Goal: Task Accomplishment & Management: Complete application form

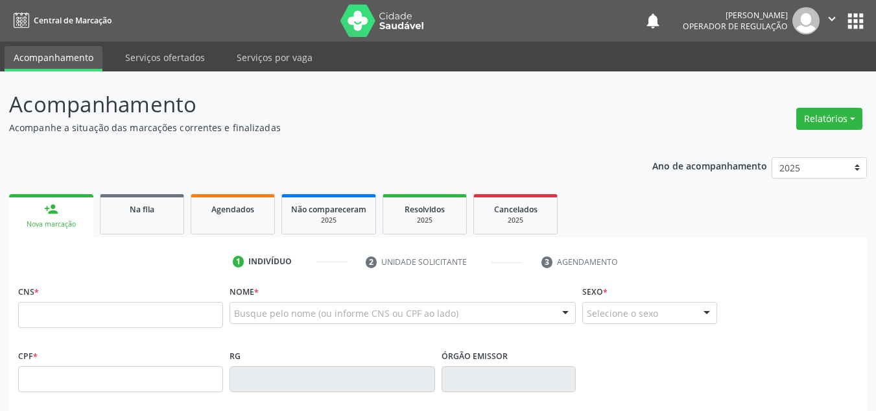
type input "4"
type input "704 3055 3494 1590"
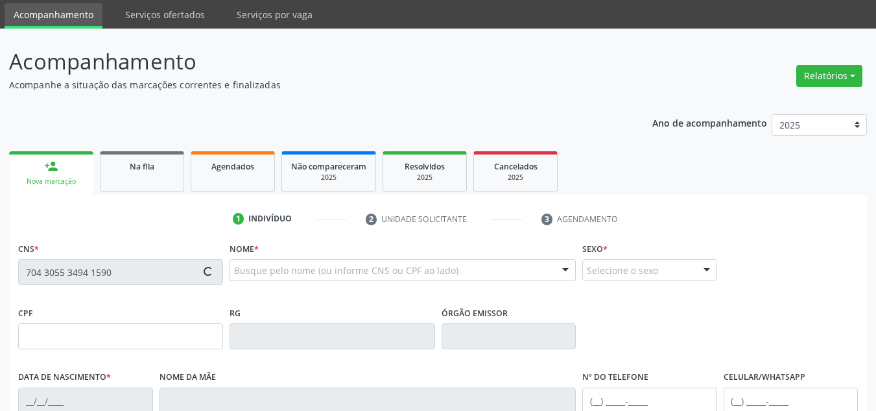
scroll to position [65, 0]
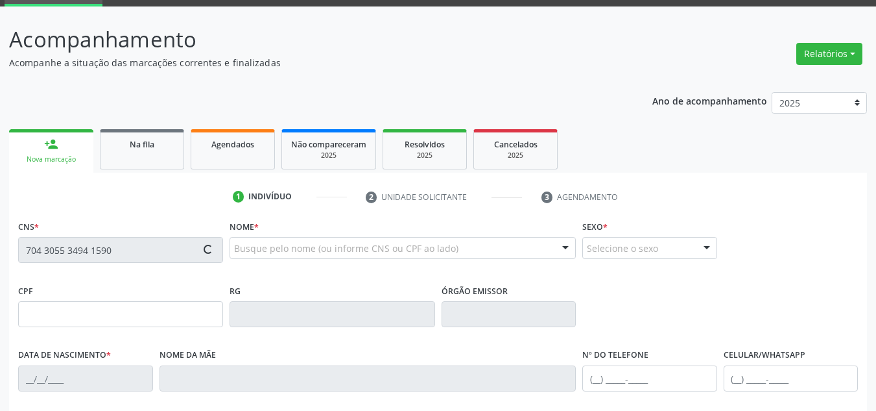
type input "07/11/1955"
type input "Laudemiro Mariano Gomes"
type input "(87) 98175-3895"
type input "S/N"
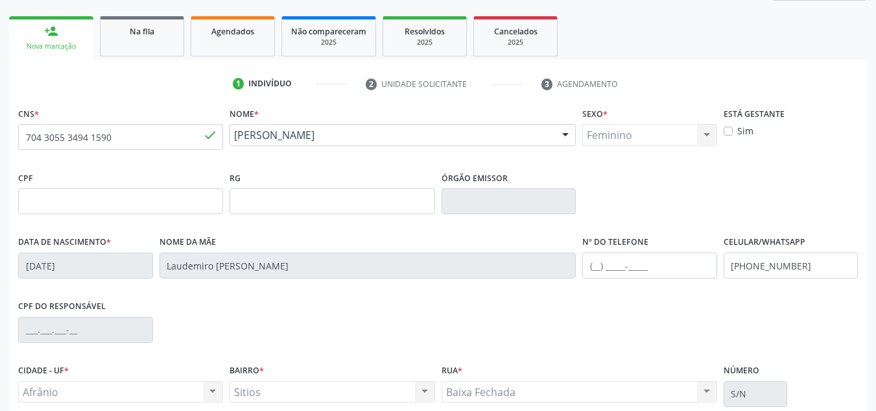
scroll to position [293, 0]
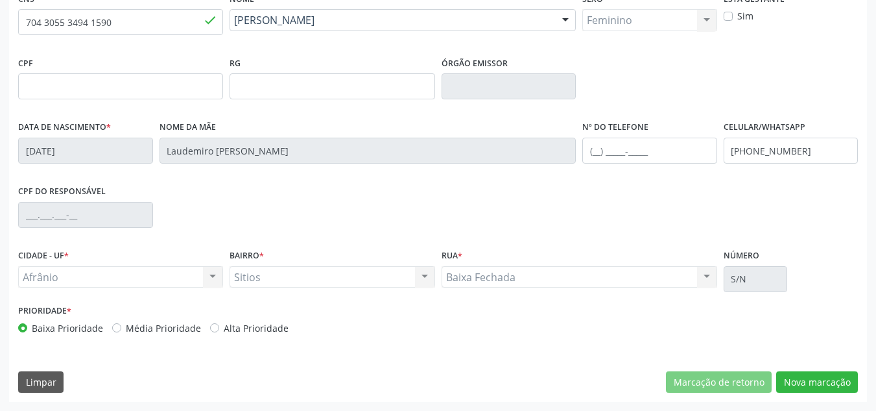
click at [176, 328] on label "Média Prioridade" at bounding box center [163, 328] width 75 height 14
click at [121, 328] on input "Média Prioridade" at bounding box center [116, 327] width 9 height 12
radio input "true"
click at [780, 374] on button "Nova marcação" at bounding box center [817, 382] width 82 height 22
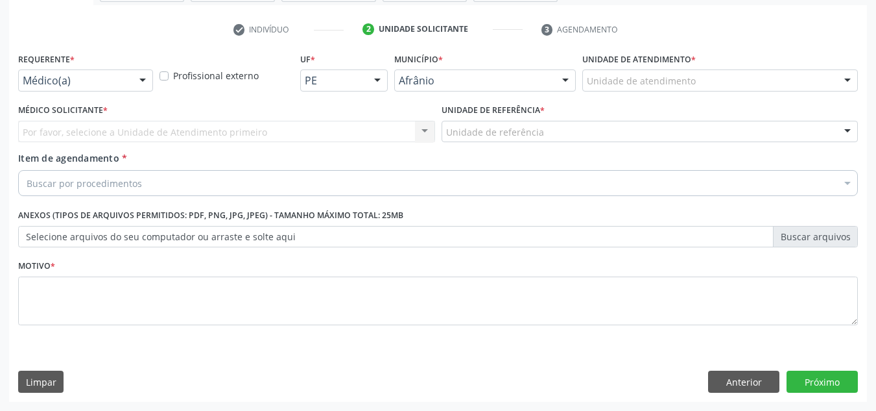
scroll to position [232, 0]
drag, startPoint x: 726, startPoint y: 97, endPoint x: 733, endPoint y: 88, distance: 11.7
click at [730, 90] on div "Unidade de atendimento * Unidade de atendimento Academia da Saude de Afranio Ac…" at bounding box center [720, 74] width 282 height 51
click at [733, 88] on div "Unidade de atendimento" at bounding box center [720, 80] width 276 height 22
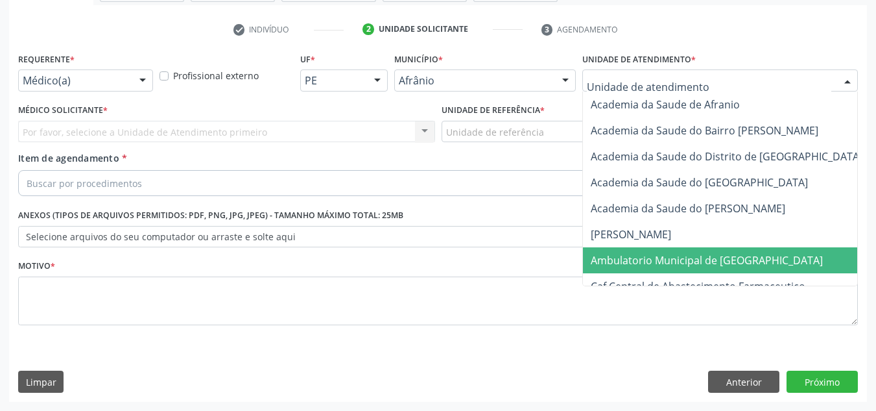
click at [691, 257] on span "Ambulatorio Municipal de [GEOGRAPHIC_DATA]" at bounding box center [707, 260] width 232 height 14
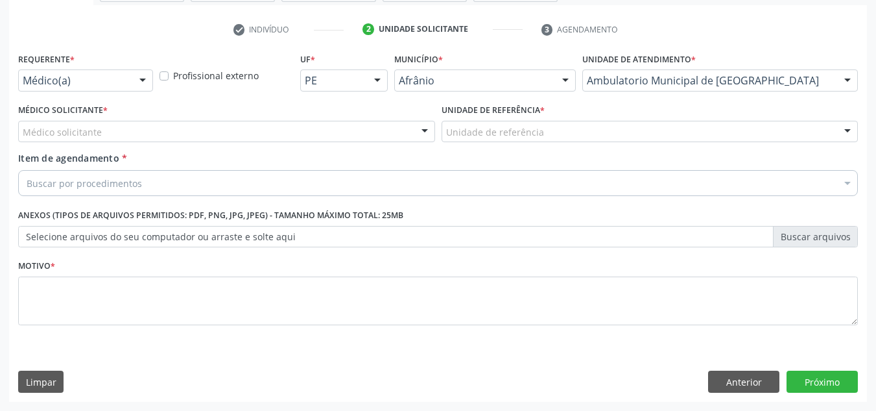
click at [390, 135] on div "Médico solicitante" at bounding box center [226, 132] width 417 height 22
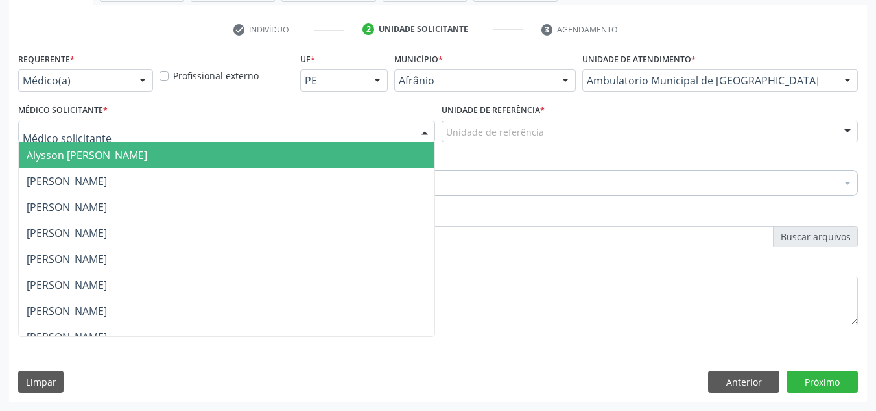
click at [389, 141] on input "text" at bounding box center [216, 138] width 386 height 26
drag, startPoint x: 394, startPoint y: 145, endPoint x: 455, endPoint y: 143, distance: 61.0
click at [394, 145] on span "Alysson Rodrigo Ferreira Cavalcanti" at bounding box center [227, 155] width 416 height 26
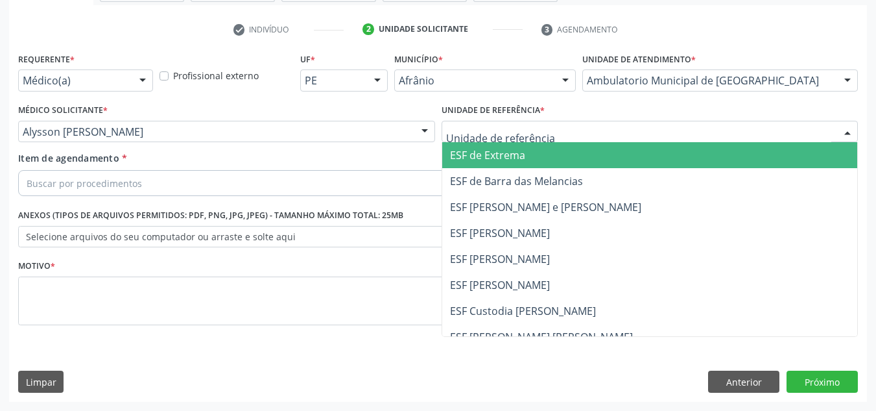
drag, startPoint x: 459, startPoint y: 141, endPoint x: 476, endPoint y: 134, distance: 18.3
click at [464, 139] on div at bounding box center [650, 132] width 417 height 22
click at [476, 134] on input "text" at bounding box center [639, 138] width 386 height 26
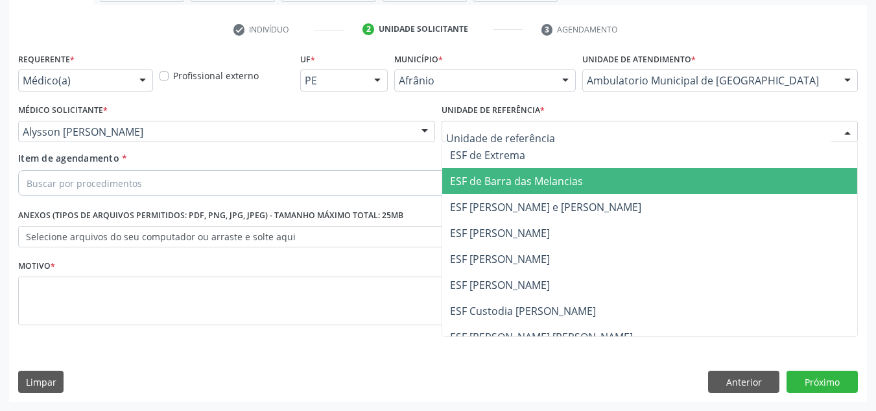
click at [475, 187] on span "ESF de Barra das Melancias" at bounding box center [516, 181] width 133 height 14
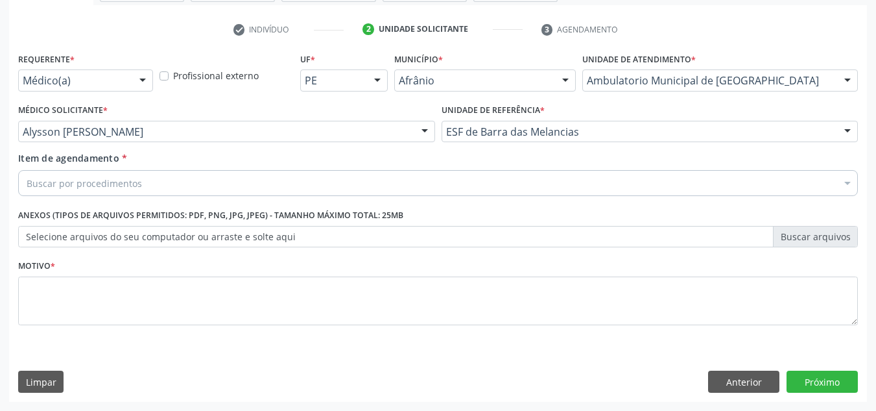
click at [469, 177] on div "Buscar por procedimentos" at bounding box center [438, 183] width 840 height 26
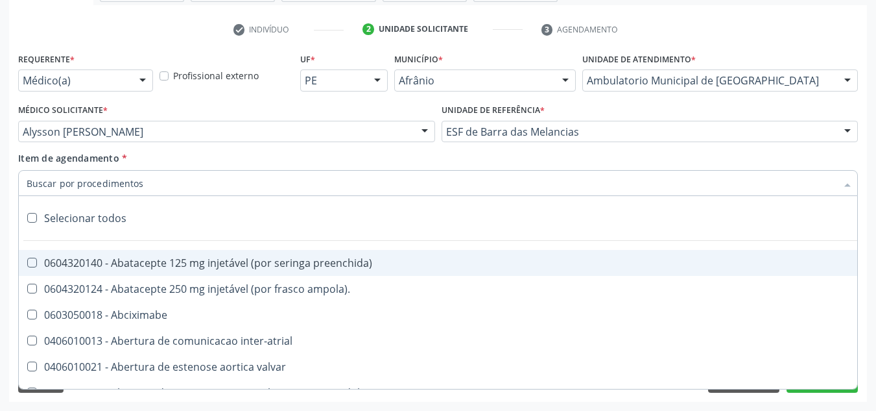
paste input "0301010072-225120"
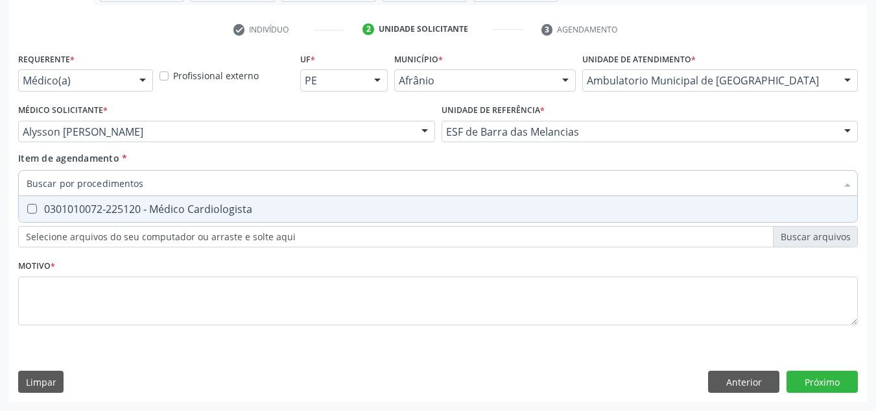
type input "0301010072-225120"
click at [413, 213] on div "0301010072-225120 - Médico Cardiologista" at bounding box center [438, 209] width 823 height 10
checkbox Cardiologista "true"
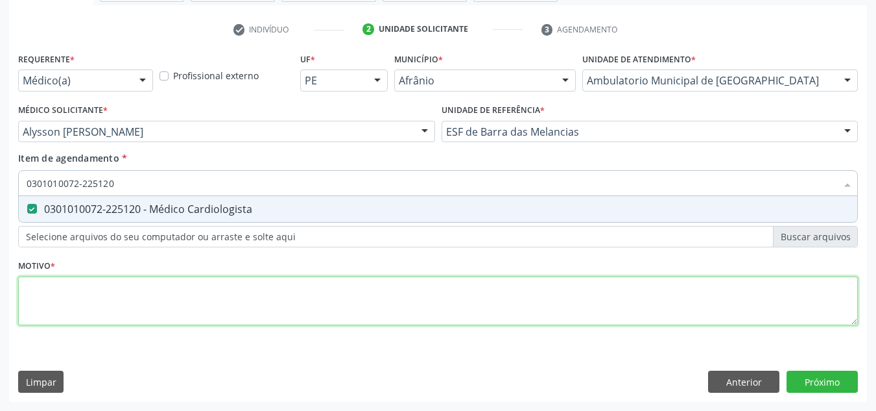
click at [351, 304] on div "Requerente * Médico(a) Médico(a) Enfermeiro(a) Paciente Nenhum resultado encont…" at bounding box center [438, 196] width 840 height 294
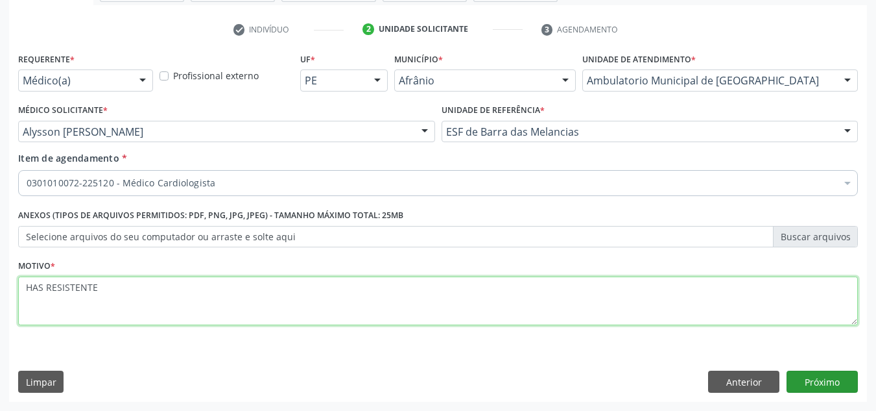
type textarea "HAS RESISTENTE"
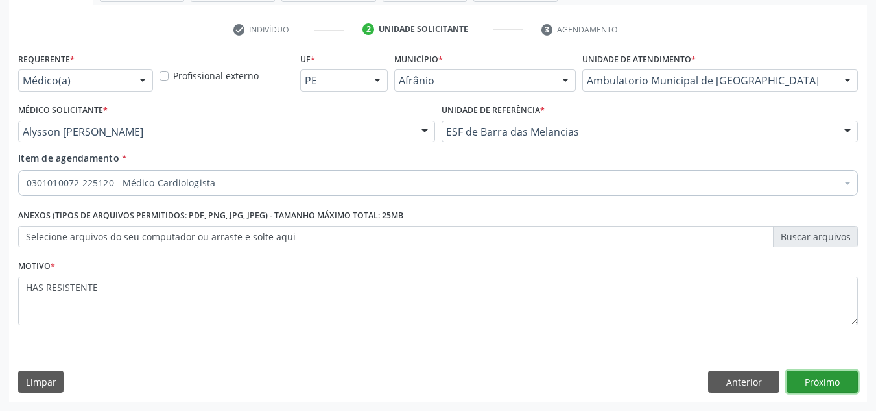
click at [852, 388] on button "Próximo" at bounding box center [822, 381] width 71 height 22
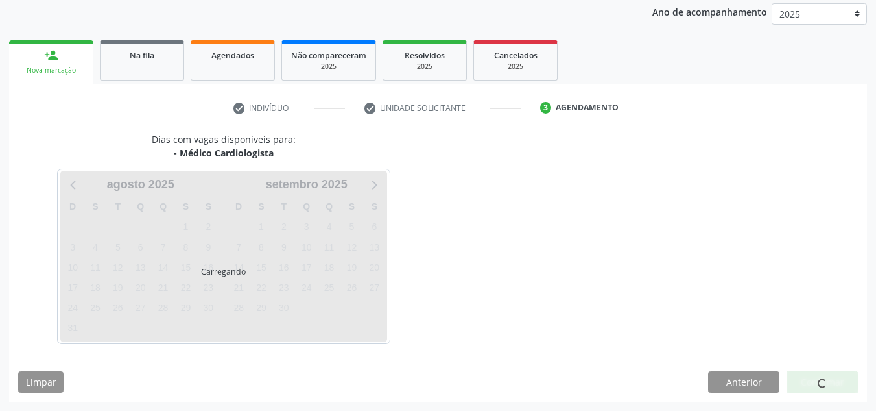
scroll to position [154, 0]
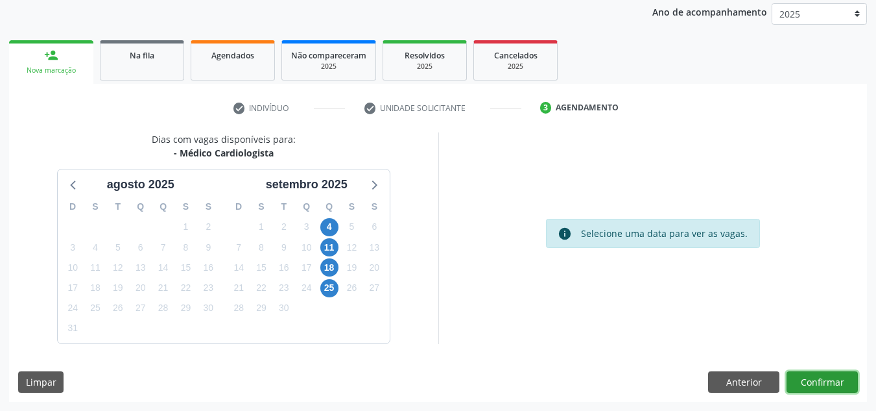
click at [803, 379] on button "Confirmar" at bounding box center [822, 382] width 71 height 22
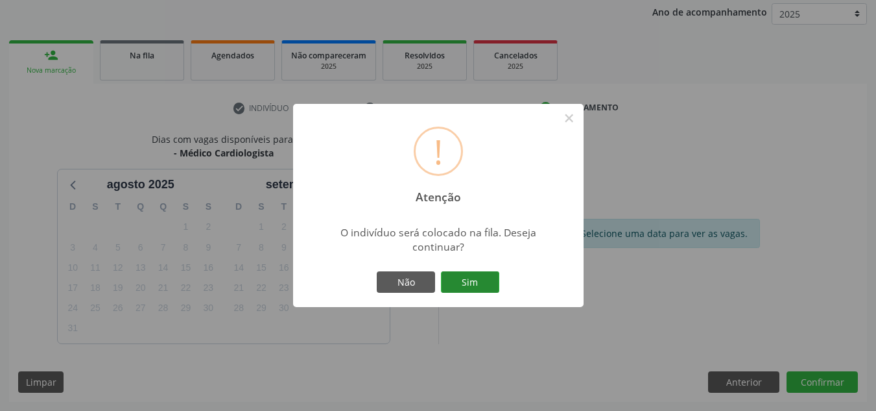
click at [479, 290] on button "Sim" at bounding box center [470, 282] width 58 height 22
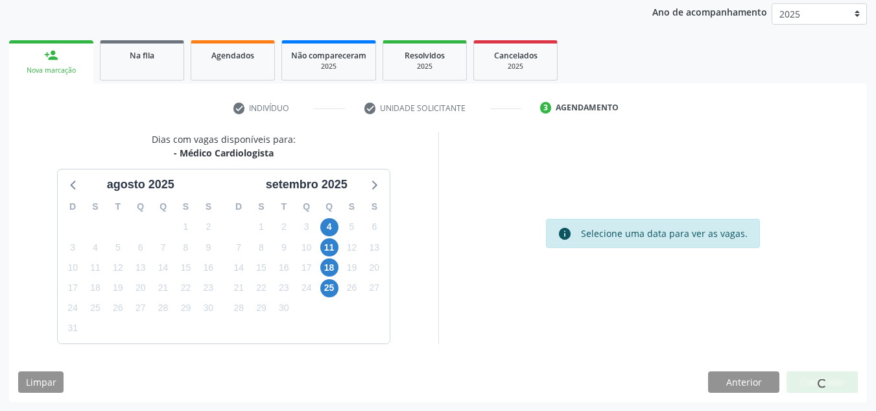
scroll to position [18, 0]
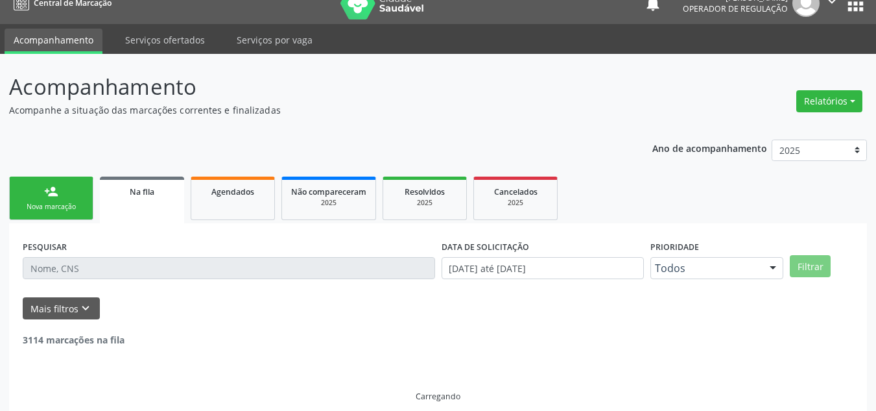
click at [66, 182] on link "person_add Nova marcação" at bounding box center [51, 197] width 84 height 43
click at [73, 184] on link "person_add Nova marcação" at bounding box center [51, 197] width 84 height 43
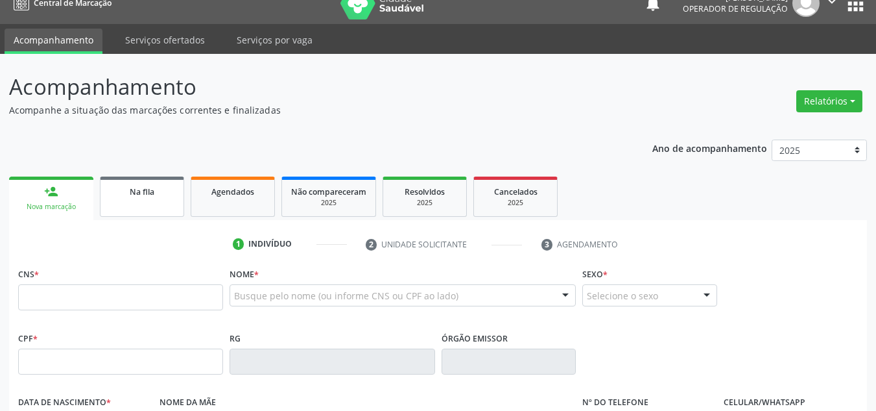
click at [124, 183] on link "Na fila" at bounding box center [142, 196] width 84 height 40
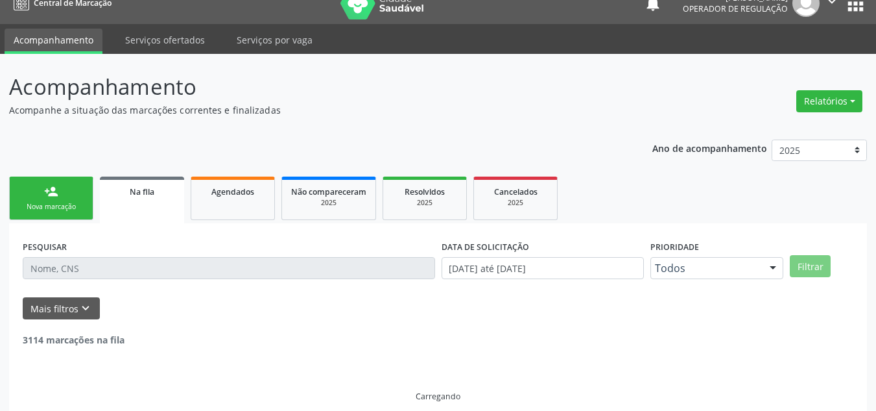
click at [185, 269] on input "text" at bounding box center [229, 268] width 412 height 22
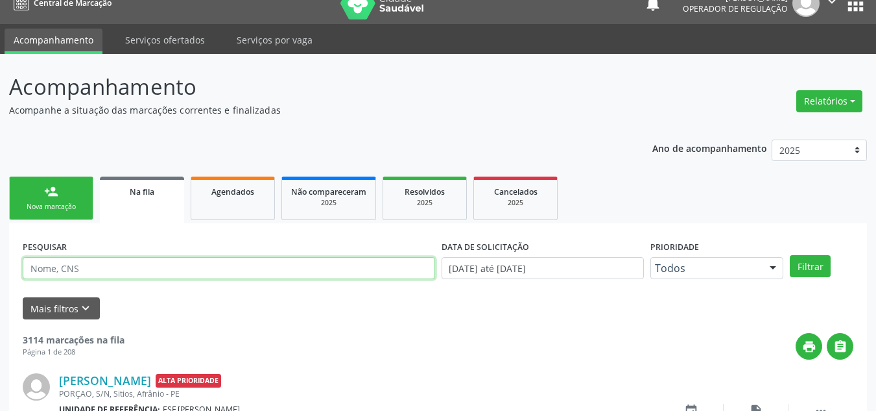
drag, startPoint x: 111, startPoint y: 270, endPoint x: 220, endPoint y: 274, distance: 109.1
click at [111, 270] on input "text" at bounding box center [229, 268] width 412 height 22
type input "7"
type input "704305534941590"
click at [790, 255] on button "Filtrar" at bounding box center [810, 266] width 41 height 22
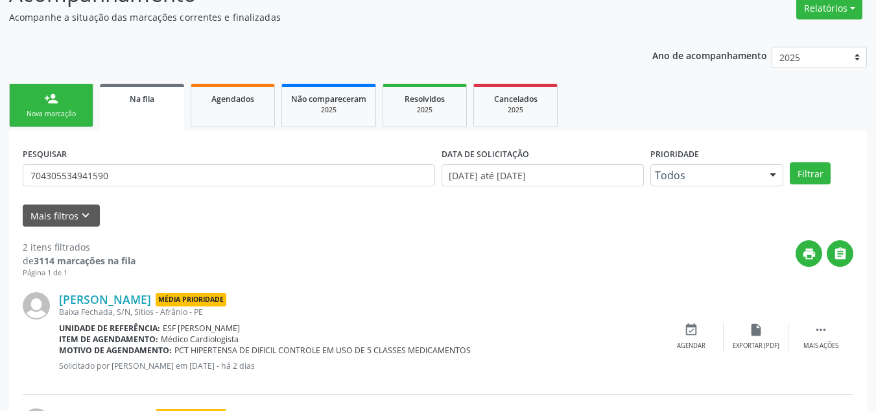
scroll to position [102, 0]
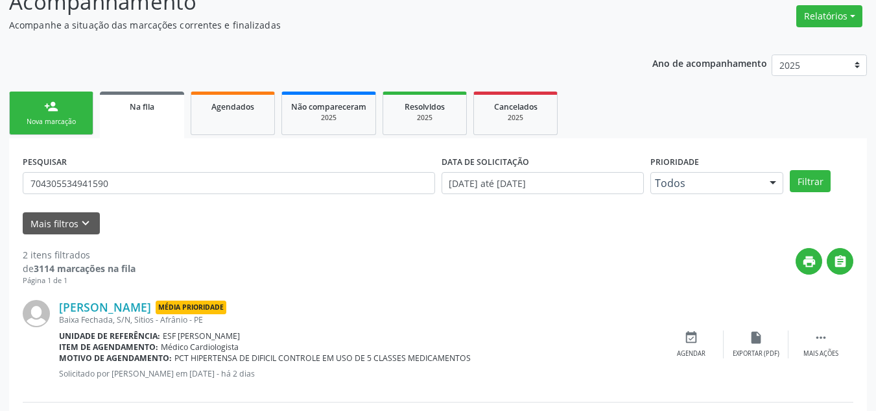
click at [61, 113] on link "person_add Nova marcação" at bounding box center [51, 112] width 84 height 43
click at [74, 121] on div "Nova marcação" at bounding box center [51, 122] width 65 height 10
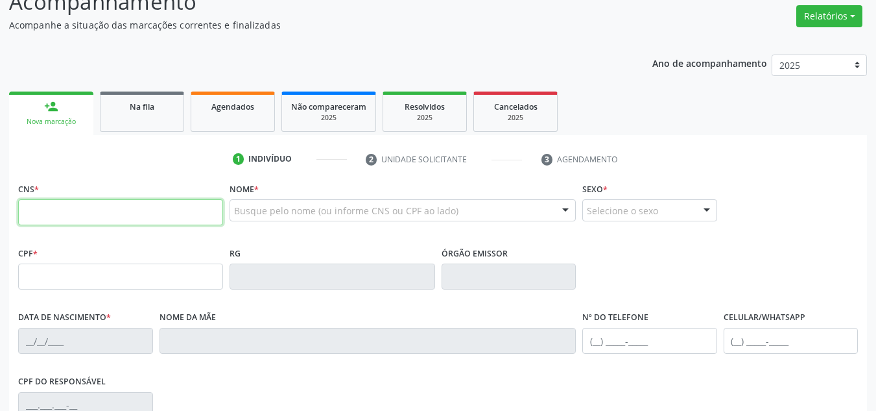
click at [109, 211] on input "text" at bounding box center [120, 212] width 205 height 26
type input "705 0036 4024 1555"
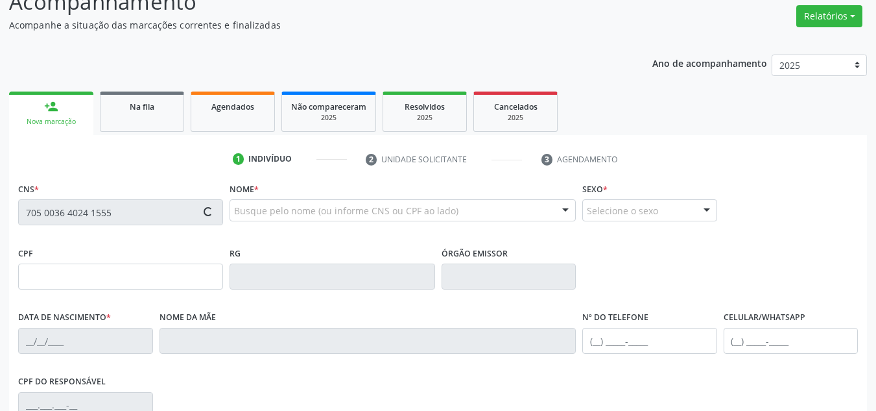
type input "021.160.174-83"
type input "18/02/1945"
type input "Raimunda Maria do Nascimento"
type input "(87) 98814-4030"
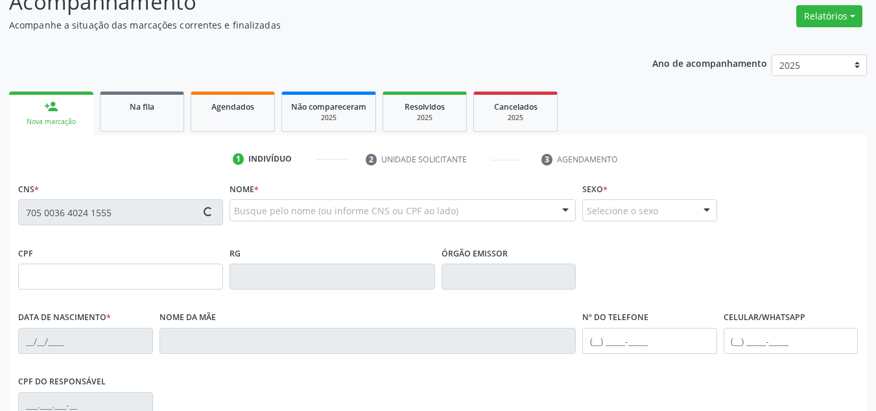
type input "S/N"
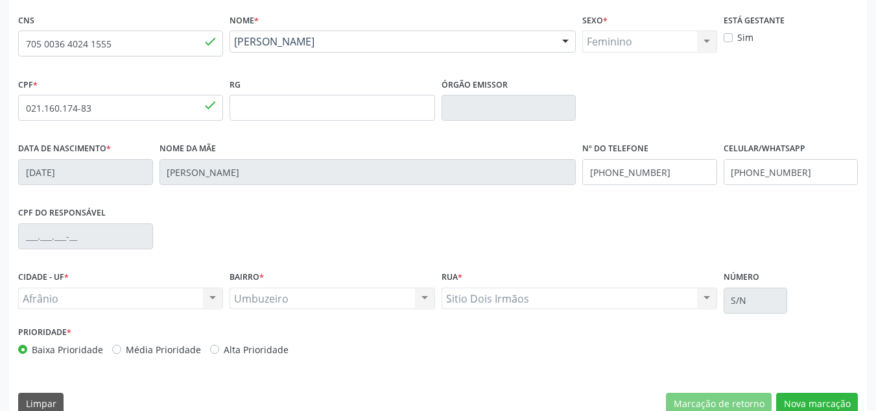
scroll to position [293, 0]
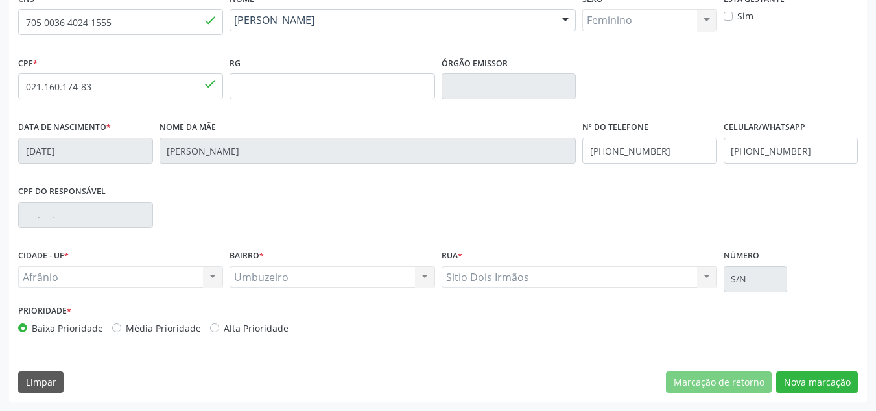
click at [189, 326] on label "Média Prioridade" at bounding box center [163, 328] width 75 height 14
click at [121, 326] on input "Média Prioridade" at bounding box center [116, 327] width 9 height 12
radio input "true"
click at [822, 387] on button "Nova marcação" at bounding box center [817, 382] width 82 height 22
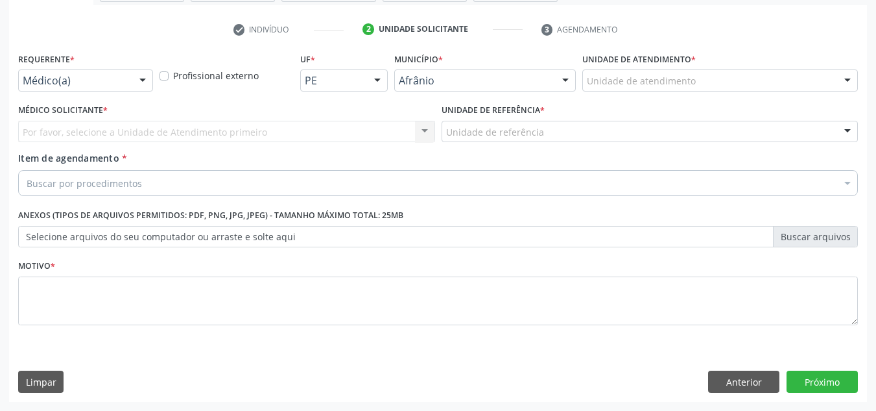
scroll to position [232, 0]
click at [765, 72] on div "Unidade de atendimento" at bounding box center [720, 80] width 276 height 22
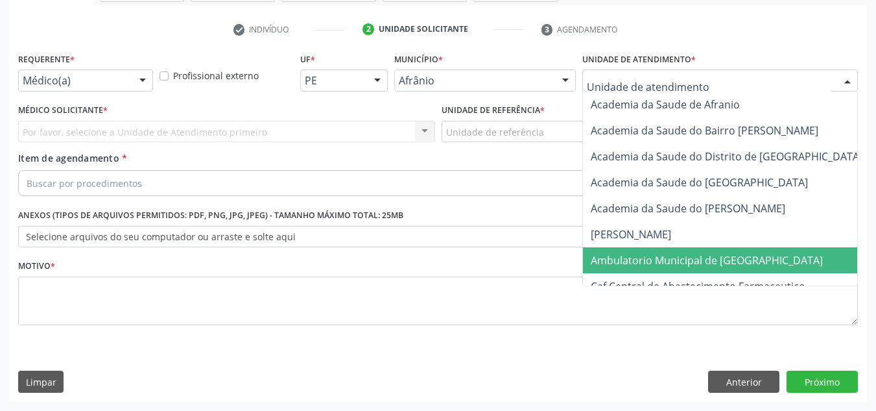
click at [737, 259] on span "Ambulatorio Municipal de [GEOGRAPHIC_DATA]" at bounding box center [707, 260] width 232 height 14
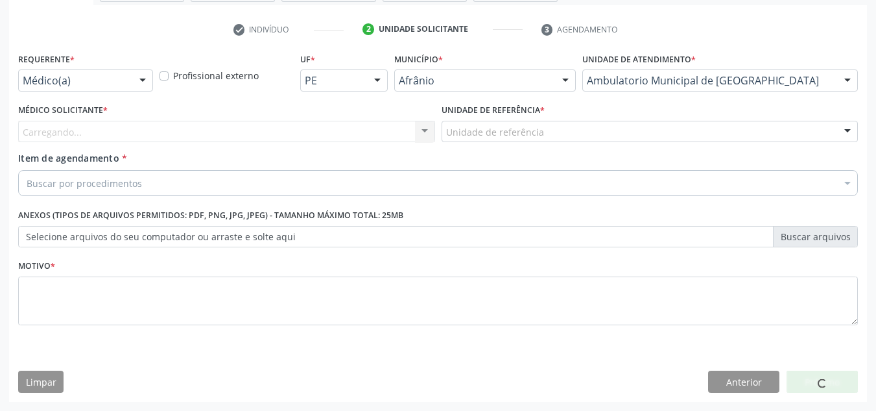
click at [344, 137] on div "Carregando... Nenhum resultado encontrado para: " " Não há nenhuma opção para s…" at bounding box center [226, 132] width 417 height 22
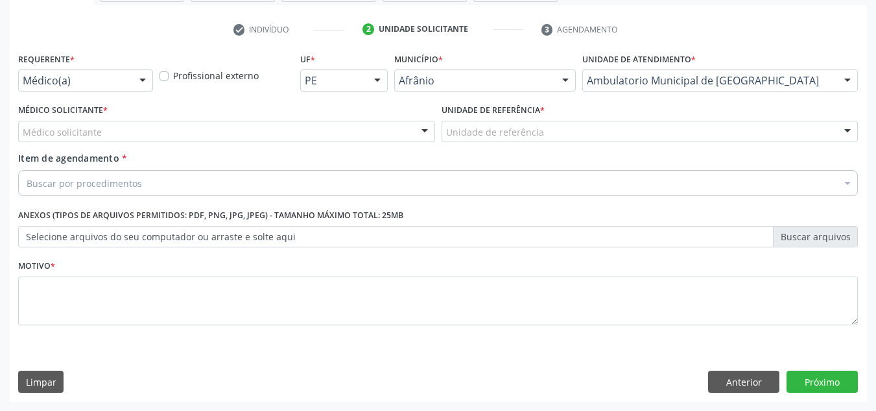
click at [329, 128] on div "Médico solicitante" at bounding box center [226, 132] width 417 height 22
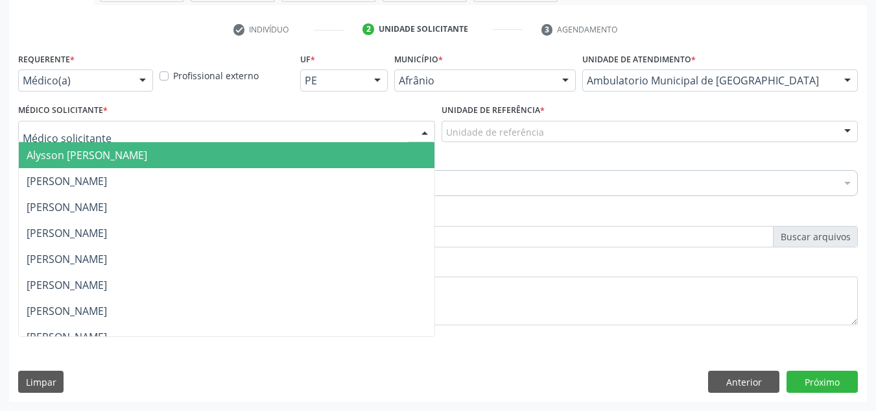
click at [338, 163] on span "Alysson Rodrigo Ferreira Cavalcanti" at bounding box center [227, 155] width 416 height 26
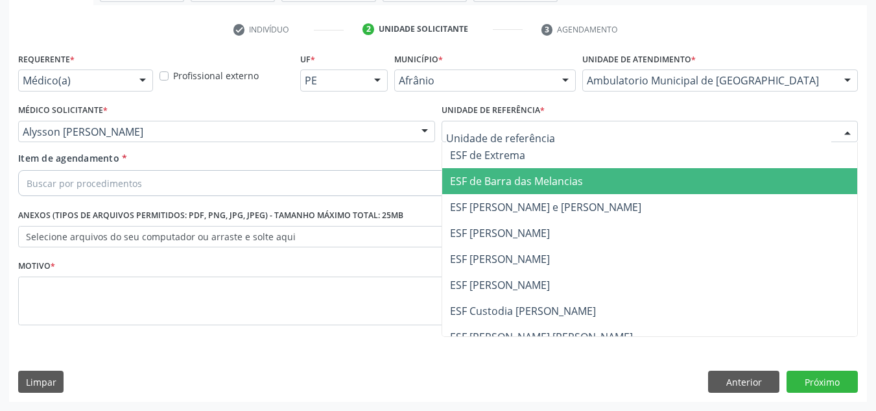
click at [534, 191] on span "ESF de Barra das Melancias" at bounding box center [650, 181] width 416 height 26
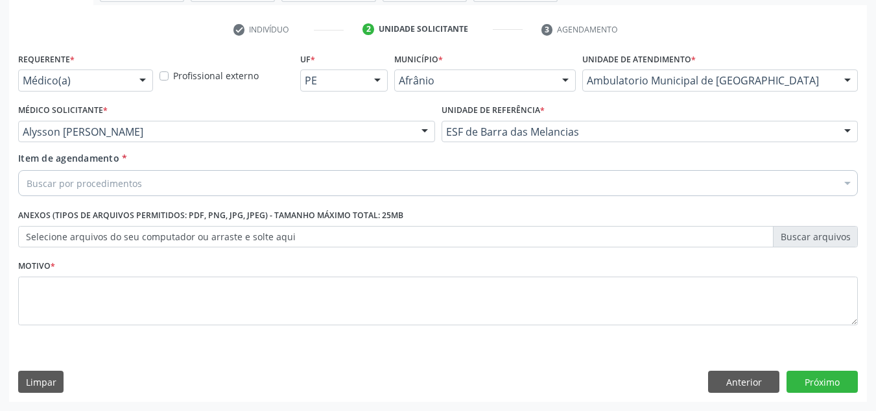
click at [451, 176] on div "Buscar por procedimentos" at bounding box center [438, 183] width 840 height 26
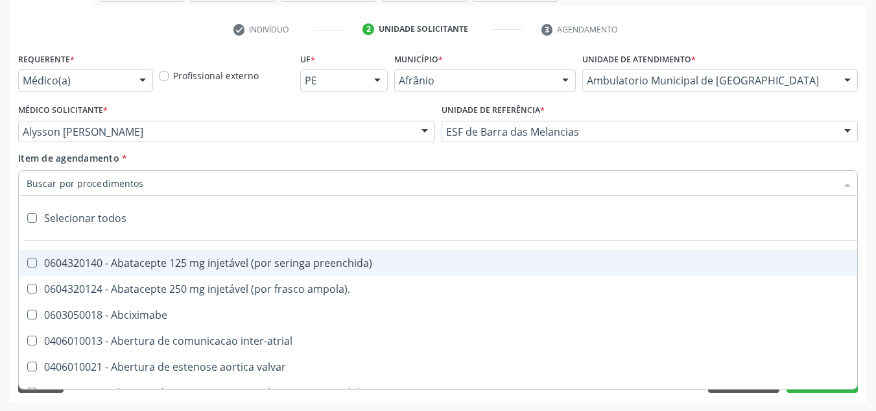
paste input "0301010072-225120"
type input "0301010072-225120"
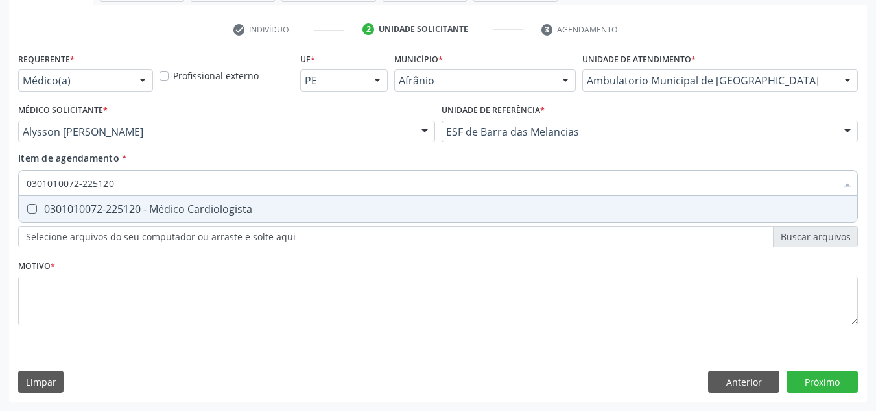
click at [425, 205] on div "0301010072-225120 - Médico Cardiologista" at bounding box center [438, 209] width 823 height 10
checkbox Cardiologista "true"
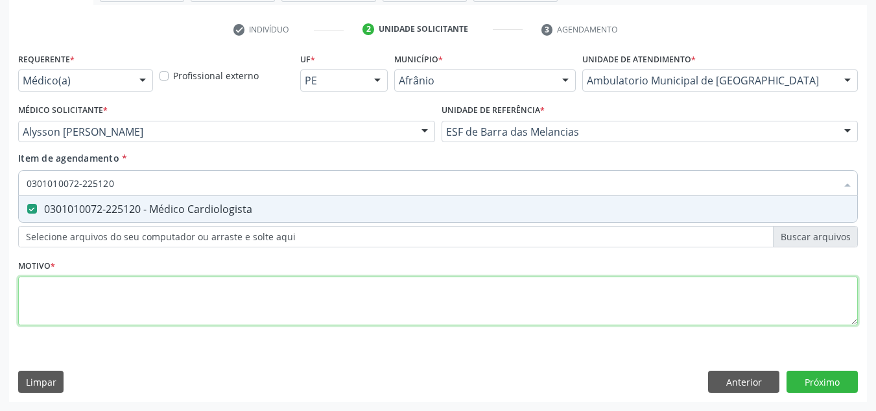
click at [444, 290] on div "Requerente * Médico(a) Médico(a) Enfermeiro(a) Paciente Nenhum resultado encont…" at bounding box center [438, 196] width 840 height 294
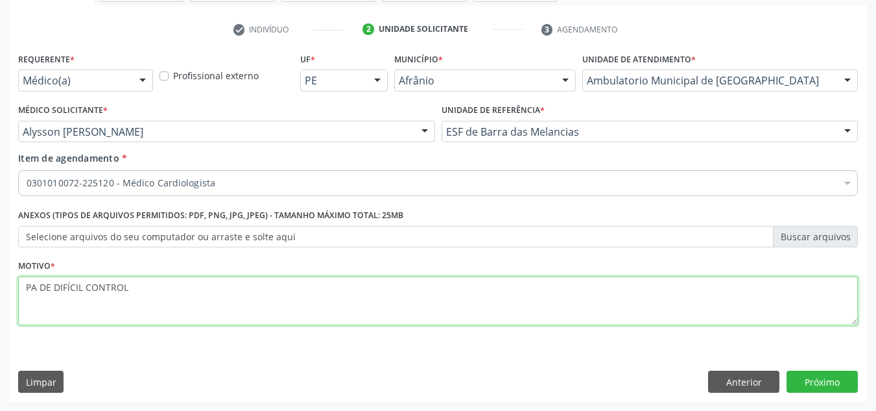
type textarea "PA DE DIFÍCIL CONTROLE"
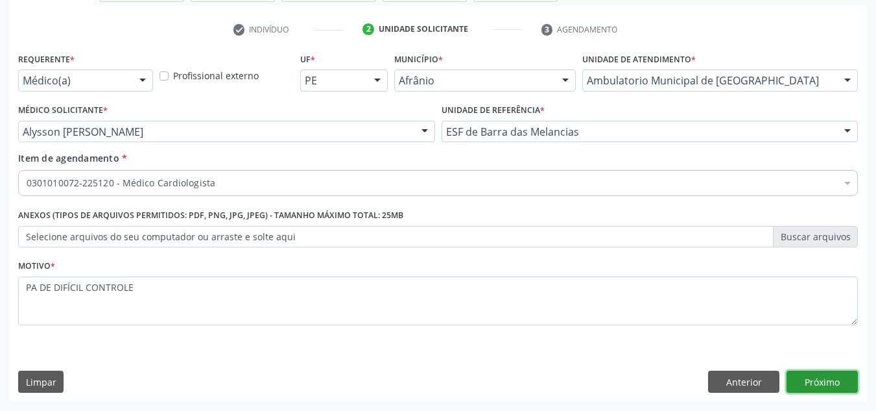
click at [828, 373] on button "Próximo" at bounding box center [822, 381] width 71 height 22
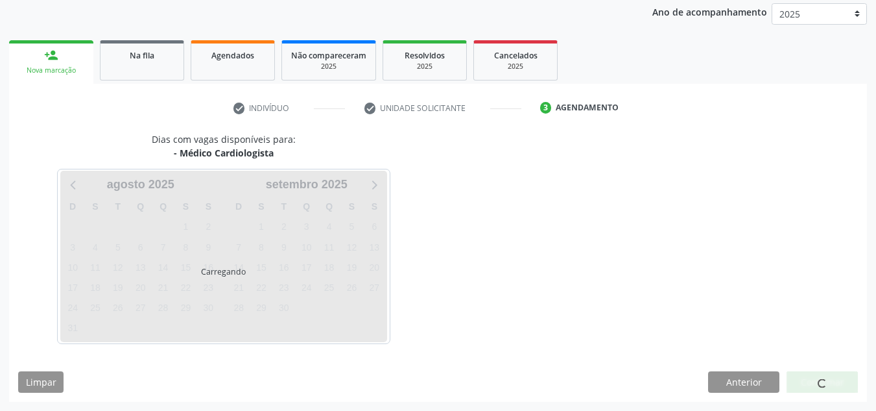
scroll to position [154, 0]
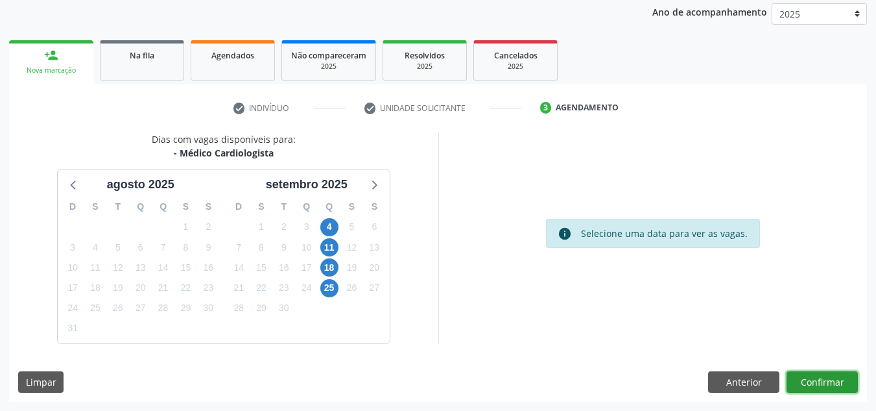
click at [843, 387] on button "Confirmar" at bounding box center [822, 382] width 71 height 22
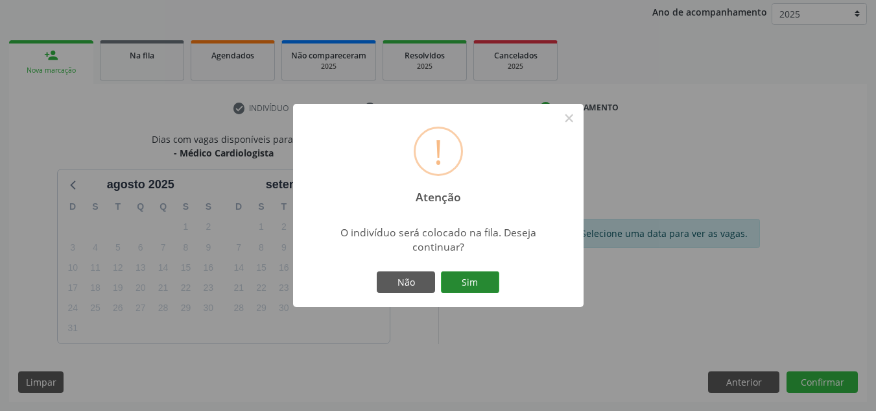
click at [466, 273] on button "Sim" at bounding box center [470, 282] width 58 height 22
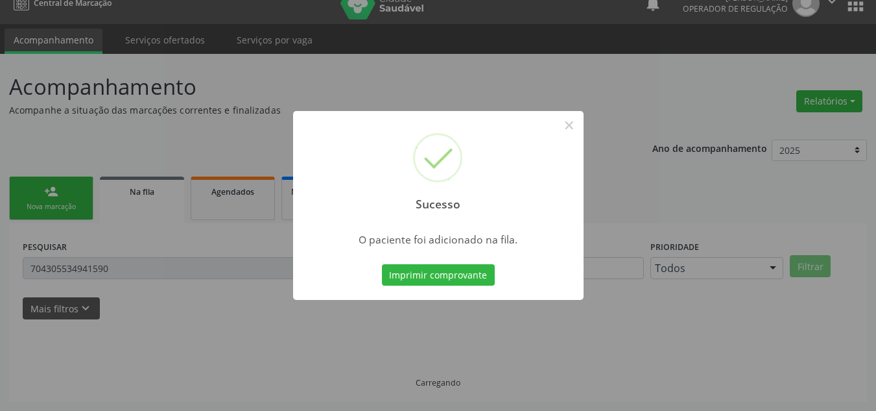
scroll to position [18, 0]
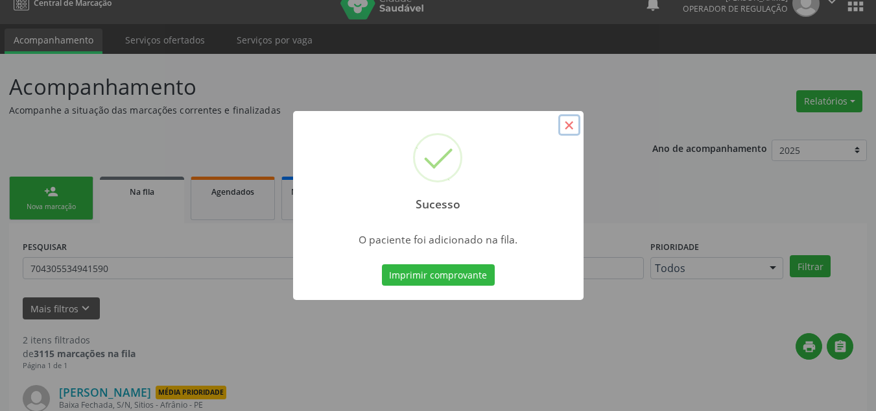
click at [573, 129] on button "×" at bounding box center [569, 125] width 22 height 22
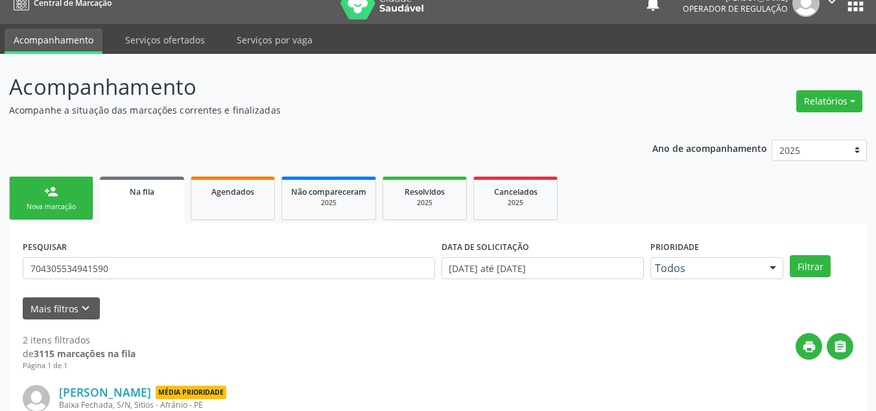
drag, startPoint x: 71, startPoint y: 189, endPoint x: 68, endPoint y: 203, distance: 13.9
click at [71, 189] on link "person_add Nova marcação" at bounding box center [51, 197] width 84 height 43
click at [68, 203] on div "Nova marcação" at bounding box center [51, 207] width 65 height 10
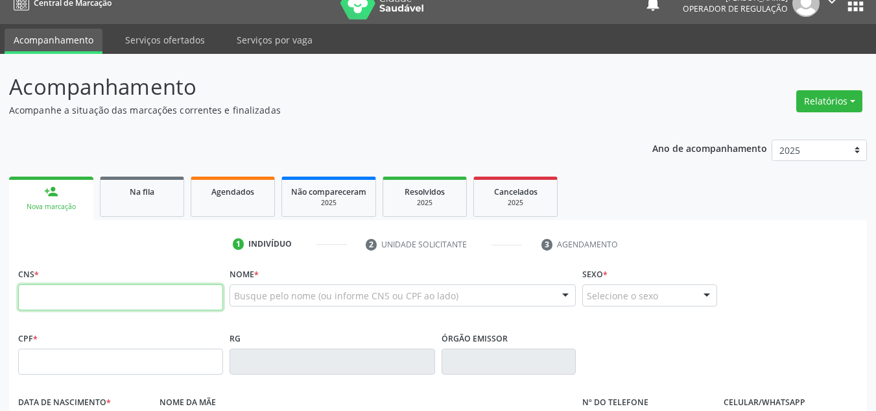
click at [115, 296] on input "text" at bounding box center [120, 297] width 205 height 26
type input "705 8054 8131 8332"
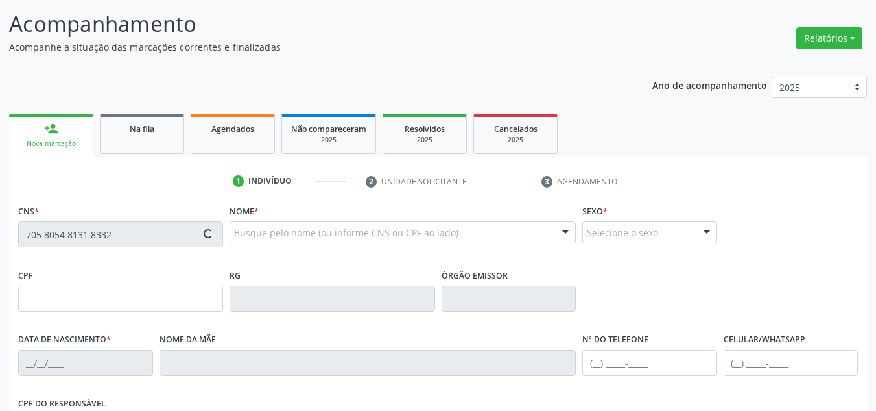
type input "994.018.359-34"
type input "20/08/1938"
type input "Tereza Maria da Conceição"
type input "(87) 98178-1739"
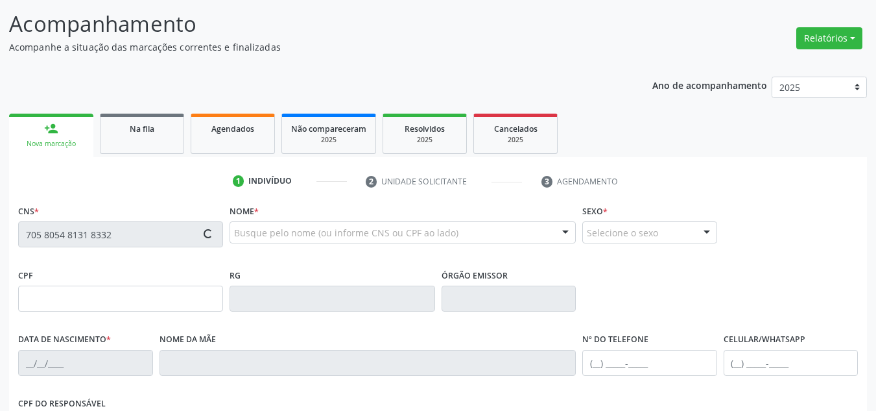
type input "058.558.034-06"
type input "840"
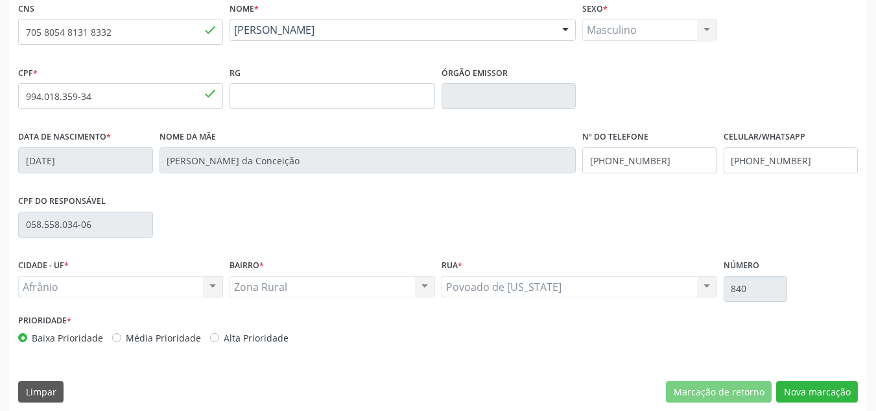
scroll to position [293, 0]
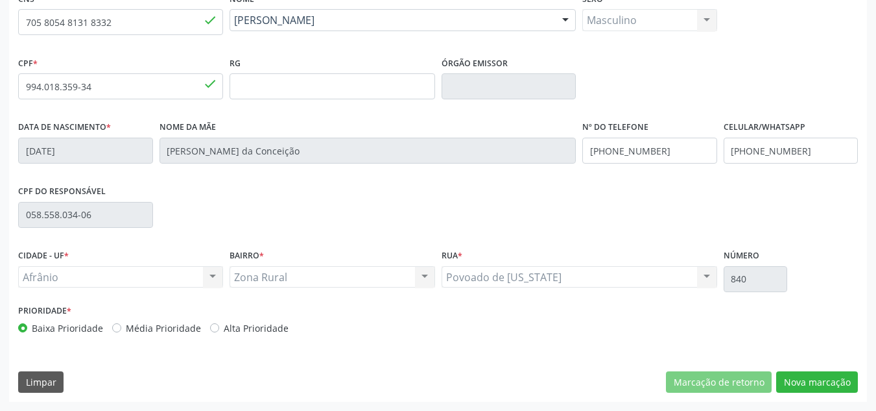
click at [152, 322] on label "Média Prioridade" at bounding box center [163, 328] width 75 height 14
click at [121, 322] on input "Média Prioridade" at bounding box center [116, 327] width 9 height 12
radio input "true"
click at [841, 377] on button "Nova marcação" at bounding box center [817, 382] width 82 height 22
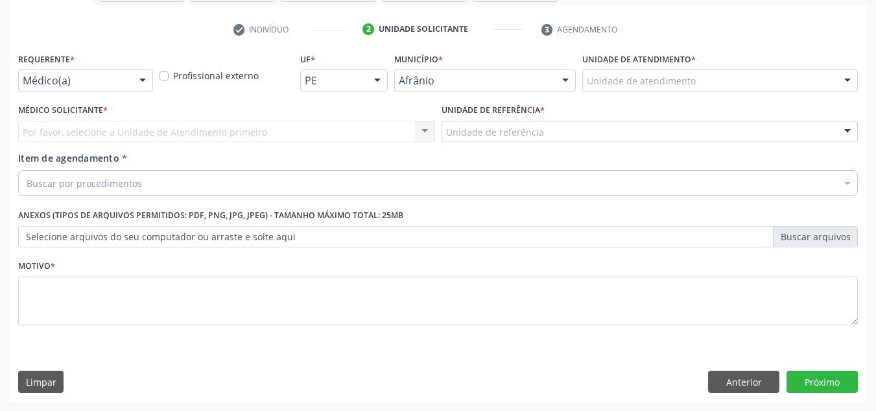
scroll to position [232, 0]
click at [762, 101] on div "Unidade de referência * Unidade de referência ESF de Extrema ESF de Barra das M…" at bounding box center [650, 122] width 417 height 42
click at [762, 93] on div "Unidade de atendimento * Unidade de atendimento Academia da Saude de Afranio Ac…" at bounding box center [720, 74] width 282 height 51
click at [764, 86] on div "Unidade de atendimento" at bounding box center [720, 80] width 276 height 22
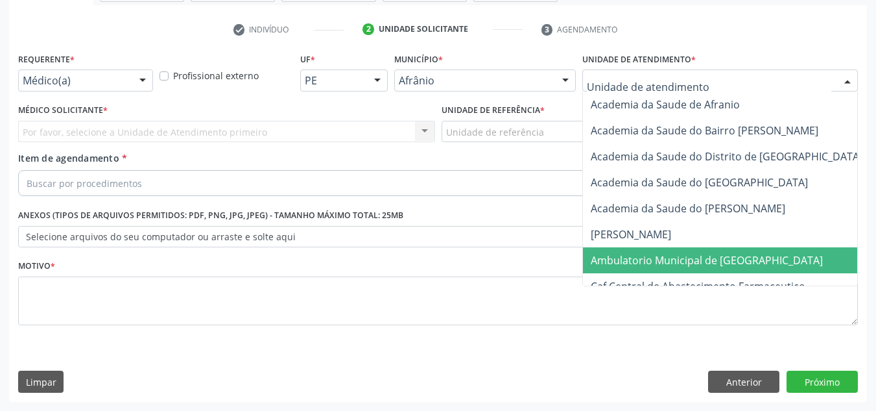
click at [730, 259] on span "Ambulatorio Municipal de [GEOGRAPHIC_DATA]" at bounding box center [707, 260] width 232 height 14
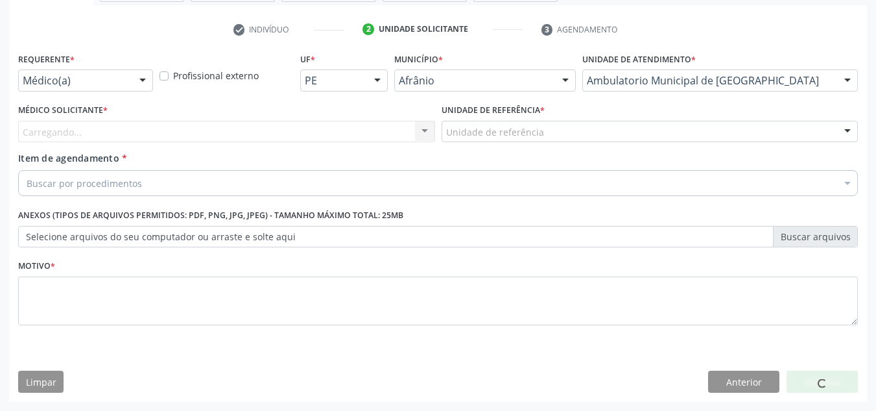
click at [378, 125] on div "Carregando... Nenhum resultado encontrado para: " " Não há nenhuma opção para s…" at bounding box center [226, 132] width 417 height 22
click at [377, 124] on div "Carregando... Nenhum resultado encontrado para: " " Não há nenhuma opção para s…" at bounding box center [226, 132] width 417 height 22
click at [369, 126] on div "Carregando... Nenhum resultado encontrado para: " " Não há nenhuma opção para s…" at bounding box center [226, 132] width 417 height 22
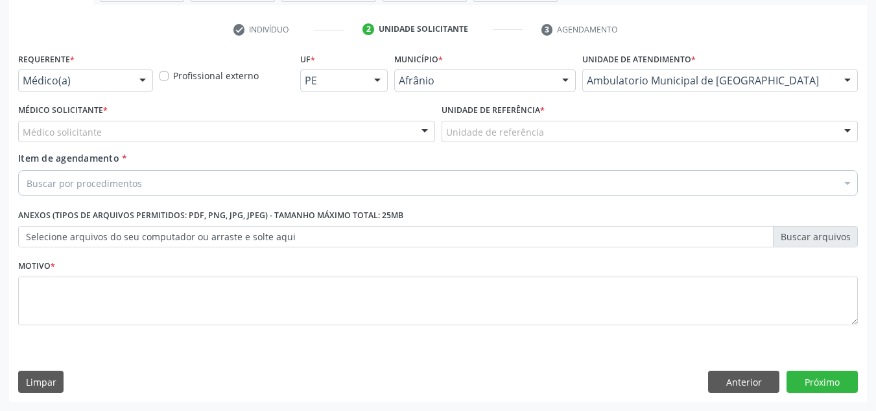
click at [359, 131] on div "Médico solicitante" at bounding box center [226, 132] width 417 height 22
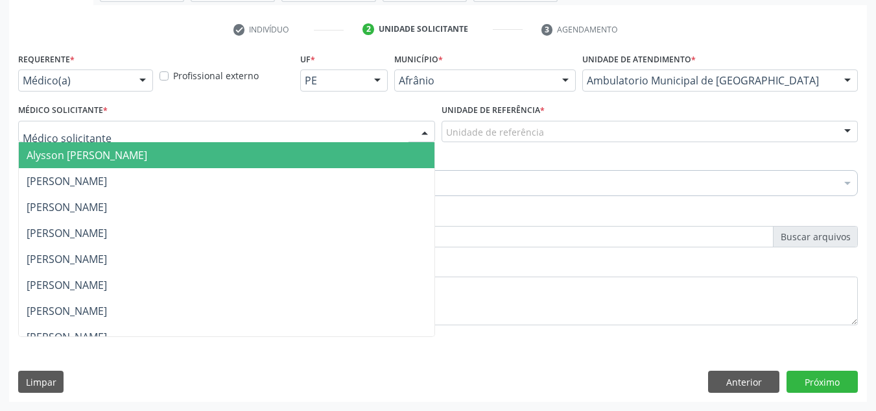
click at [287, 164] on span "Alysson Rodrigo Ferreira Cavalcanti" at bounding box center [227, 155] width 416 height 26
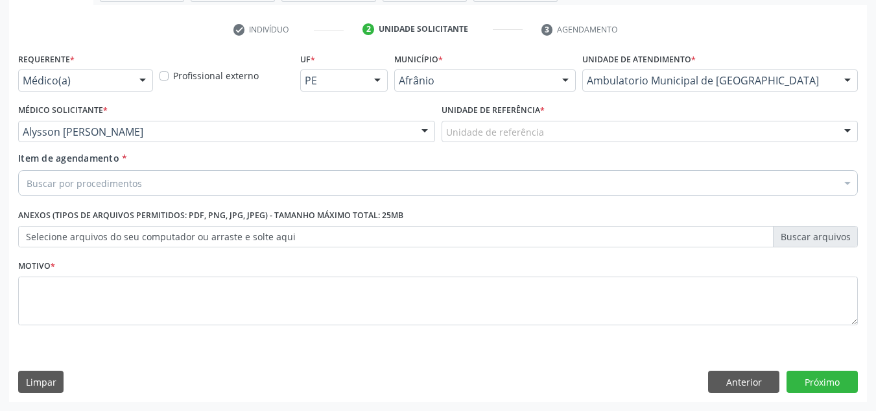
click at [503, 145] on div "Unidade de referência * Unidade de referência ESF de Extrema ESF de Barra das M…" at bounding box center [650, 126] width 424 height 51
drag, startPoint x: 511, startPoint y: 137, endPoint x: 502, endPoint y: 194, distance: 57.2
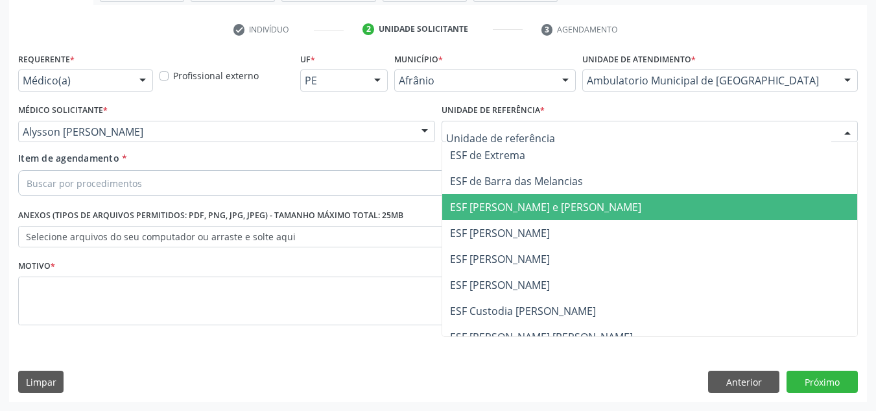
click at [502, 194] on span "ESF [PERSON_NAME] e [PERSON_NAME]" at bounding box center [650, 207] width 416 height 26
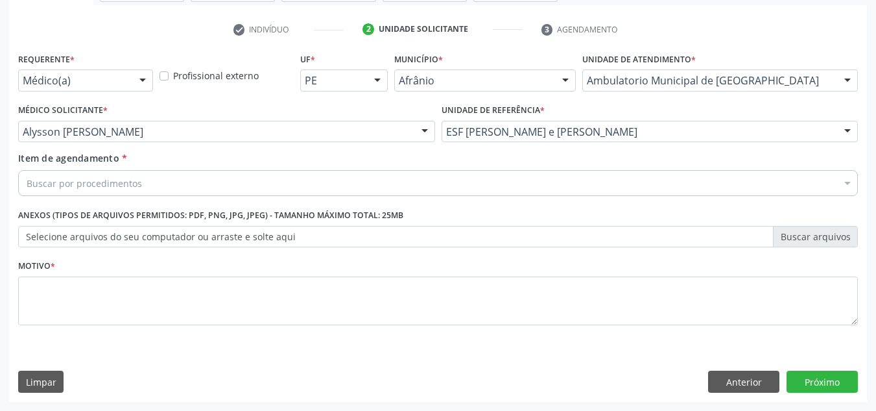
click at [464, 185] on div "Buscar por procedimentos" at bounding box center [438, 183] width 840 height 26
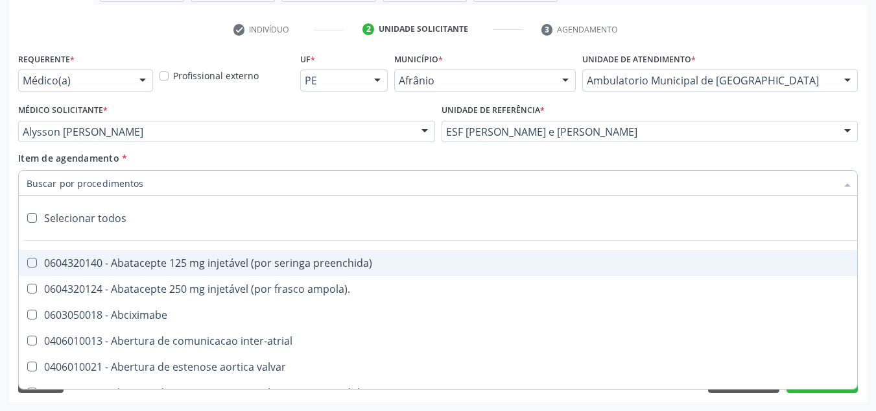
paste input "0301010072-225120"
type input "0301010072-225120"
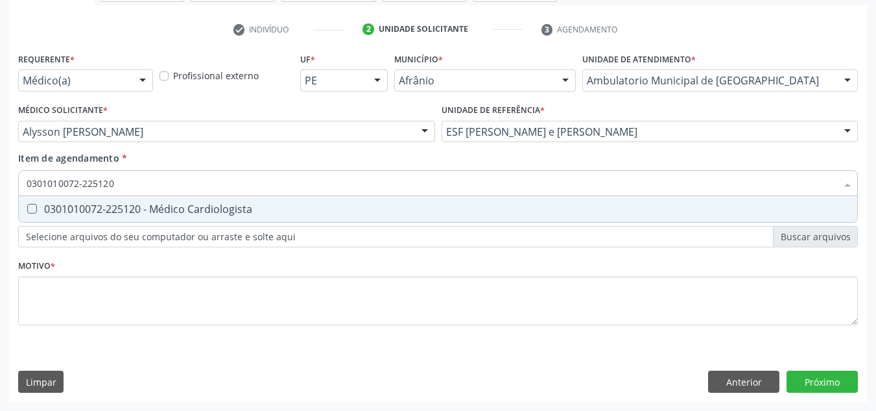
drag, startPoint x: 274, startPoint y: 209, endPoint x: 267, endPoint y: 216, distance: 10.1
click at [270, 211] on div "0301010072-225120 - Médico Cardiologista" at bounding box center [438, 209] width 823 height 10
checkbox Cardiologista "true"
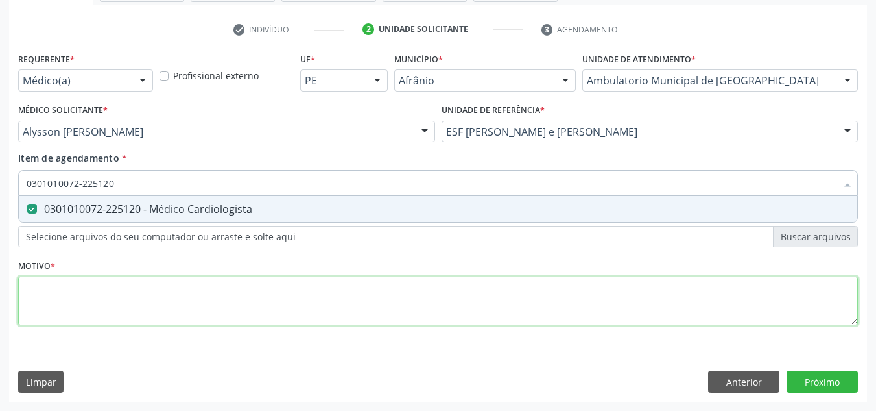
click at [277, 292] on div "Requerente * Médico(a) Médico(a) Enfermeiro(a) Paciente Nenhum resultado encont…" at bounding box center [438, 196] width 840 height 294
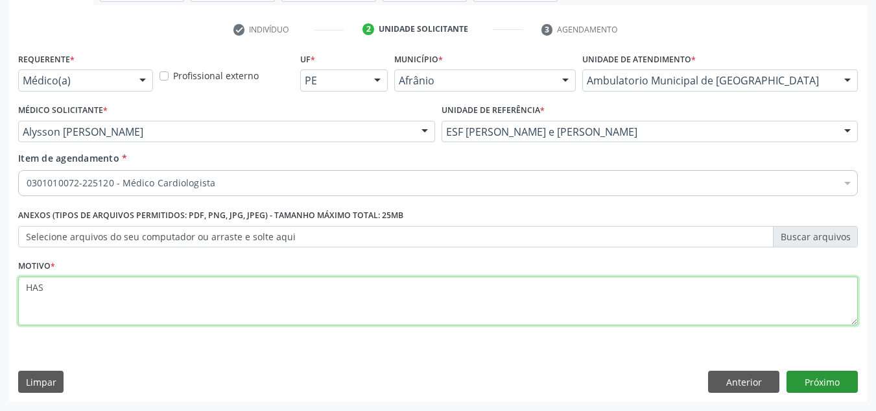
type textarea "HAS"
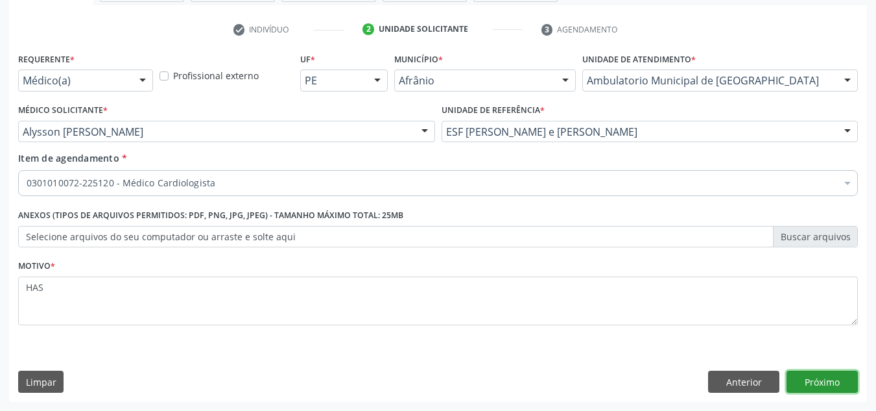
click at [820, 371] on button "Próximo" at bounding box center [822, 381] width 71 height 22
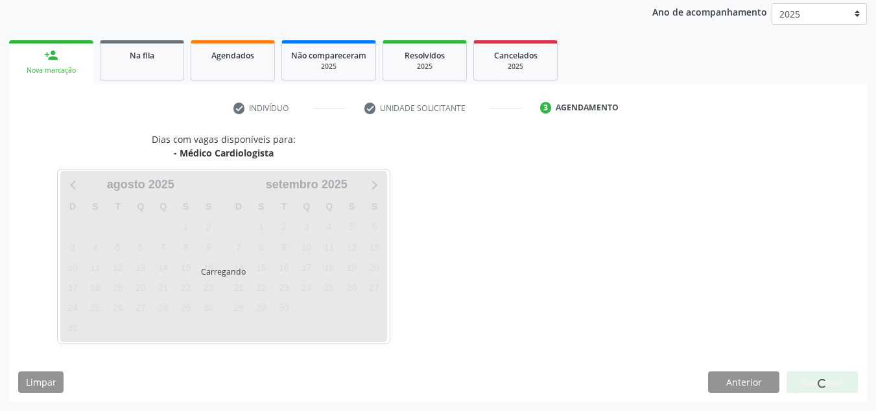
scroll to position [154, 0]
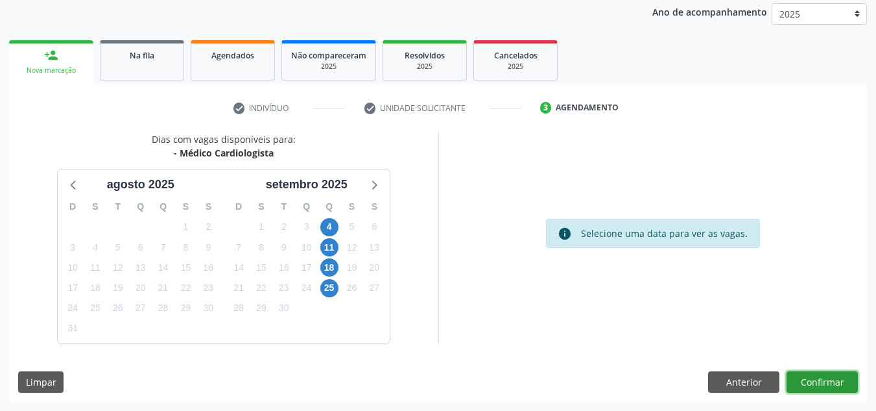
click at [825, 384] on button "Confirmar" at bounding box center [822, 382] width 71 height 22
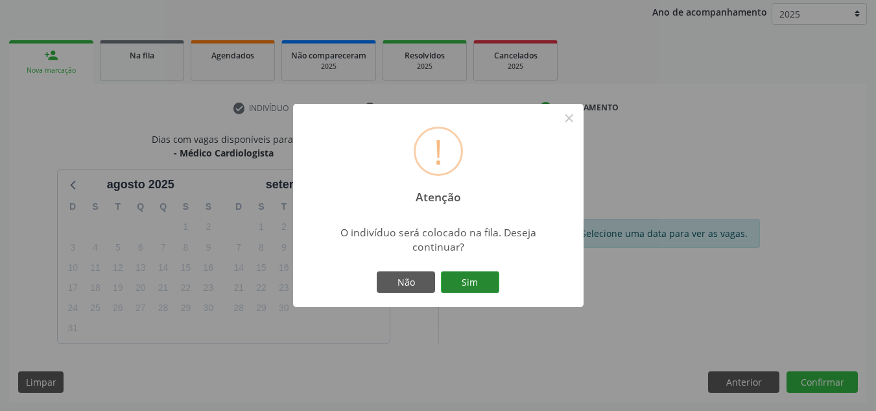
click at [457, 272] on button "Sim" at bounding box center [470, 282] width 58 height 22
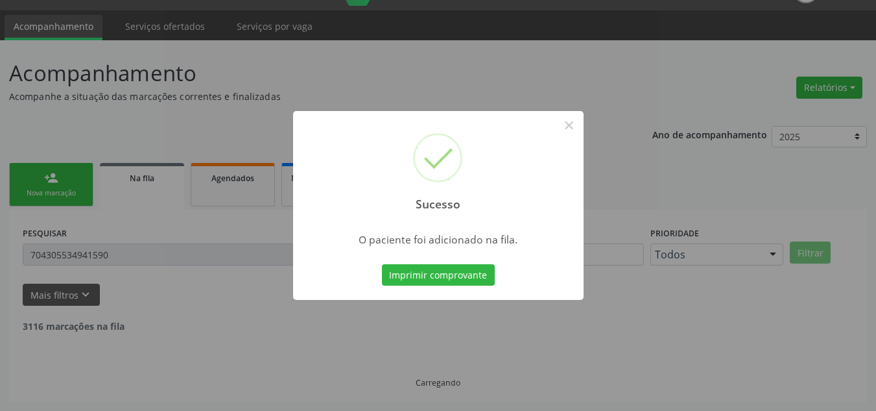
scroll to position [18, 0]
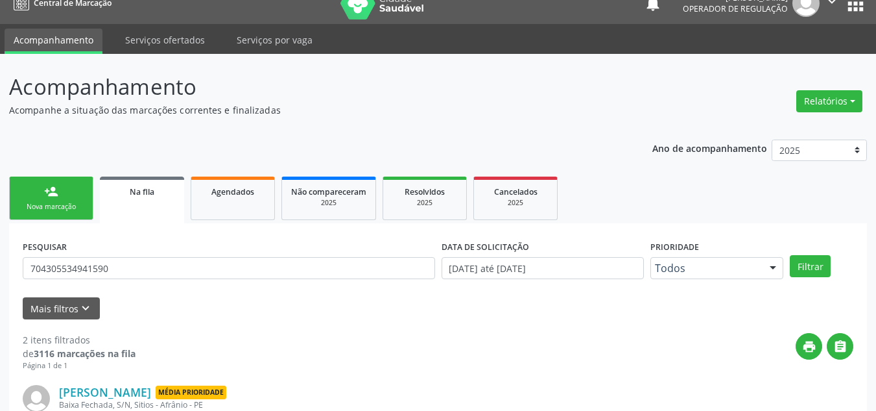
click at [39, 186] on link "person_add Nova marcação" at bounding box center [51, 197] width 84 height 43
click at [64, 208] on div "Nova marcação" at bounding box center [51, 207] width 65 height 10
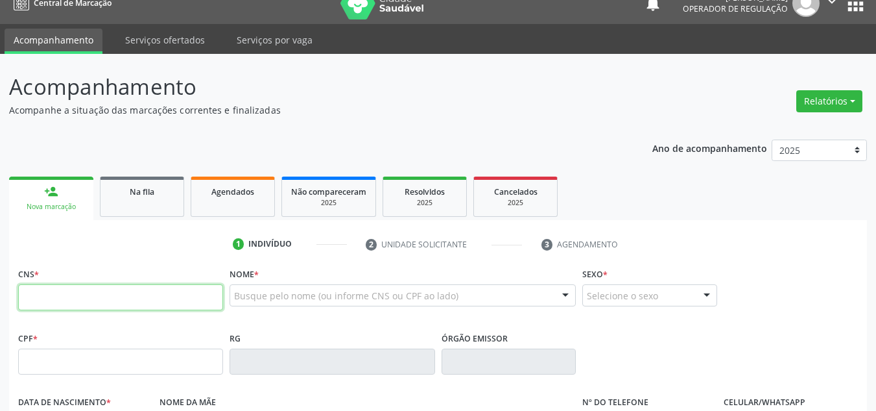
click at [118, 298] on input "text" at bounding box center [120, 297] width 205 height 26
type input "708 6055 4426 4680"
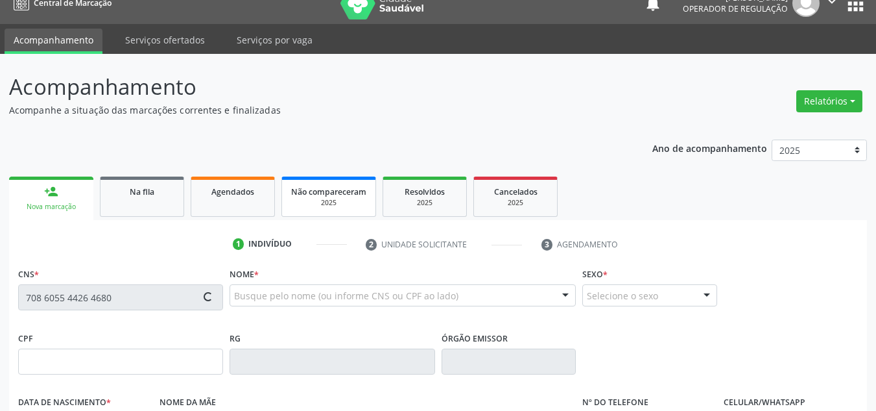
type input "06/10/1947"
type input "Rosa da Cruz"
type input "(87) 98839-4148"
type input "(87) 98811-5441"
type input "--"
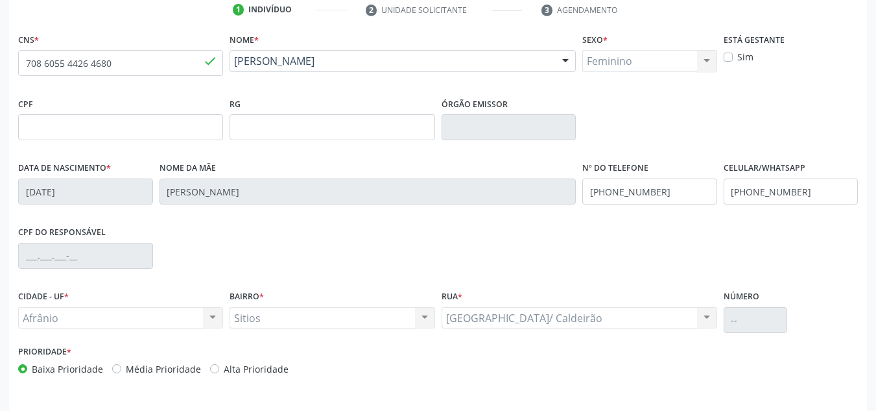
scroll to position [293, 0]
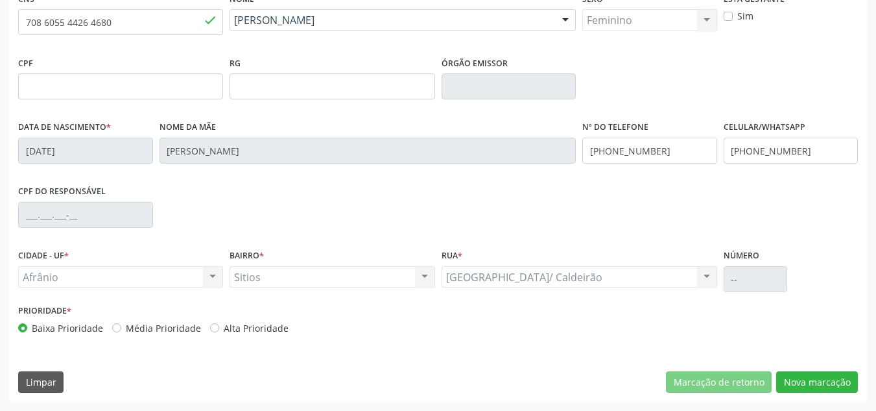
click at [108, 335] on div "Prioridade * Baixa Prioridade Média Prioridade Alta Prioridade" at bounding box center [227, 322] width 424 height 43
click at [122, 327] on div "Média Prioridade" at bounding box center [156, 328] width 89 height 14
click at [141, 332] on label "Média Prioridade" at bounding box center [163, 328] width 75 height 14
click at [121, 332] on input "Média Prioridade" at bounding box center [116, 327] width 9 height 12
radio input "true"
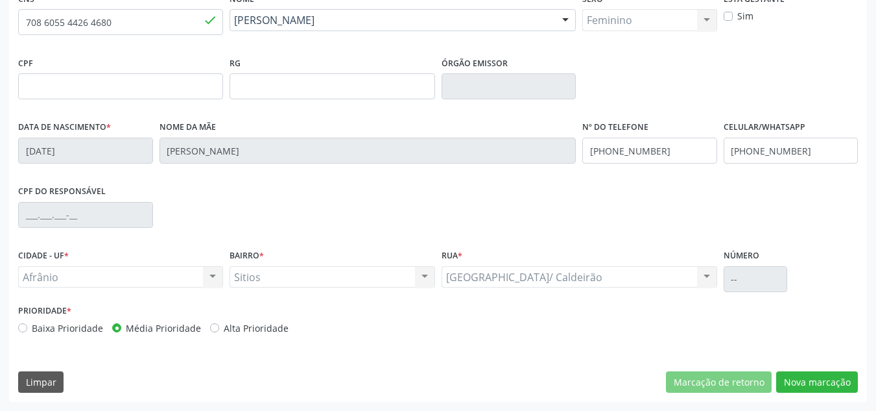
click at [781, 352] on div "CNS * 708 6055 4426 4680 done Nome * Placides Pereira da Cruz Placides Pereira …" at bounding box center [438, 195] width 858 height 412
click at [794, 367] on div "CNS * 708 6055 4426 4680 done Nome * Placides Pereira da Cruz Placides Pereira …" at bounding box center [438, 195] width 858 height 412
click at [802, 379] on button "Nova marcação" at bounding box center [817, 382] width 82 height 22
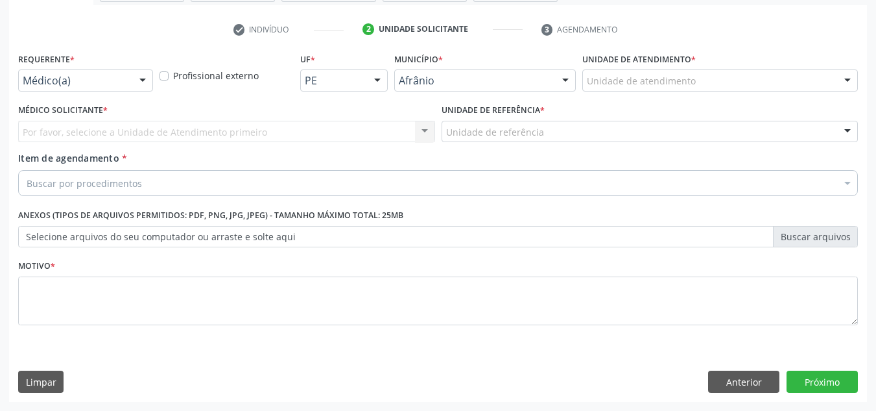
scroll to position [232, 0]
click at [793, 73] on div "Unidade de atendimento" at bounding box center [720, 80] width 276 height 22
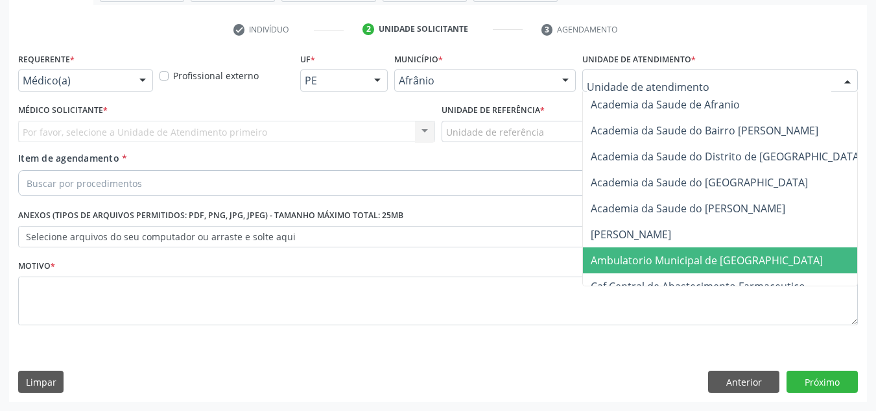
click at [670, 262] on span "Ambulatorio Municipal de [GEOGRAPHIC_DATA]" at bounding box center [707, 260] width 232 height 14
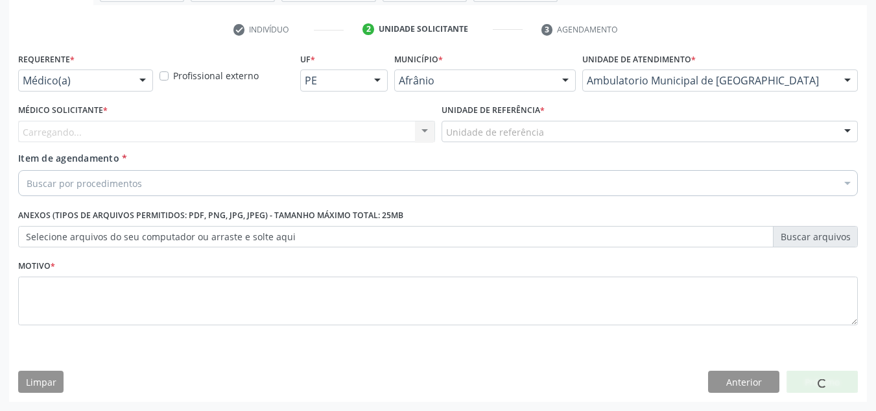
drag, startPoint x: 398, startPoint y: 147, endPoint x: 404, endPoint y: 142, distance: 7.9
click at [398, 145] on div "Médico Solicitante * Carregando... Nenhum resultado encontrado para: " " Não há…" at bounding box center [227, 126] width 424 height 51
click at [404, 142] on div "Carregando... Nenhum resultado encontrado para: " " Não há nenhuma opção para s…" at bounding box center [226, 132] width 417 height 22
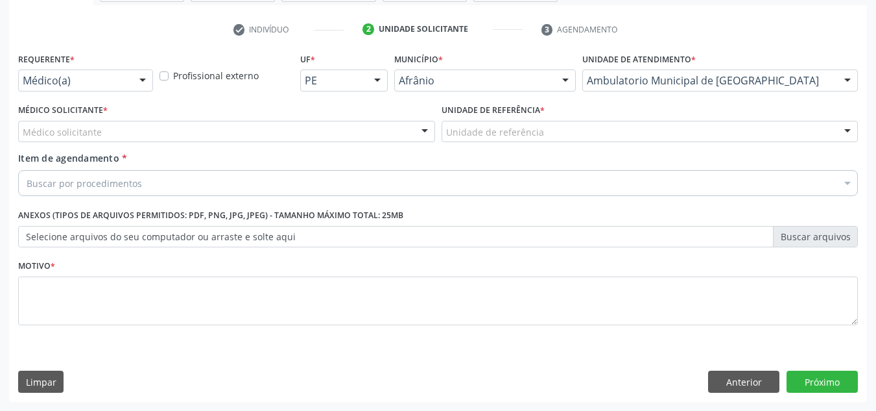
click at [393, 141] on div "Médico solicitante" at bounding box center [226, 132] width 417 height 22
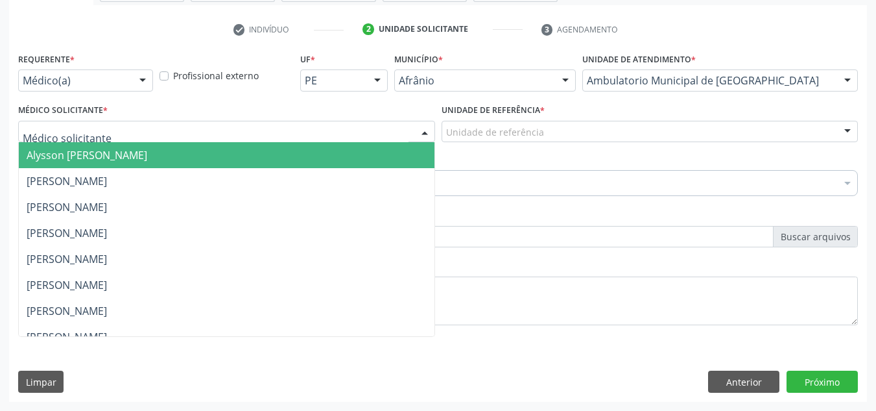
click at [377, 171] on span "Bruno Saraiva Bezerra Medrado" at bounding box center [227, 181] width 416 height 26
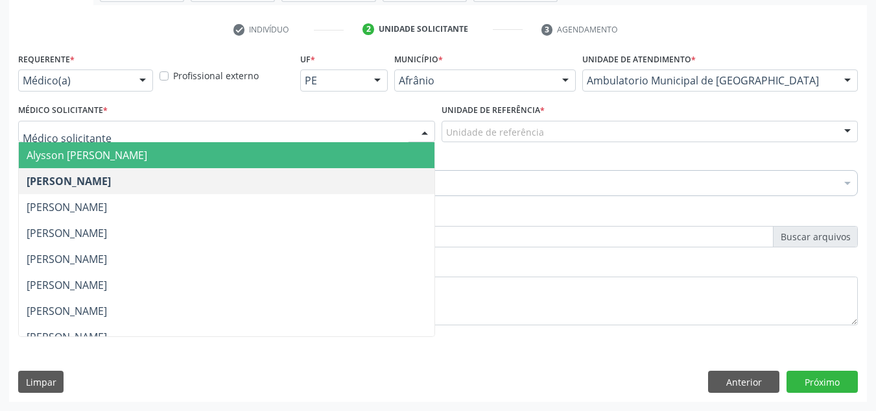
drag, startPoint x: 410, startPoint y: 136, endPoint x: 397, endPoint y: 141, distance: 14.0
click at [411, 136] on div "Alysson Rodrigo Ferreira Cavalcanti Bruno Saraiva Bezerra Medrado Carlos Gustav…" at bounding box center [226, 132] width 417 height 22
drag, startPoint x: 392, startPoint y: 143, endPoint x: 466, endPoint y: 126, distance: 75.2
click at [394, 142] on span "Alysson Rodrigo Ferreira Cavalcanti" at bounding box center [227, 155] width 416 height 26
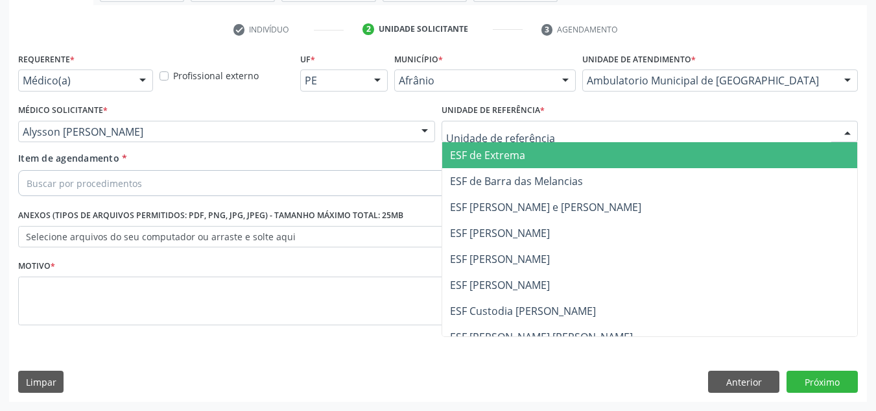
drag, startPoint x: 555, startPoint y: 125, endPoint x: 552, endPoint y: 132, distance: 7.6
click at [553, 129] on div at bounding box center [650, 132] width 417 height 22
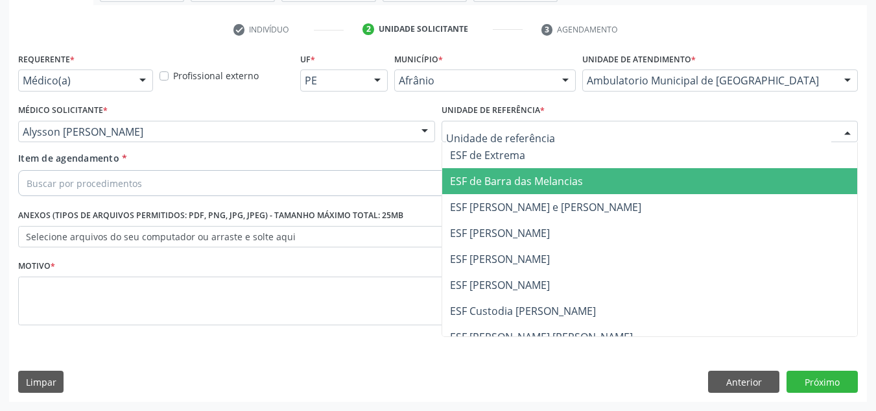
click at [540, 180] on span "ESF de Barra das Melancias" at bounding box center [516, 181] width 133 height 14
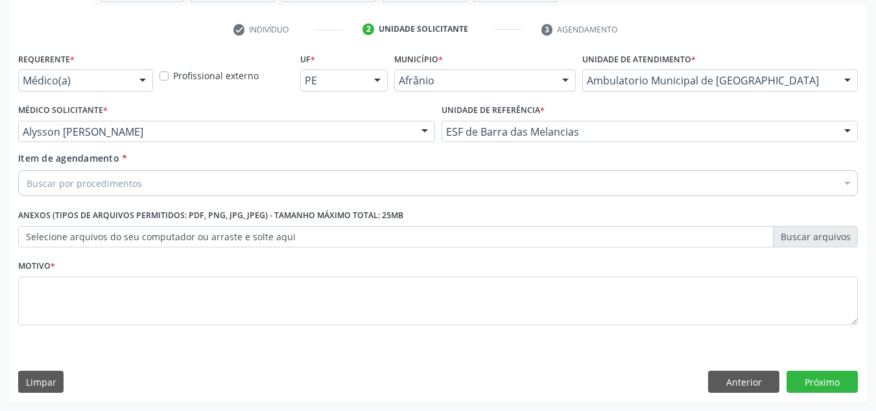
click at [547, 178] on div "Buscar por procedimentos" at bounding box center [438, 183] width 840 height 26
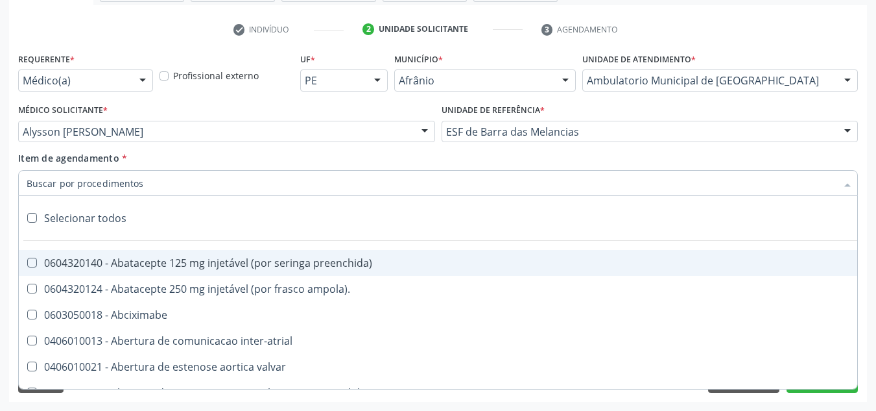
paste input "0301010072-225120"
type input "0301010072-225120"
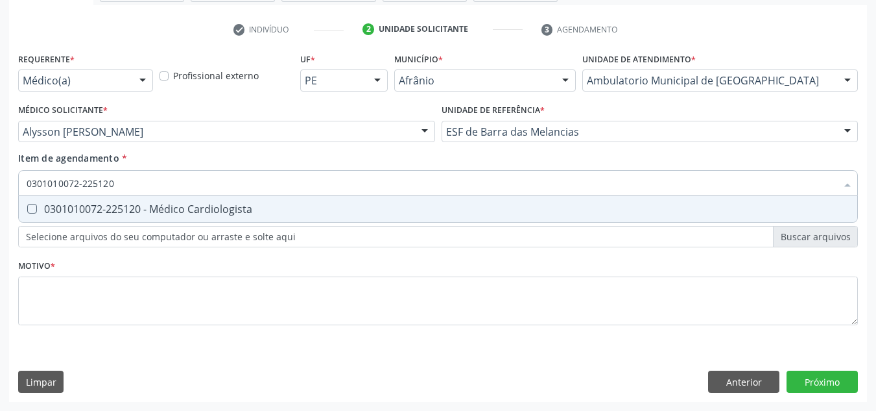
click at [368, 207] on div "0301010072-225120 - Médico Cardiologista" at bounding box center [438, 209] width 823 height 10
checkbox Cardiologista "true"
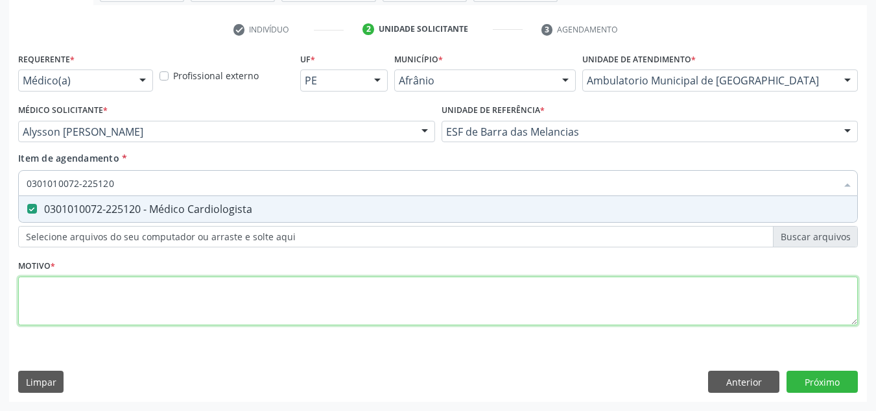
click at [332, 312] on div "Requerente * Médico(a) Médico(a) Enfermeiro(a) Paciente Nenhum resultado encont…" at bounding box center [438, 196] width 840 height 294
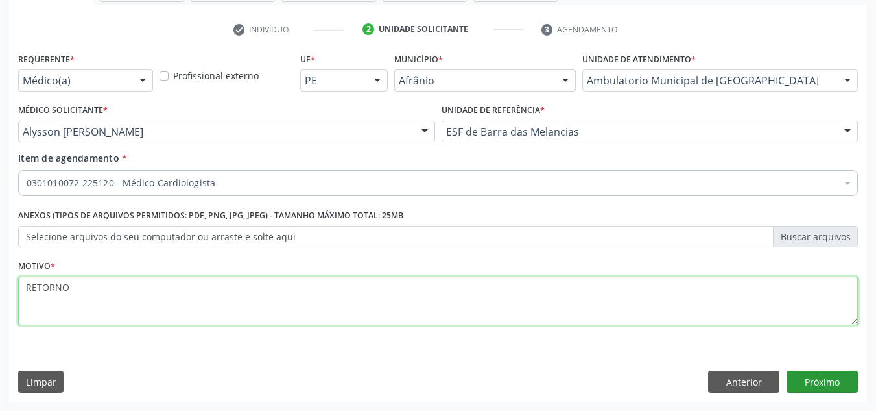
type textarea "RETORNO"
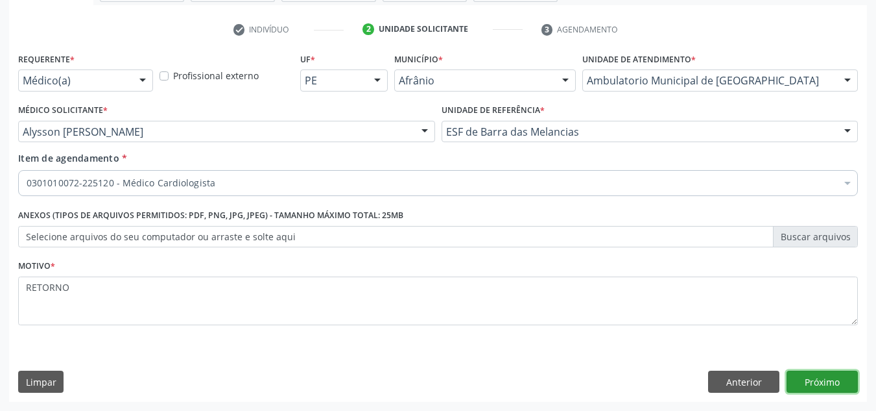
click at [857, 389] on button "Próximo" at bounding box center [822, 381] width 71 height 22
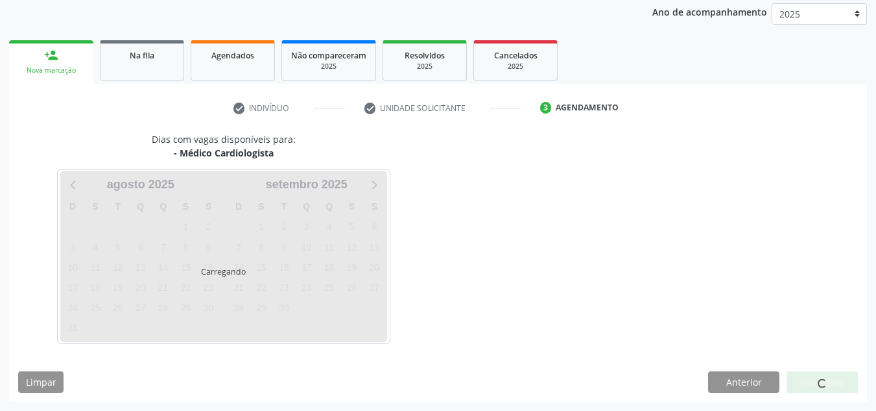
scroll to position [154, 0]
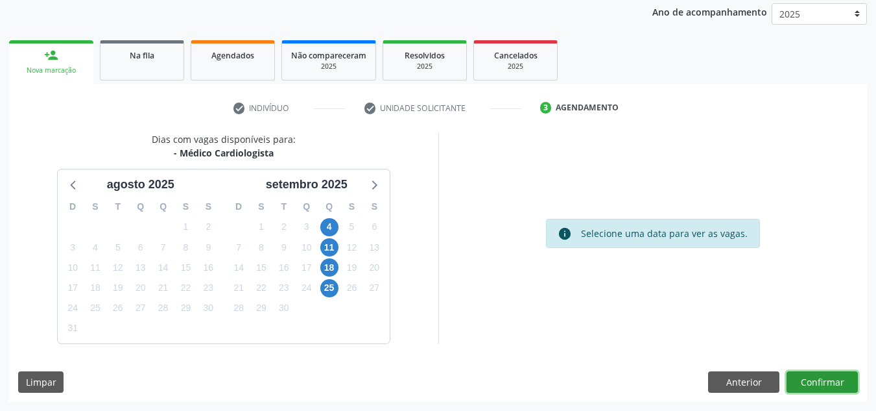
click at [827, 381] on button "Confirmar" at bounding box center [822, 382] width 71 height 22
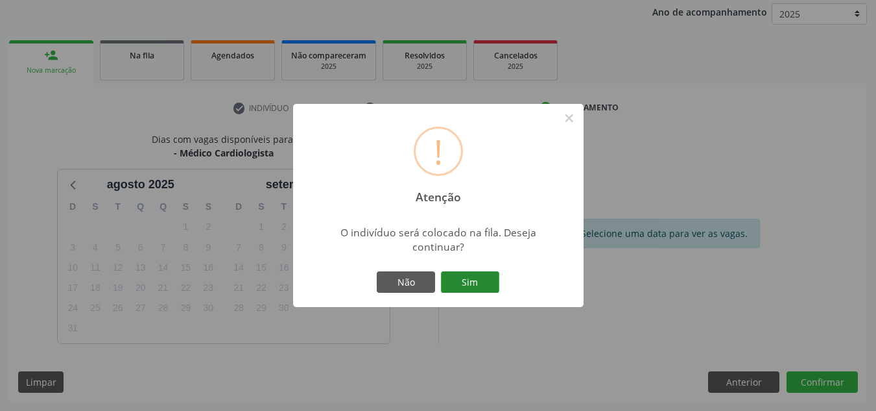
click at [483, 293] on button "Sim" at bounding box center [470, 282] width 58 height 22
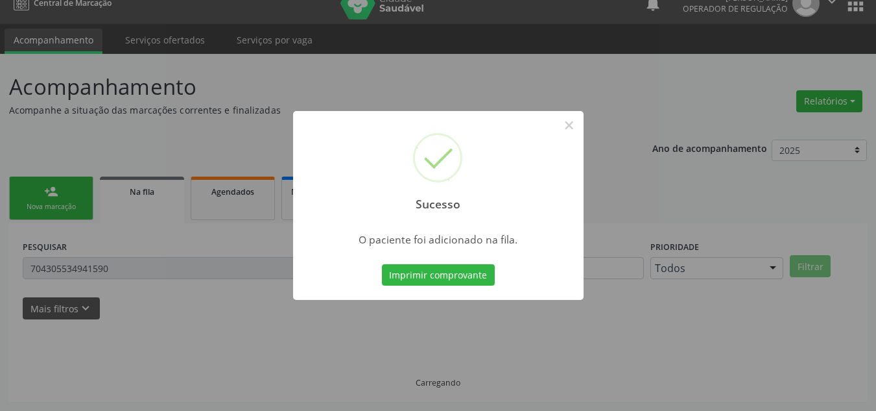
scroll to position [18, 0]
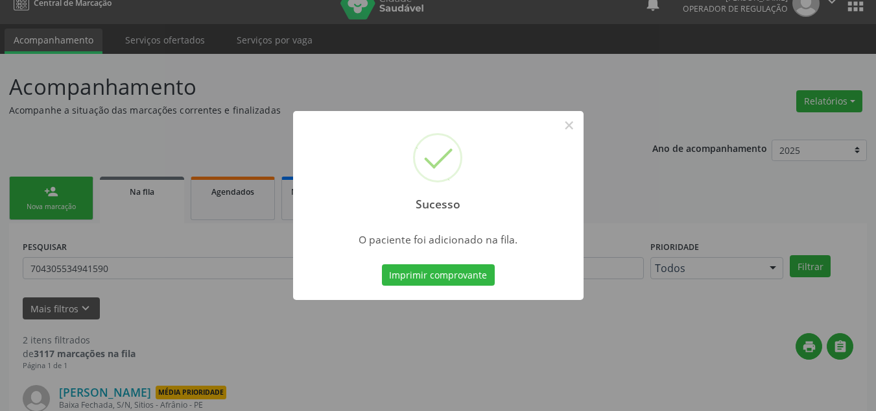
drag, startPoint x: 161, startPoint y: 157, endPoint x: 145, endPoint y: 163, distance: 16.9
click at [150, 163] on div "Sucesso × O paciente foi adicionado na fila. Imprimir comprovante Cancel" at bounding box center [438, 205] width 876 height 411
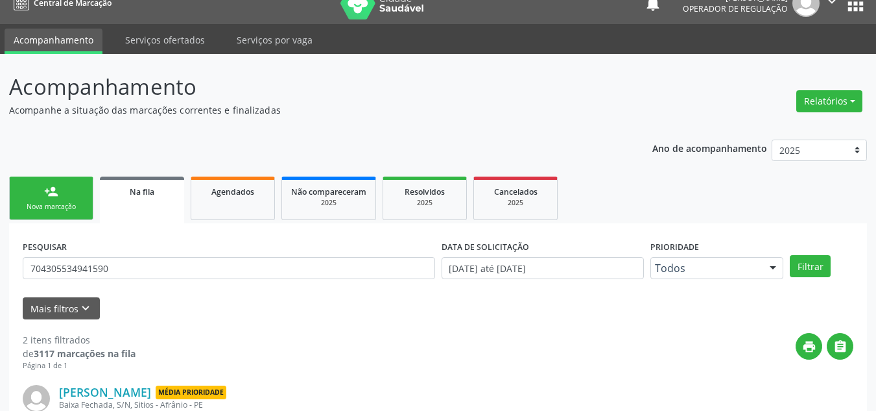
click at [77, 199] on link "person_add Nova marcação" at bounding box center [51, 197] width 84 height 43
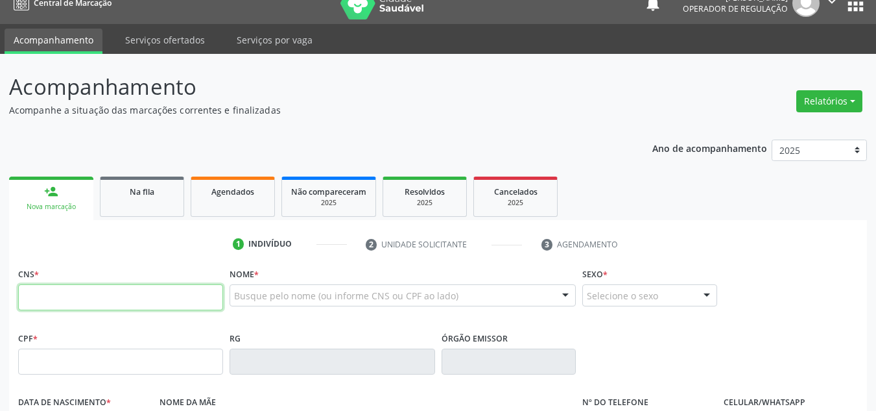
click at [123, 304] on input "text" at bounding box center [120, 297] width 205 height 26
type input "707 8016 9449 1611"
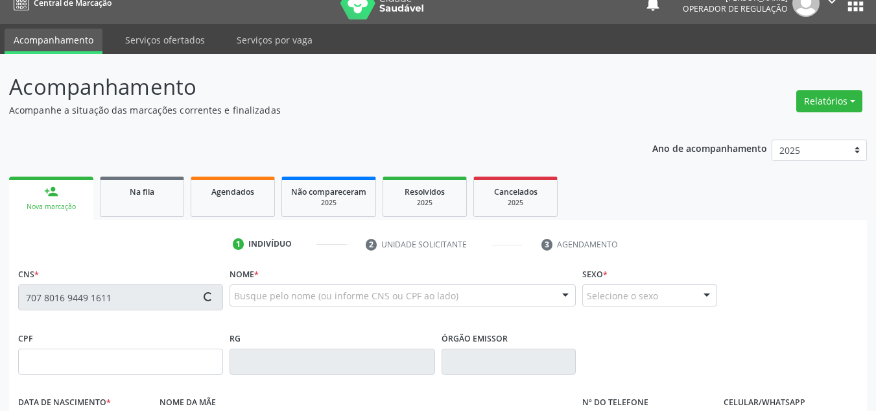
type input "10/07/1963"
type input "(87) 99431-6987"
type input "S/N"
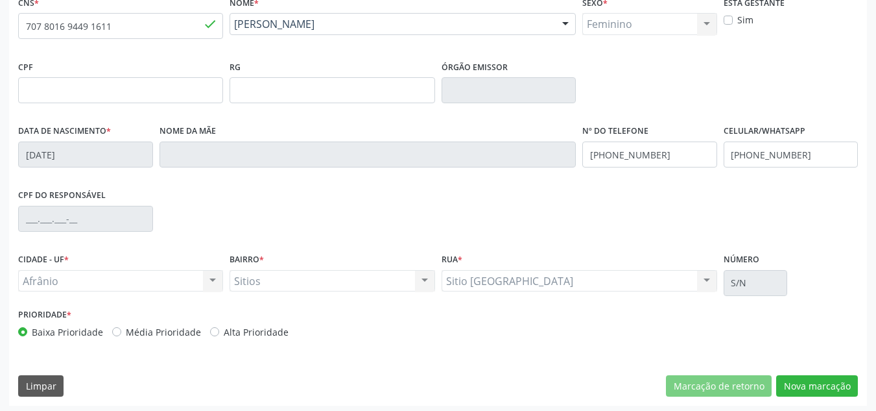
scroll to position [293, 0]
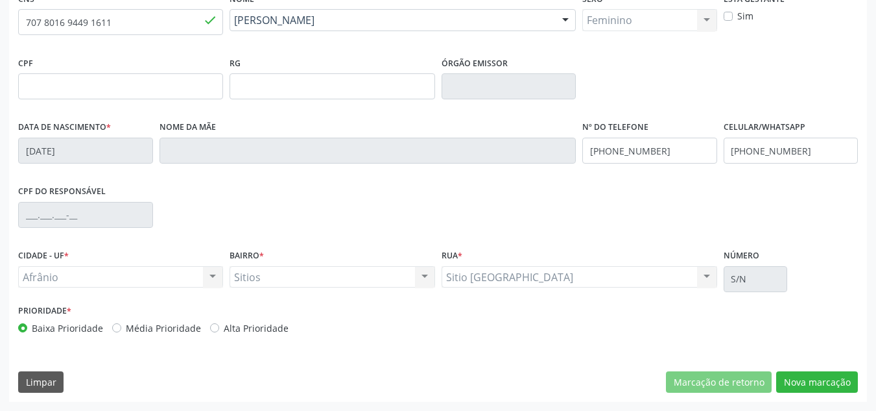
click at [170, 331] on label "Média Prioridade" at bounding box center [163, 328] width 75 height 14
click at [121, 331] on input "Média Prioridade" at bounding box center [116, 327] width 9 height 12
radio input "true"
click at [816, 390] on button "Nova marcação" at bounding box center [817, 382] width 82 height 22
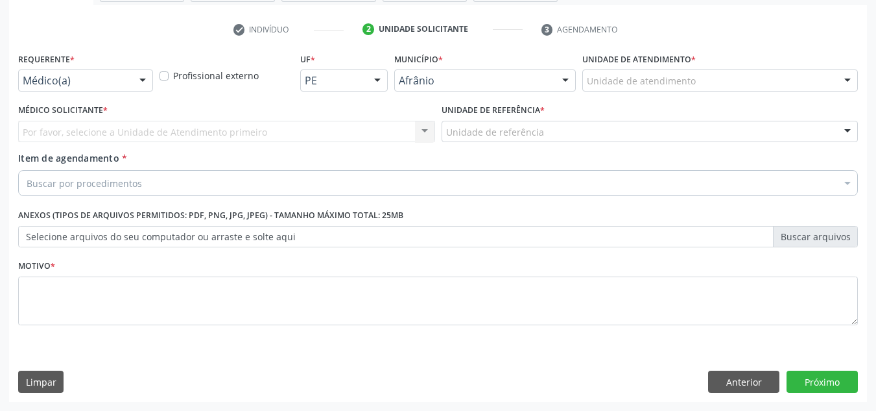
click at [817, 87] on div "Unidade de atendimento" at bounding box center [720, 80] width 276 height 22
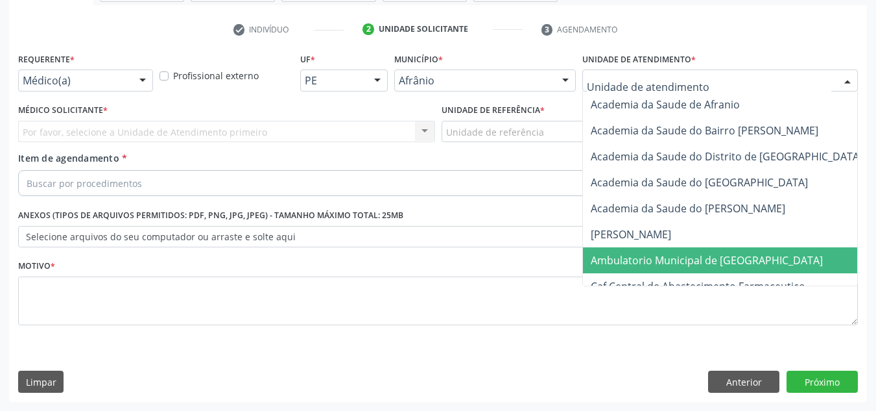
click at [761, 262] on span "Ambulatorio Municipal de [GEOGRAPHIC_DATA]" at bounding box center [741, 260] width 316 height 26
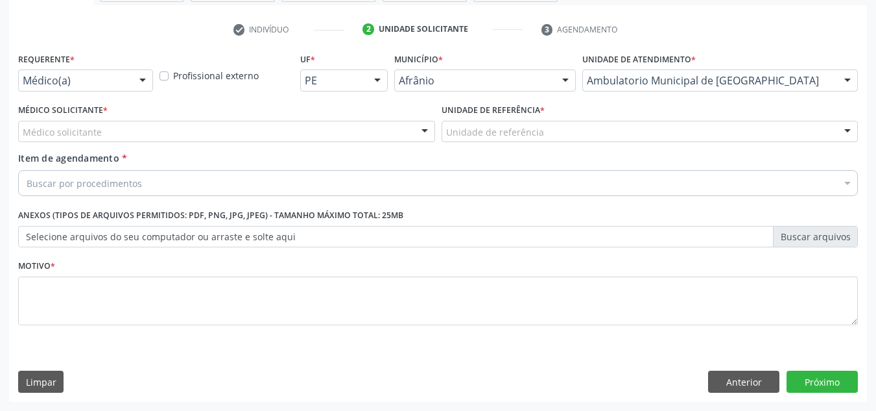
click at [353, 128] on div "Médico solicitante" at bounding box center [226, 132] width 417 height 22
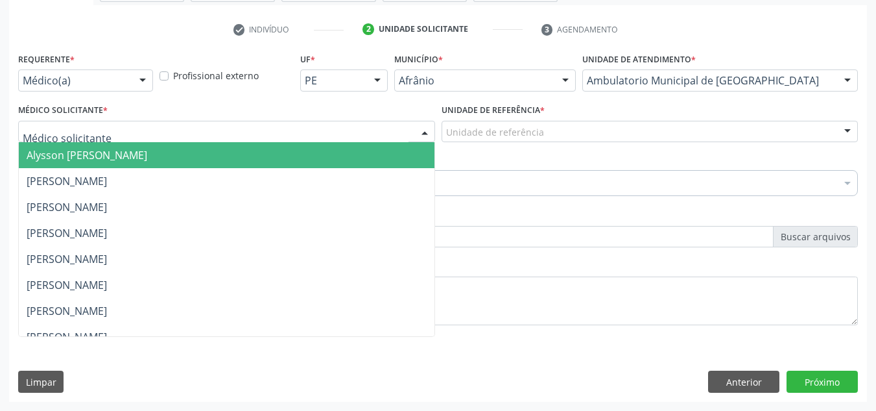
click at [349, 162] on span "Alysson Rodrigo Ferreira Cavalcanti" at bounding box center [227, 155] width 416 height 26
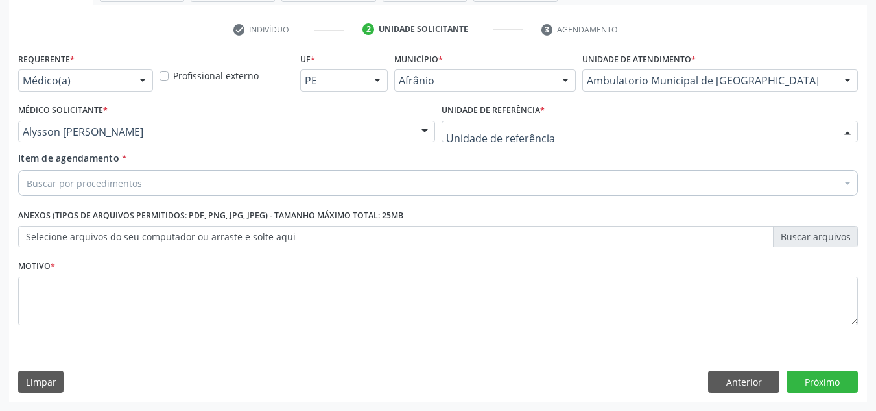
drag, startPoint x: 470, startPoint y: 130, endPoint x: 494, endPoint y: 200, distance: 73.8
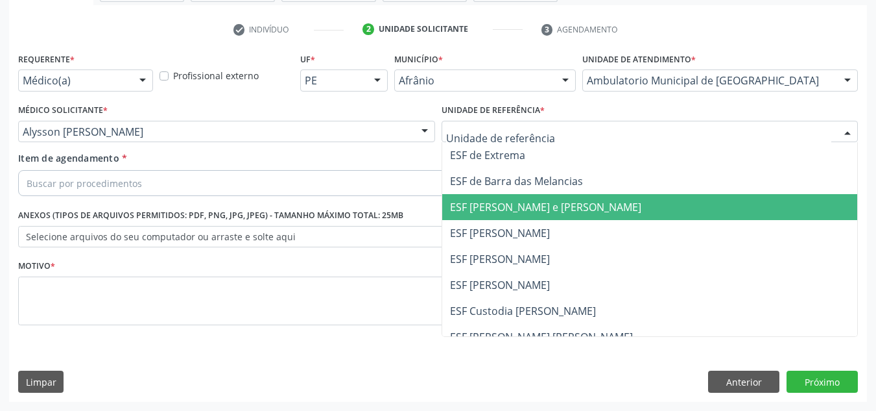
click at [493, 204] on span "ESF [PERSON_NAME] e [PERSON_NAME]" at bounding box center [545, 207] width 191 height 14
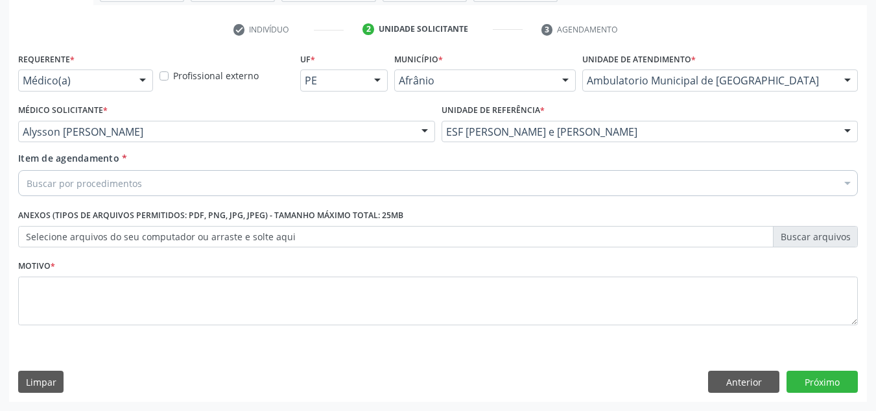
click at [482, 189] on div "Buscar por procedimentos" at bounding box center [438, 183] width 840 height 26
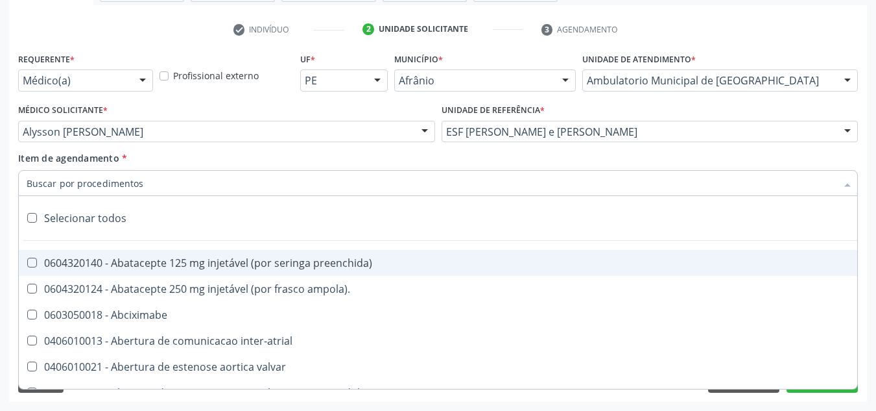
paste input "0301010072-225120"
type input "0301010072-225120"
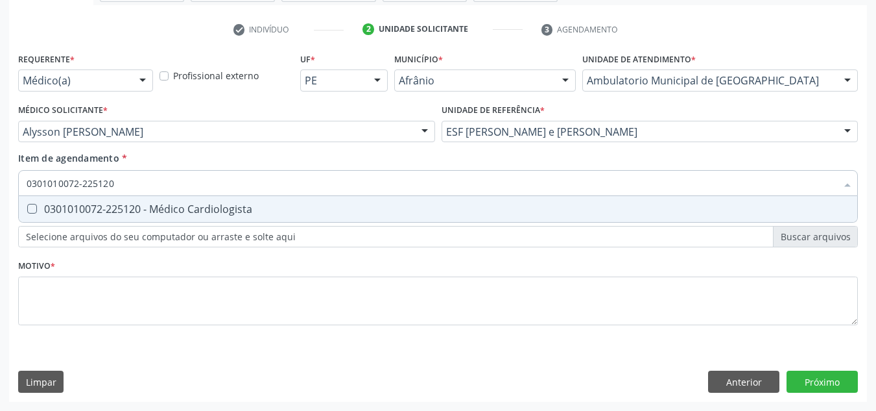
drag, startPoint x: 437, startPoint y: 204, endPoint x: 425, endPoint y: 222, distance: 21.9
click at [437, 204] on div "0301010072-225120 - Médico Cardiologista" at bounding box center [438, 209] width 823 height 10
checkbox Cardiologista "true"
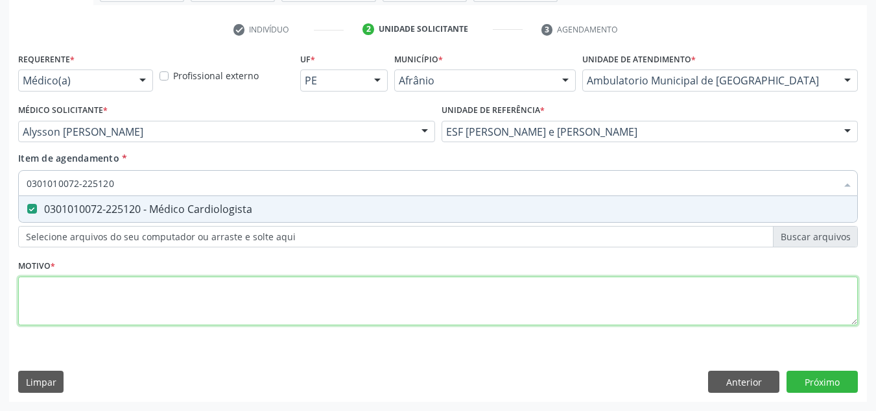
click at [389, 296] on div "Requerente * Médico(a) Médico(a) Enfermeiro(a) Paciente Nenhum resultado encont…" at bounding box center [438, 196] width 840 height 294
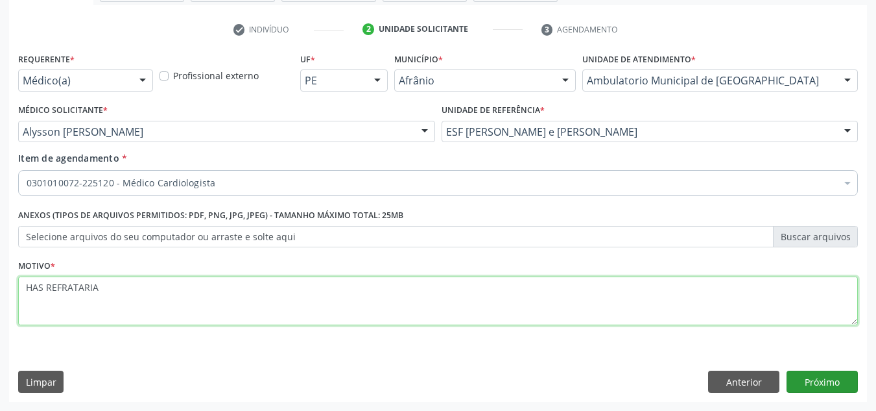
type textarea "HAS REFRATARIA"
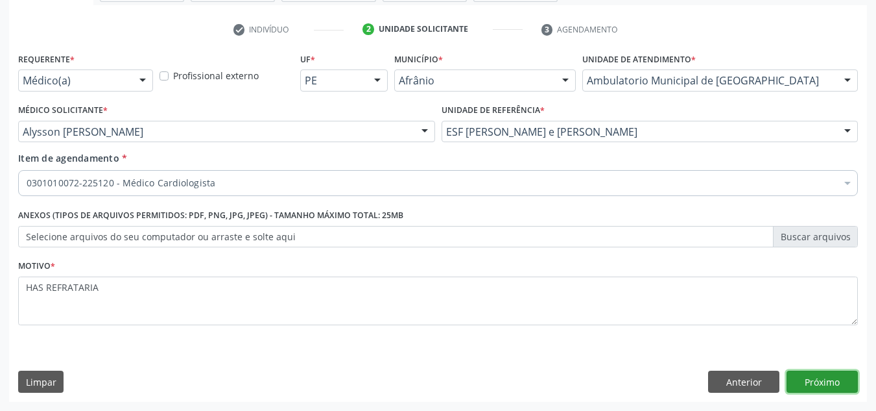
click at [813, 377] on button "Próximo" at bounding box center [822, 381] width 71 height 22
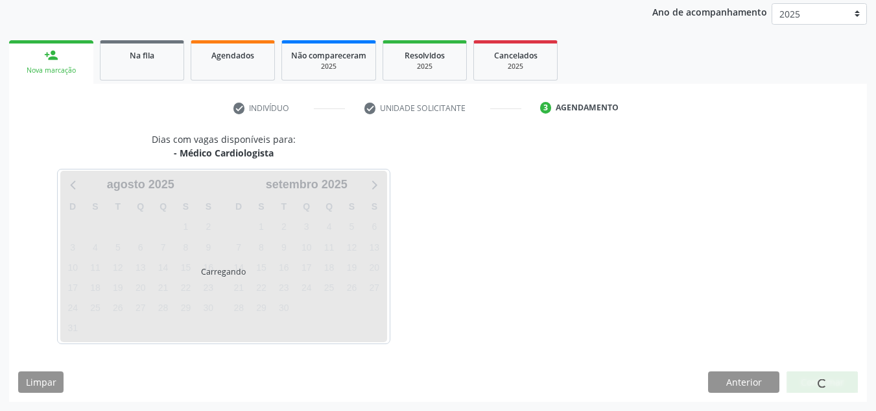
scroll to position [154, 0]
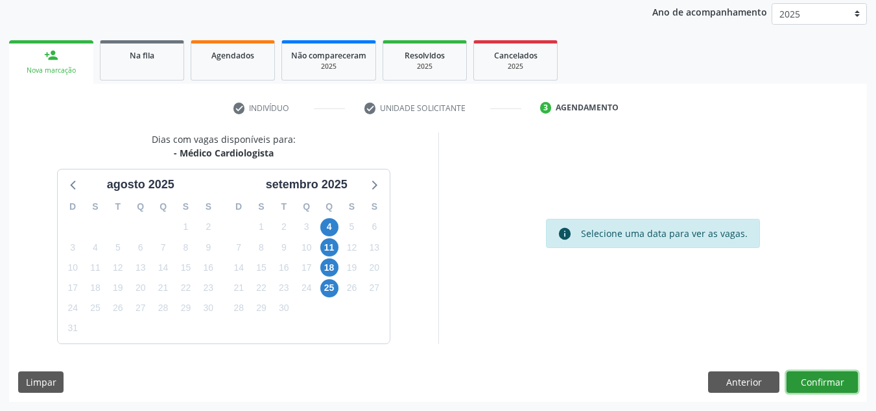
click at [813, 377] on button "Confirmar" at bounding box center [822, 382] width 71 height 22
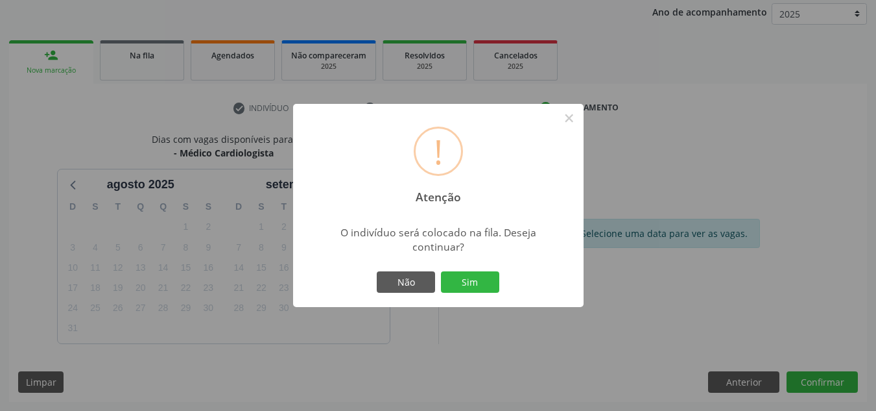
click at [441, 271] on button "Sim" at bounding box center [470, 282] width 58 height 22
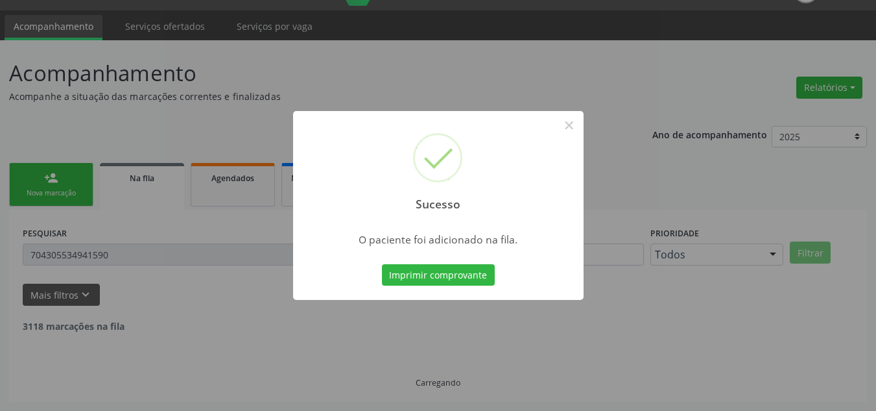
scroll to position [18, 0]
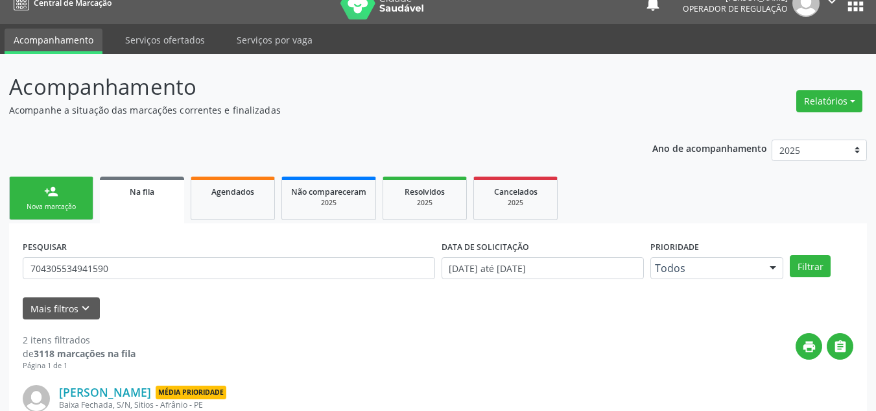
click at [47, 196] on div "person_add" at bounding box center [51, 191] width 14 height 14
click at [49, 193] on div "person_add" at bounding box center [51, 191] width 14 height 14
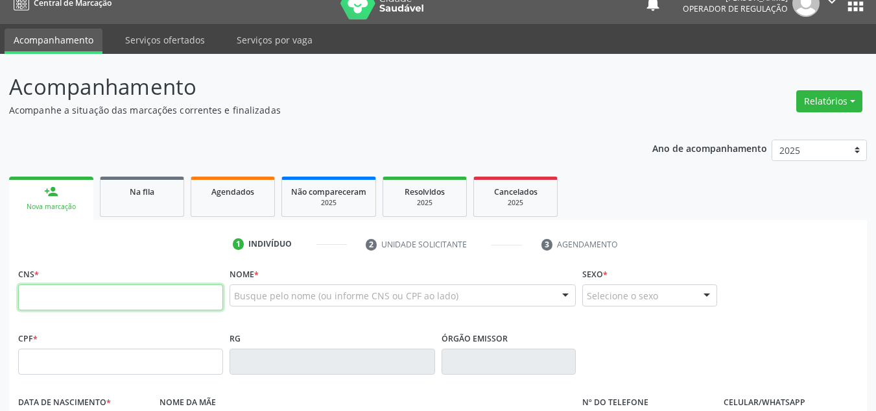
click at [109, 294] on input "text" at bounding box center [120, 297] width 205 height 26
type input "708 7021 8520 3995"
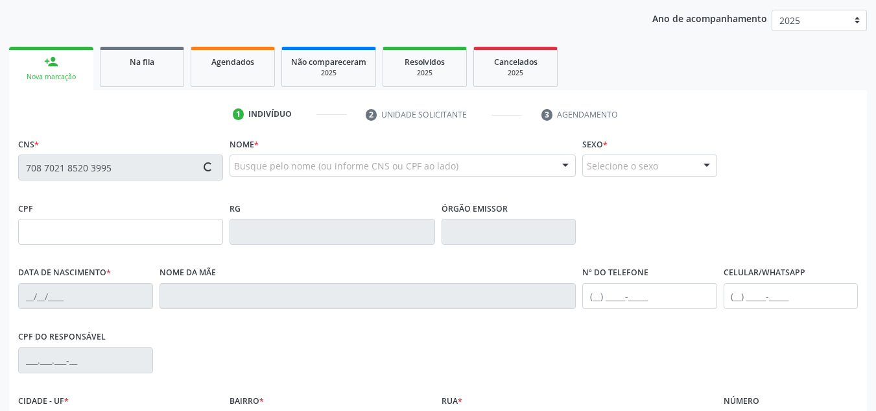
type input "281.393.148-97"
type input "16/12/1975"
type input "Luiza Dias da Silva"
type input "(87) 98831-0969"
type input "S/N"
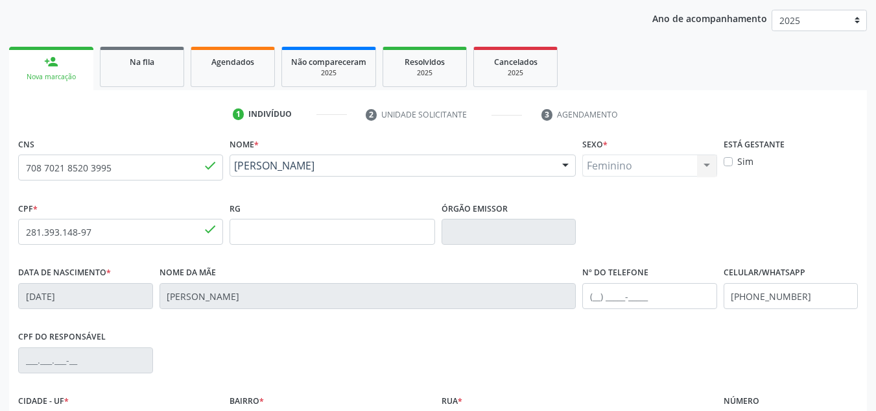
scroll to position [293, 0]
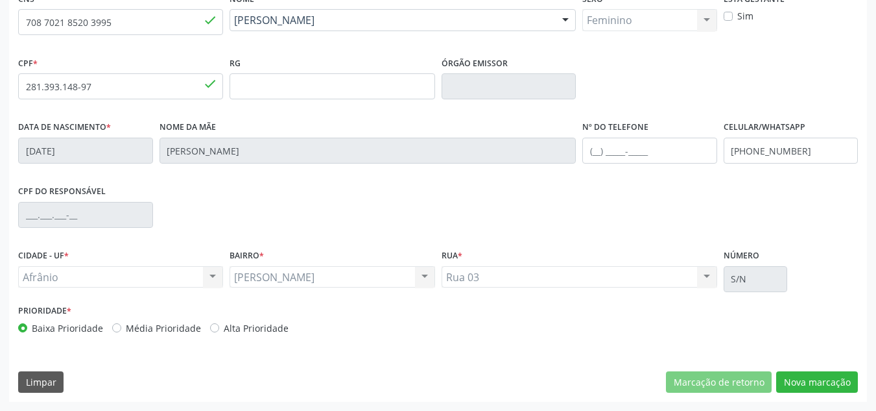
click at [176, 326] on label "Média Prioridade" at bounding box center [163, 328] width 75 height 14
click at [121, 326] on input "Média Prioridade" at bounding box center [116, 327] width 9 height 12
radio input "true"
click at [827, 390] on button "Nova marcação" at bounding box center [817, 382] width 82 height 22
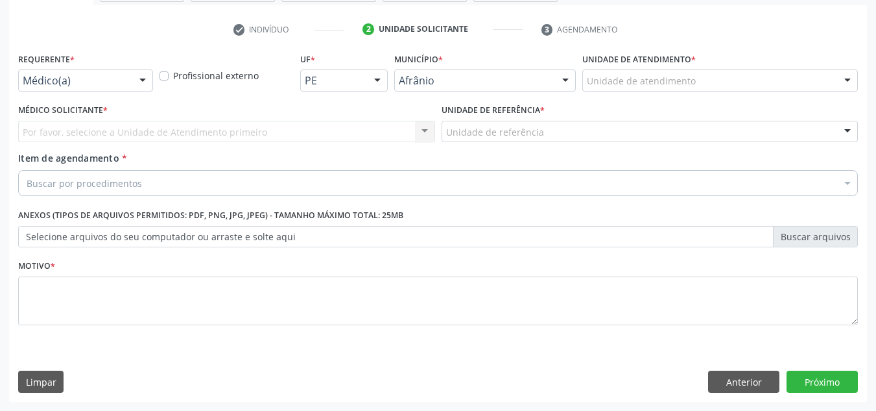
scroll to position [232, 0]
click at [817, 72] on div "Unidade de atendimento" at bounding box center [720, 80] width 276 height 22
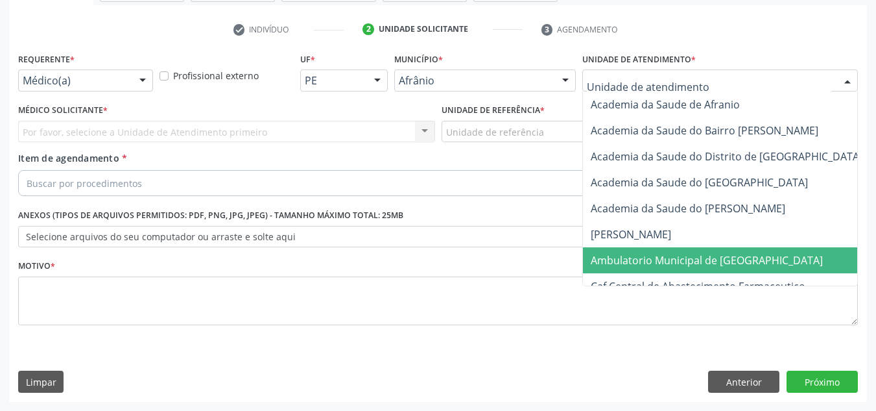
click at [785, 268] on span "Ambulatorio Municipal de [GEOGRAPHIC_DATA]" at bounding box center [741, 260] width 316 height 26
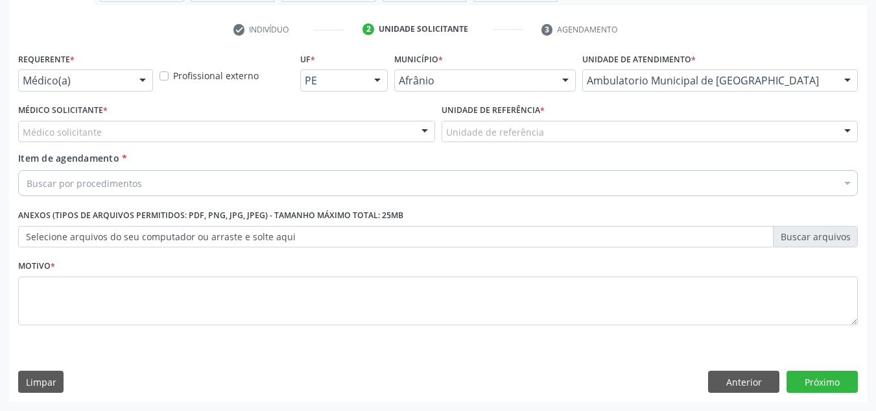
click at [300, 125] on div "Médico solicitante" at bounding box center [226, 132] width 417 height 22
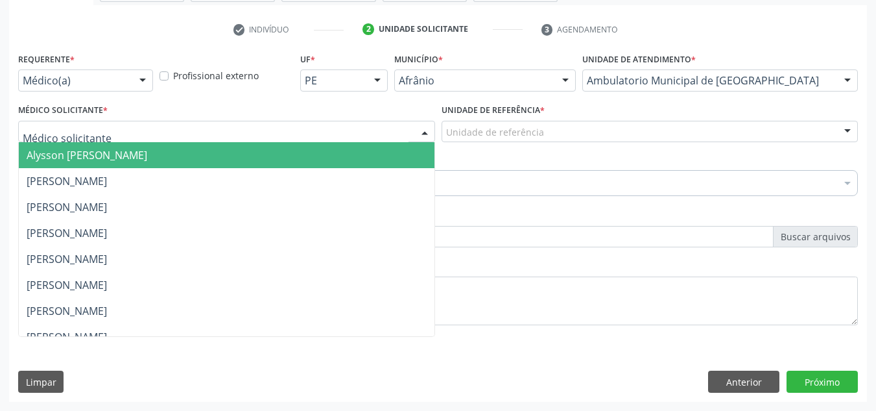
click at [281, 154] on span "Alysson Rodrigo Ferreira Cavalcanti" at bounding box center [227, 155] width 416 height 26
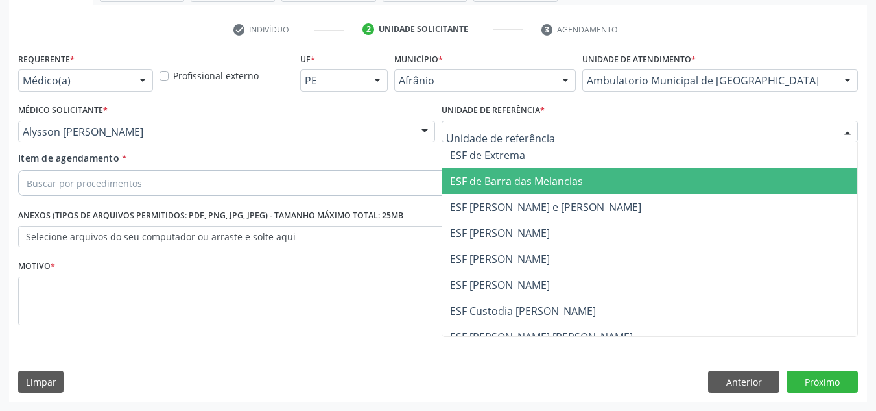
click at [523, 186] on span "ESF de Barra das Melancias" at bounding box center [516, 181] width 133 height 14
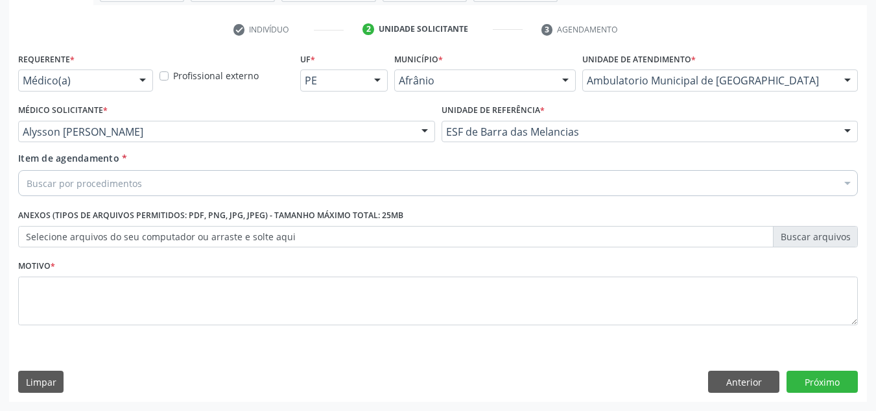
click at [512, 182] on div "Buscar por procedimentos" at bounding box center [438, 183] width 840 height 26
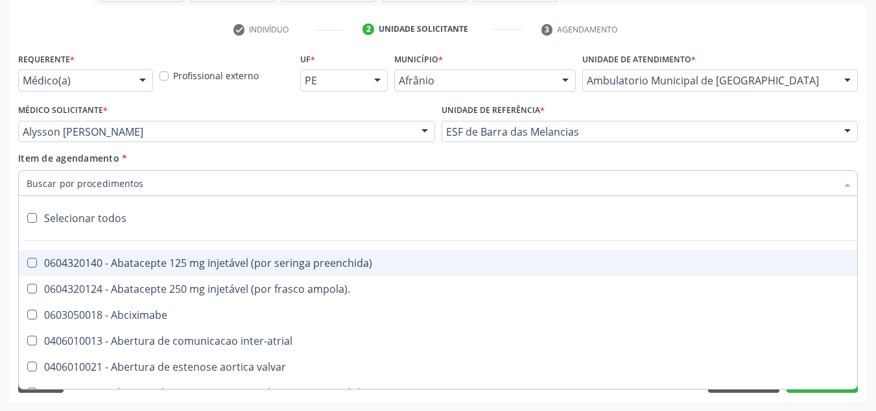
paste input "0301010072-225120"
type input "0301010072-225120"
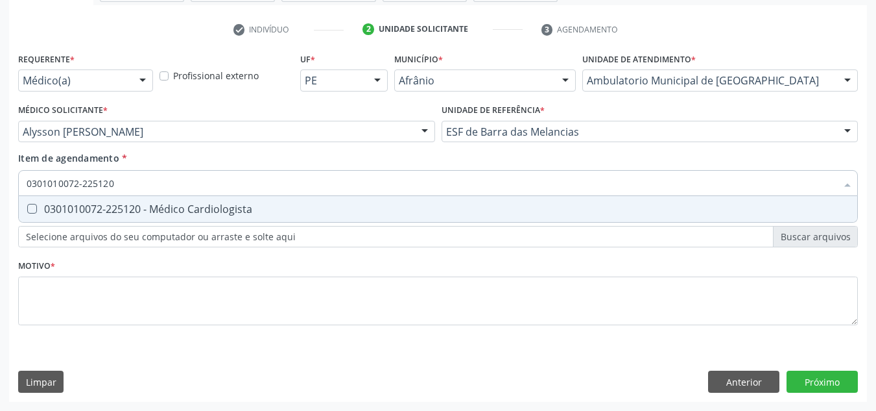
click at [446, 209] on div "0301010072-225120 - Médico Cardiologista" at bounding box center [438, 209] width 823 height 10
checkbox Cardiologista "true"
click at [219, 271] on div "Requerente * Médico(a) Médico(a) Enfermeiro(a) Paciente Nenhum resultado encont…" at bounding box center [438, 196] width 840 height 294
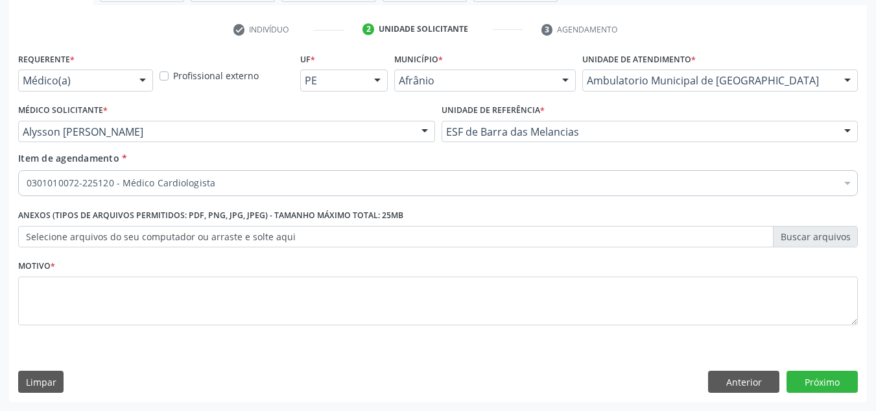
click at [236, 298] on li "Não selecionados" at bounding box center [526, 308] width 1014 height 34
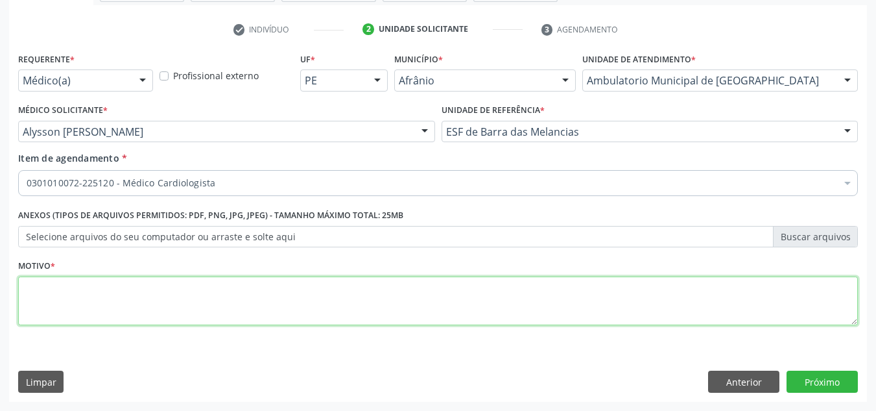
click at [233, 301] on textarea at bounding box center [438, 300] width 840 height 49
type textarea "PA DE DIFÍCIL CONTROLE"
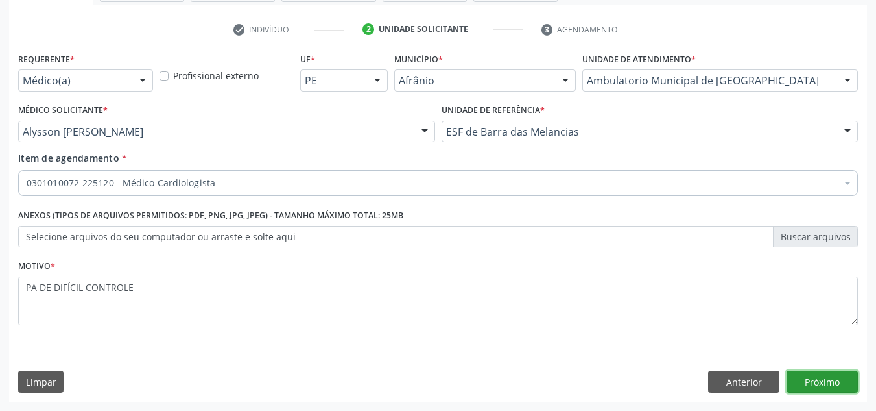
drag, startPoint x: 831, startPoint y: 388, endPoint x: 844, endPoint y: 384, distance: 13.1
click at [844, 384] on button "Próximo" at bounding box center [822, 381] width 71 height 22
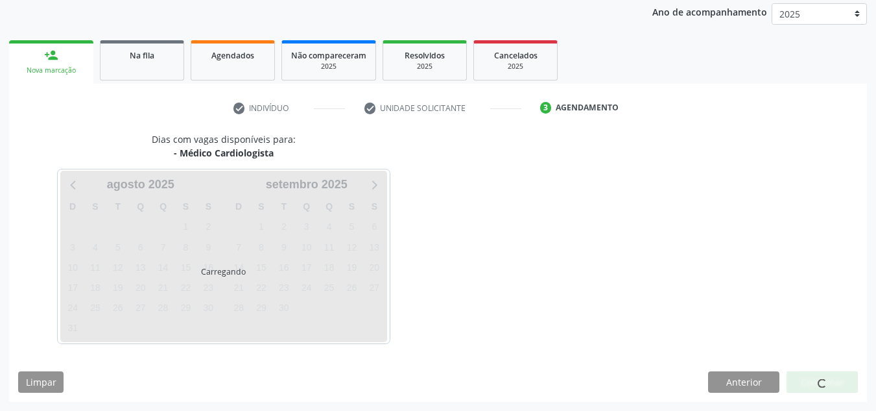
scroll to position [154, 0]
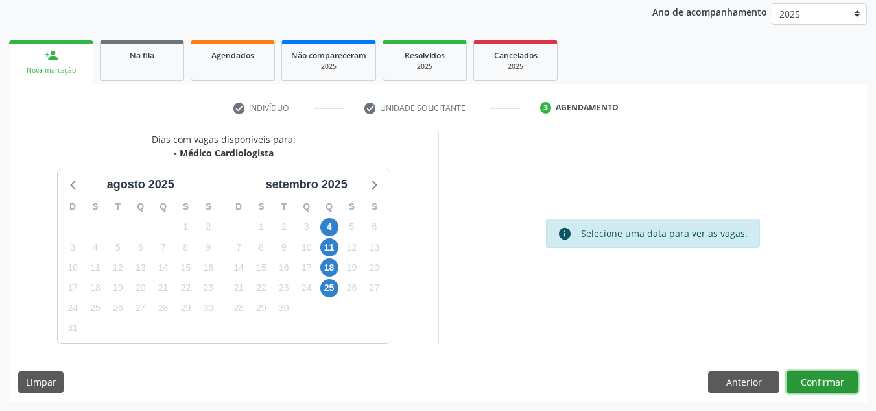
click at [844, 384] on button "Confirmar" at bounding box center [822, 382] width 71 height 22
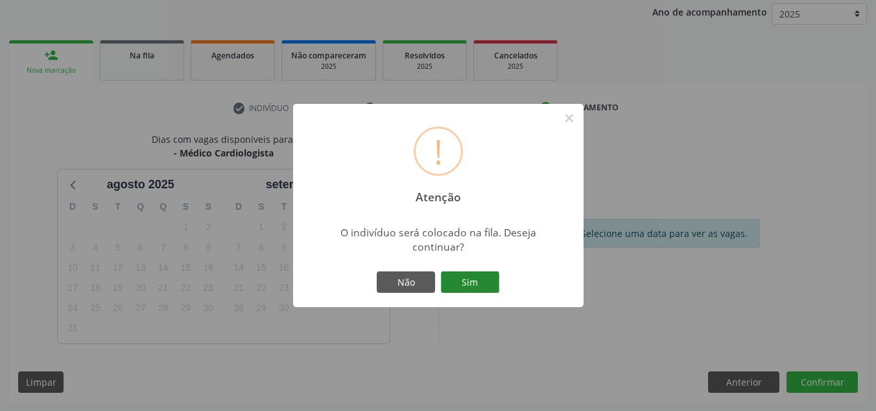
click at [460, 284] on button "Sim" at bounding box center [470, 282] width 58 height 22
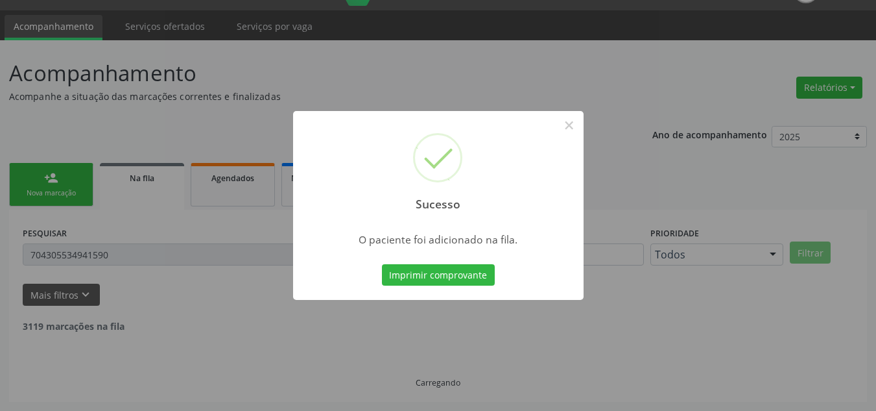
scroll to position [18, 0]
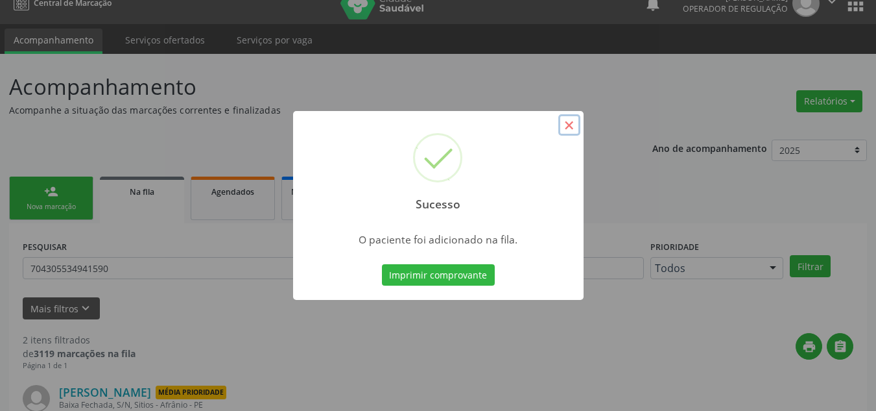
click at [562, 126] on button "×" at bounding box center [569, 125] width 22 height 22
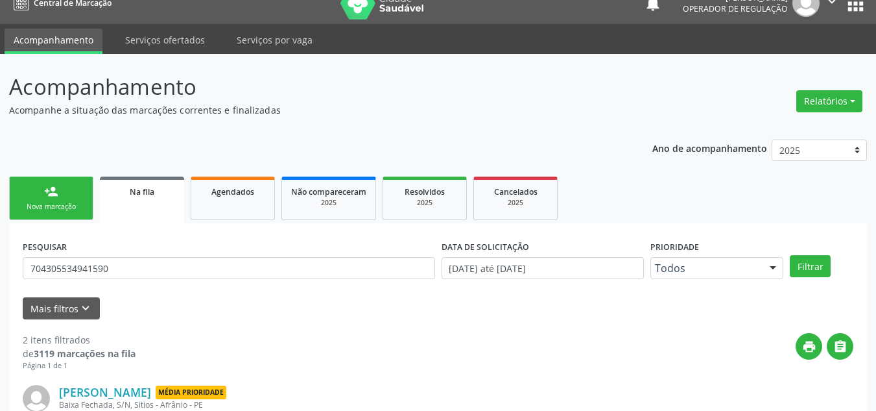
click at [55, 208] on div "Nova marcação" at bounding box center [51, 207] width 65 height 10
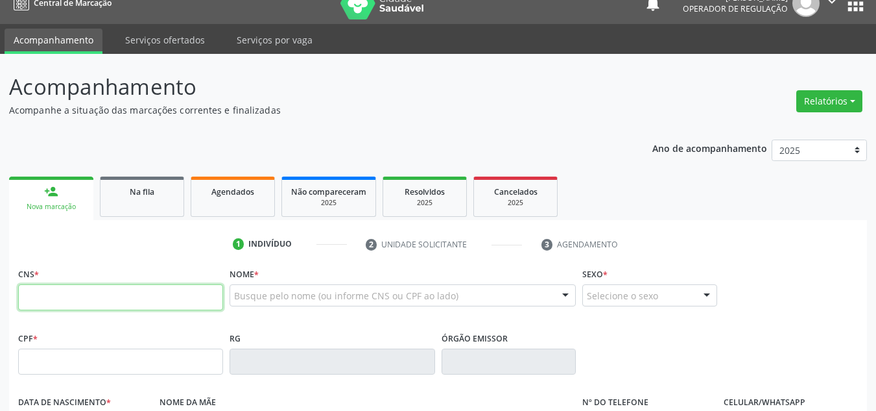
click at [122, 288] on input "text" at bounding box center [120, 297] width 205 height 26
type input "700 1064 0912 9320"
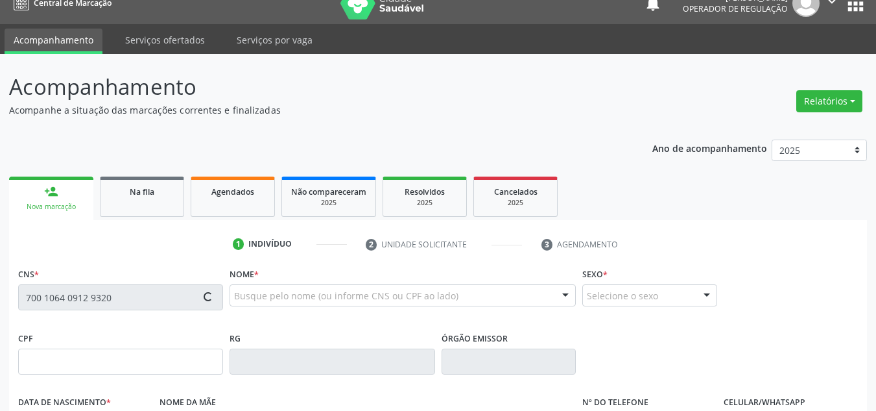
type input "25/01/1953"
type input "Alvina Pereira da Cruz"
type input "(87) 98845-9303"
type input "S/N"
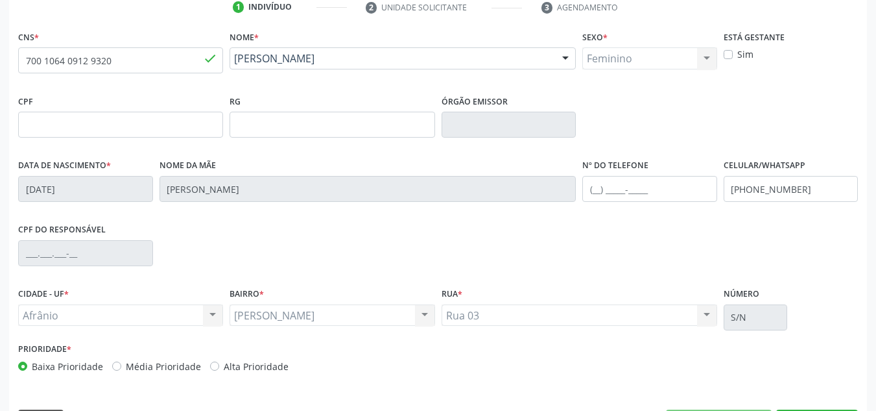
scroll to position [277, 0]
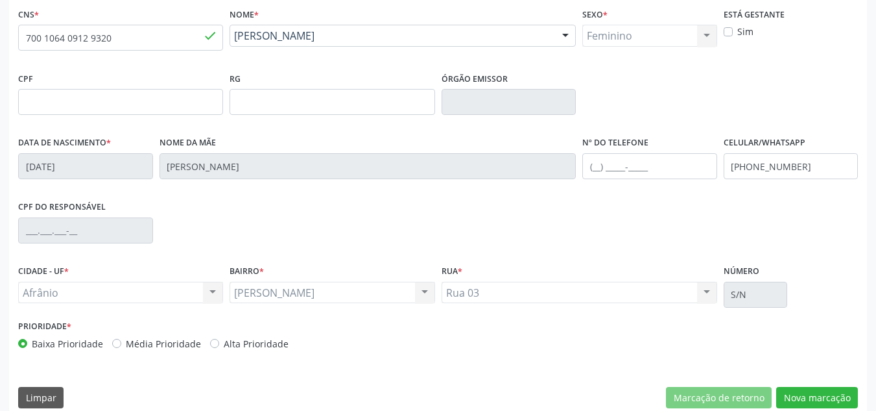
drag, startPoint x: 159, startPoint y: 340, endPoint x: 106, endPoint y: 338, distance: 52.6
click at [156, 340] on label "Média Prioridade" at bounding box center [163, 344] width 75 height 14
click at [121, 340] on input "Média Prioridade" at bounding box center [116, 343] width 9 height 12
radio input "true"
click at [798, 390] on button "Nova marcação" at bounding box center [817, 398] width 82 height 22
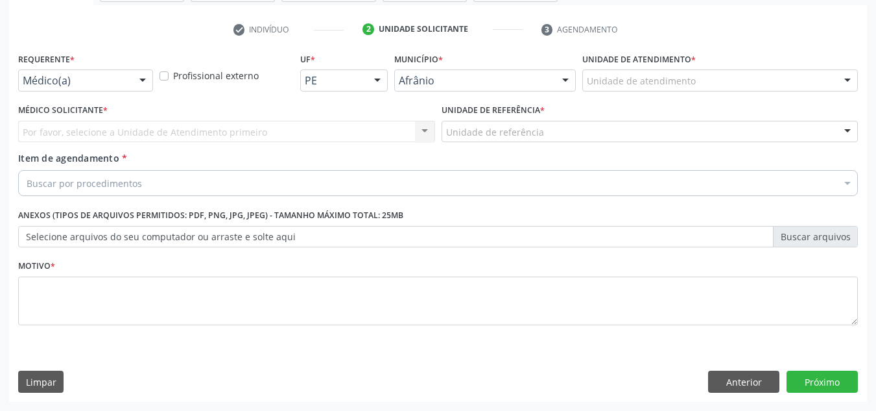
scroll to position [232, 0]
click at [745, 82] on div "Unidade de atendimento" at bounding box center [720, 80] width 276 height 22
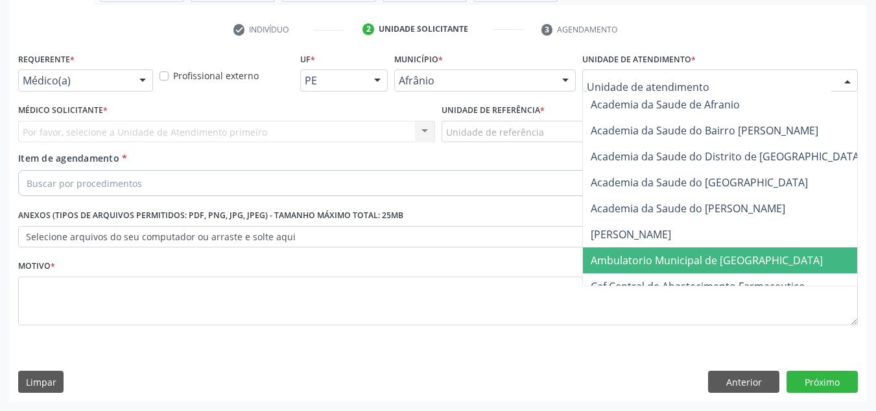
click at [667, 264] on span "Ambulatorio Municipal de [GEOGRAPHIC_DATA]" at bounding box center [707, 260] width 232 height 14
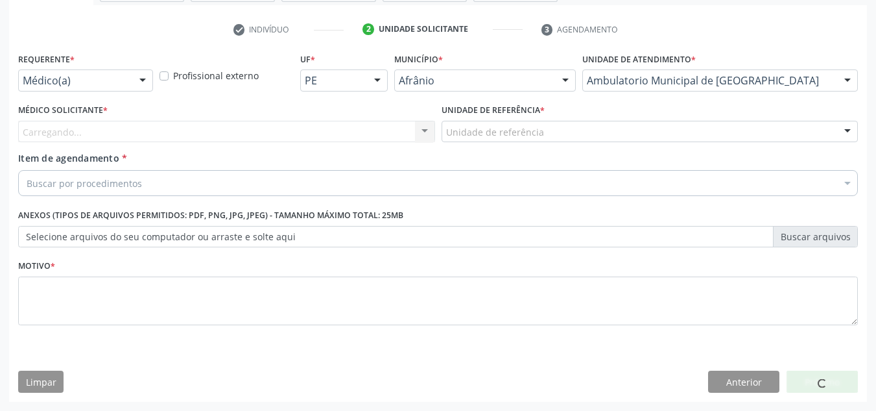
click at [409, 136] on div "Carregando... Nenhum resultado encontrado para: " " Não há nenhuma opção para s…" at bounding box center [226, 132] width 417 height 22
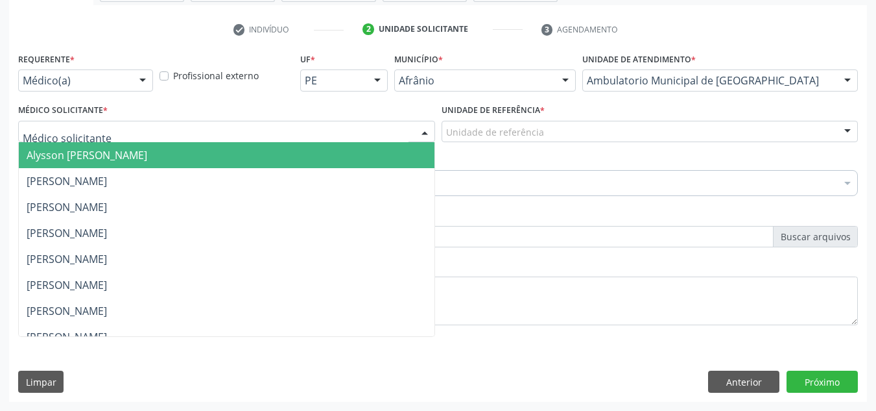
click at [409, 136] on div at bounding box center [226, 132] width 417 height 22
click at [409, 147] on span "Alysson Rodrigo Ferreira Cavalcanti" at bounding box center [227, 155] width 416 height 26
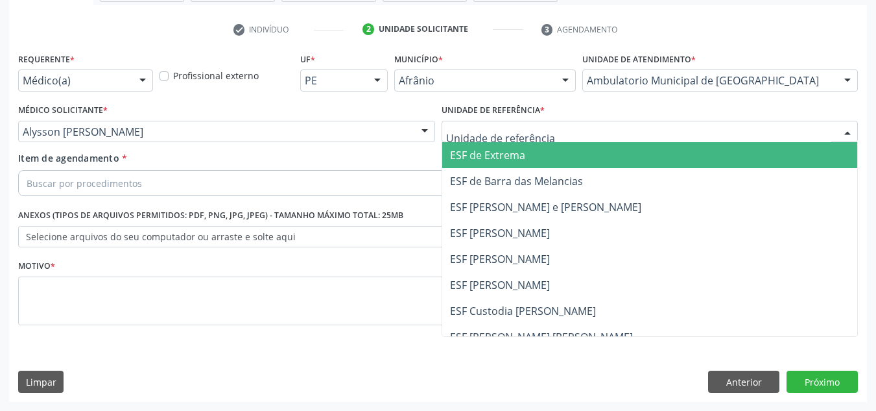
click at [551, 135] on div at bounding box center [650, 132] width 417 height 22
drag, startPoint x: 552, startPoint y: 158, endPoint x: 520, endPoint y: 174, distance: 36.3
click at [548, 163] on span "ESF de Extrema" at bounding box center [650, 155] width 416 height 26
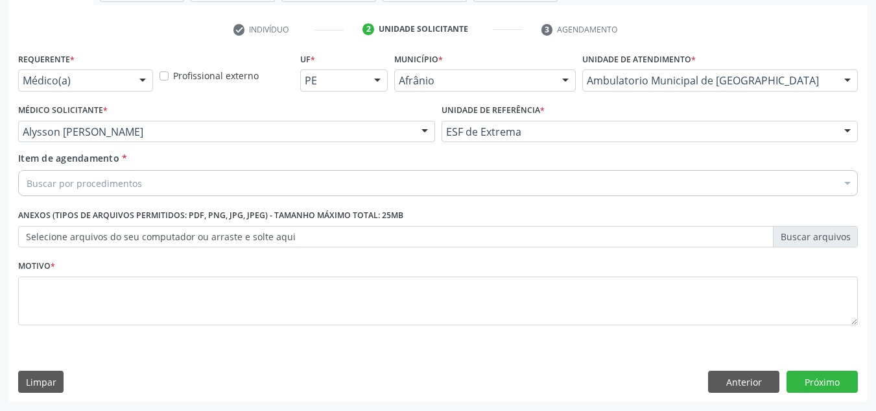
click at [498, 193] on div "Buscar por procedimentos" at bounding box center [438, 183] width 840 height 26
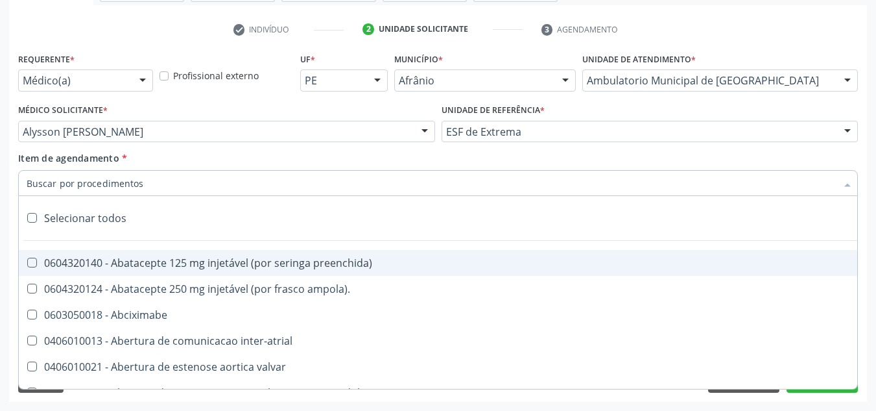
paste input "0301010072-225120"
type input "0301010072-225120"
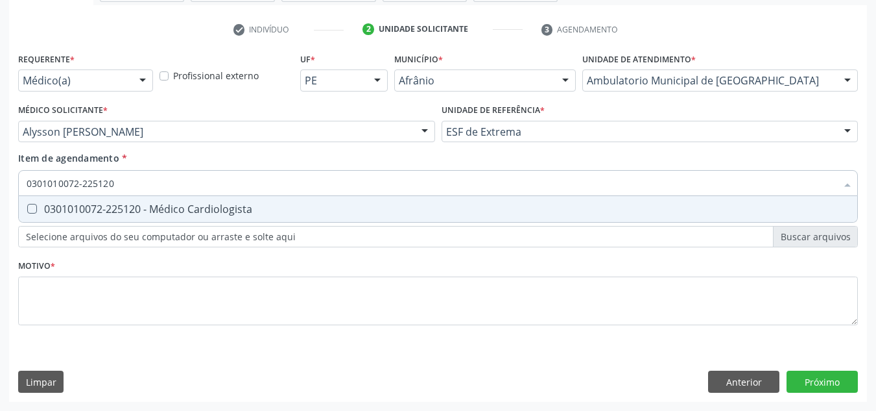
drag, startPoint x: 426, startPoint y: 205, endPoint x: 409, endPoint y: 246, distance: 44.5
click at [425, 205] on div "0301010072-225120 - Médico Cardiologista" at bounding box center [438, 209] width 823 height 10
checkbox Cardiologista "true"
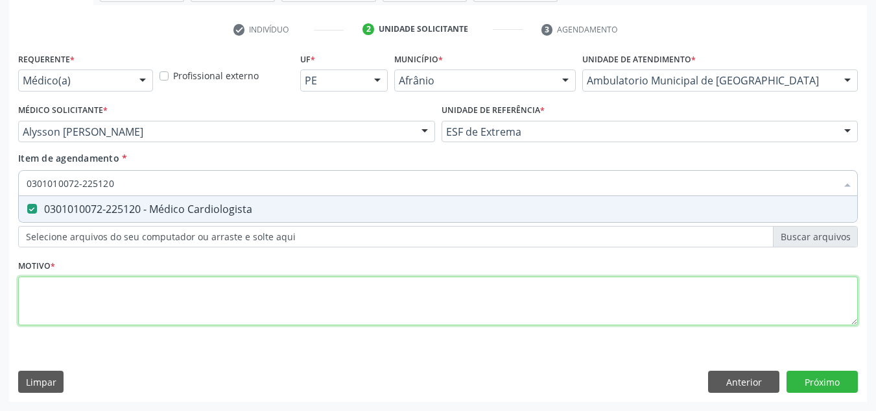
click at [359, 306] on div "Requerente * Médico(a) Médico(a) Enfermeiro(a) Paciente Nenhum resultado encont…" at bounding box center [438, 196] width 840 height 294
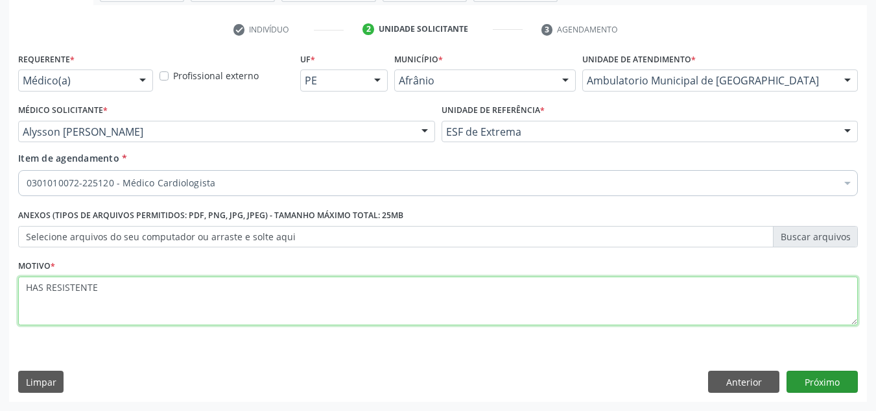
type textarea "HAS RESISTENTE"
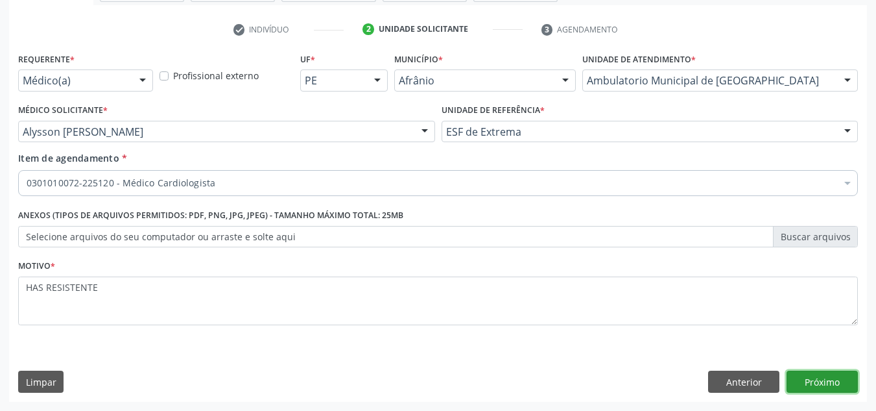
click at [824, 387] on button "Próximo" at bounding box center [822, 381] width 71 height 22
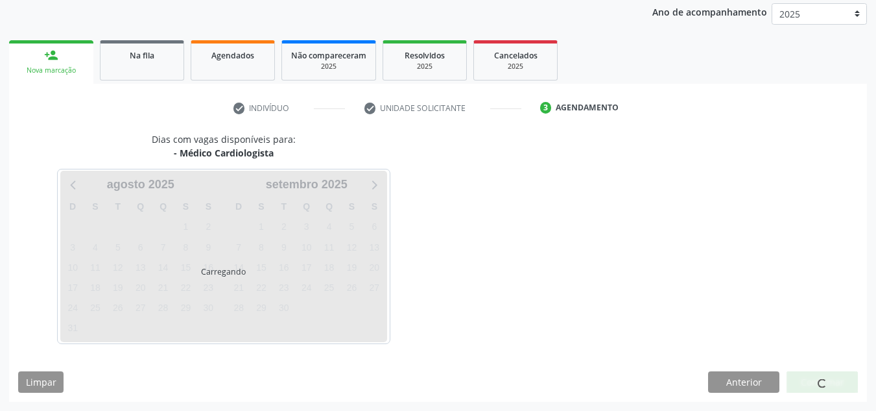
scroll to position [154, 0]
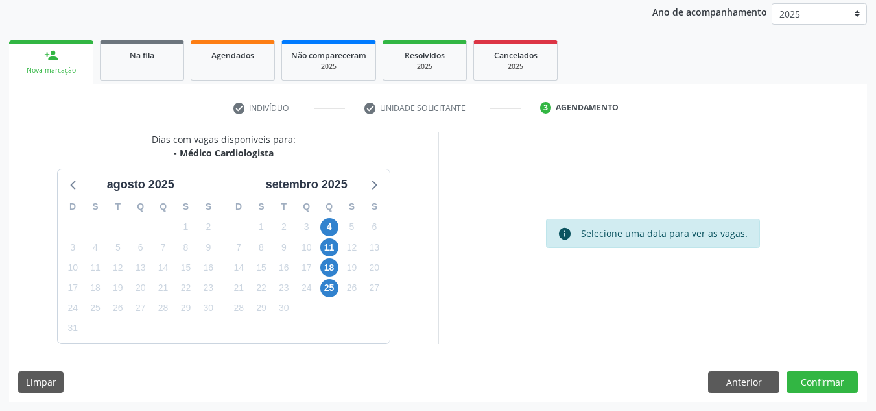
click at [841, 370] on div "Dias com vagas disponíveis para: - Médico Cardiologista agosto 2025 D S T Q Q S…" at bounding box center [438, 266] width 858 height 269
click at [844, 374] on button "Confirmar" at bounding box center [822, 382] width 71 height 22
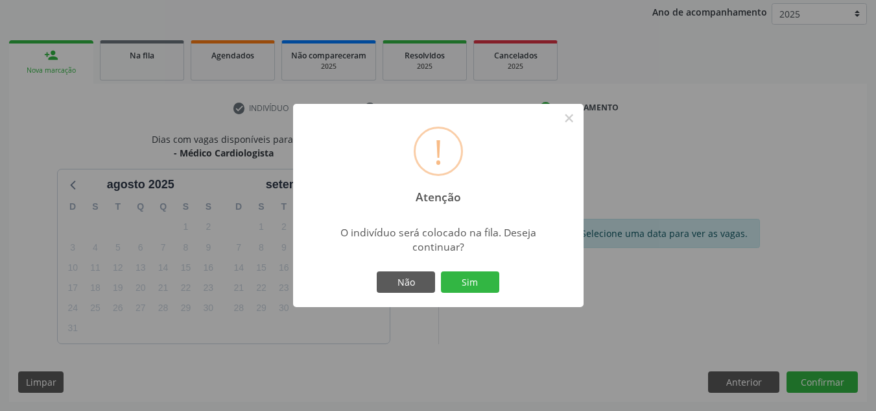
drag, startPoint x: 472, startPoint y: 259, endPoint x: 479, endPoint y: 269, distance: 12.1
click at [477, 267] on div "! Atenção × O indivíduo será colocado na fila. Deseja continuar? Não Sim" at bounding box center [438, 206] width 291 height 204
click at [481, 287] on button "Sim" at bounding box center [470, 282] width 58 height 22
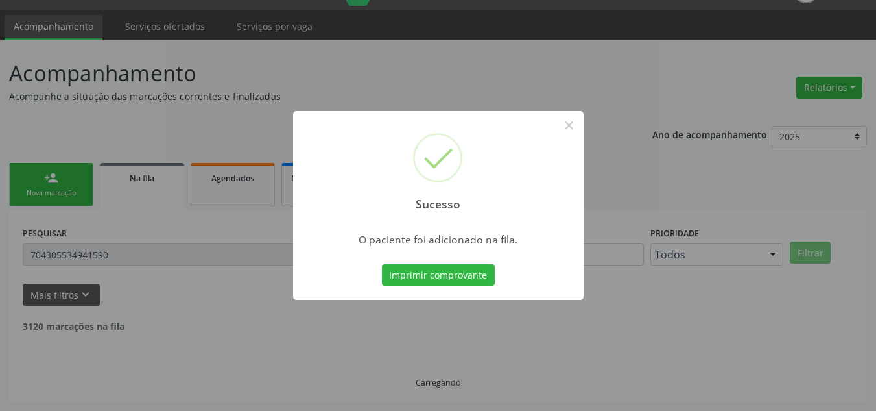
scroll to position [18, 0]
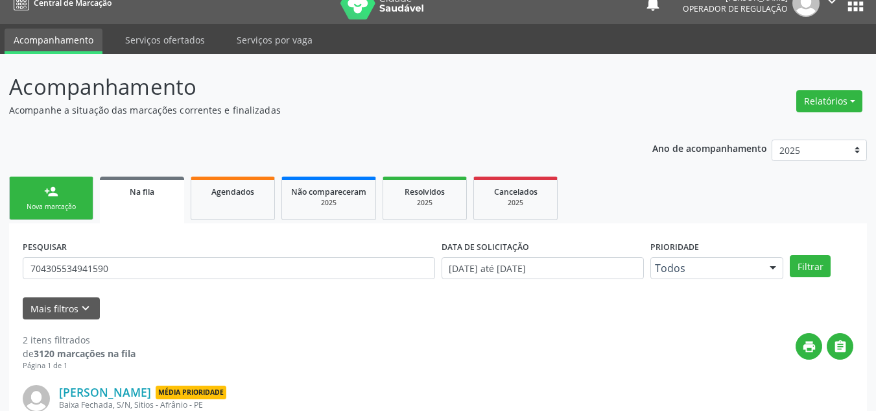
drag, startPoint x: 62, startPoint y: 187, endPoint x: 53, endPoint y: 184, distance: 9.9
click at [62, 187] on link "person_add Nova marcação" at bounding box center [51, 197] width 84 height 43
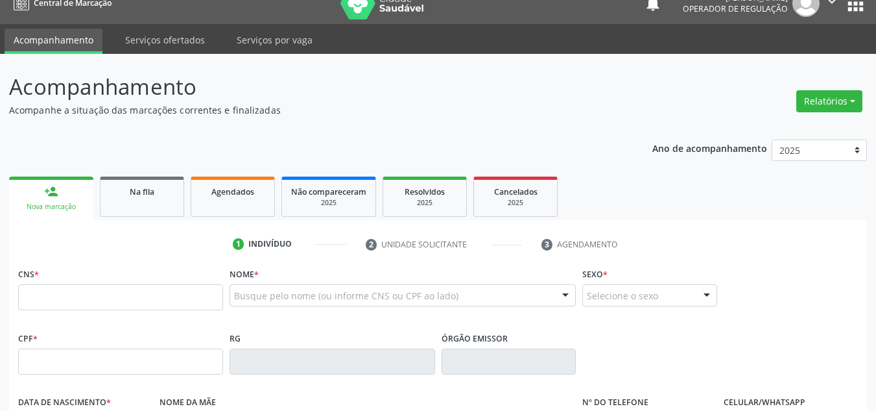
click at [53, 184] on link "person_add Nova marcação" at bounding box center [51, 197] width 84 height 43
click at [117, 304] on input "text" at bounding box center [120, 297] width 205 height 26
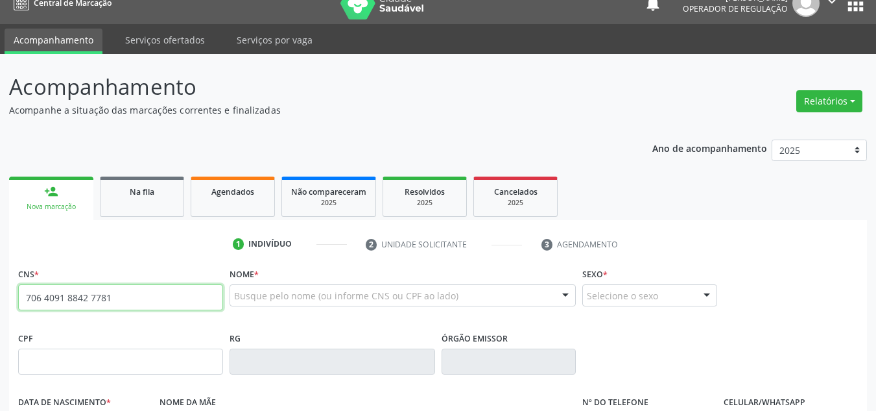
type input "706 4091 8842 7781"
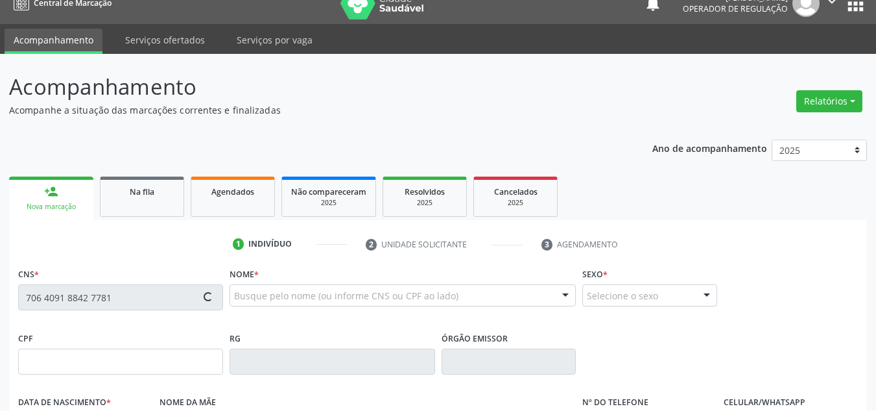
type input "11/03/1956"
type input "Maria Jose Rodrigues de Brito"
type input "(87) 98844-4200"
type input "S/N"
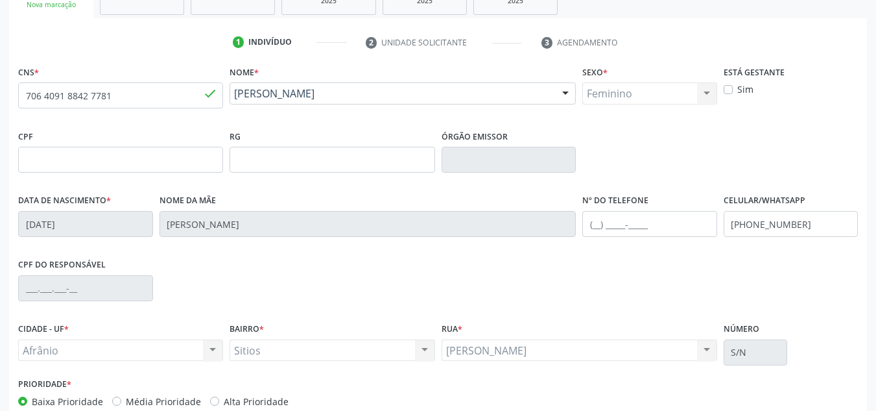
scroll to position [293, 0]
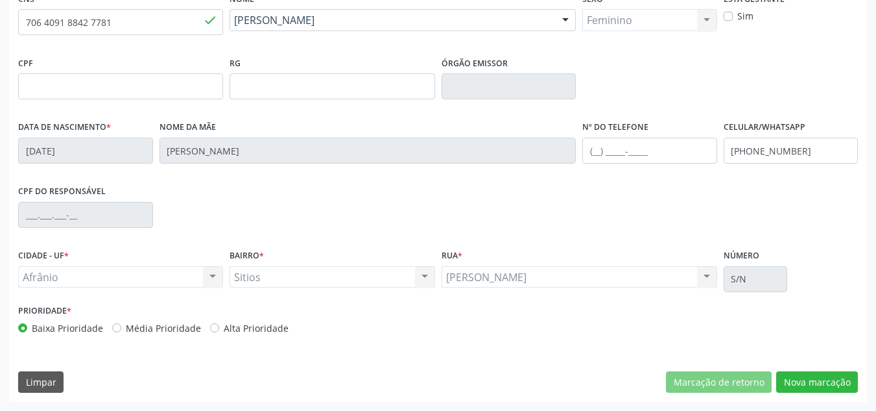
click at [173, 324] on label "Média Prioridade" at bounding box center [163, 328] width 75 height 14
click at [121, 324] on input "Média Prioridade" at bounding box center [116, 327] width 9 height 12
radio input "true"
drag, startPoint x: 801, startPoint y: 383, endPoint x: 776, endPoint y: 357, distance: 35.8
click at [802, 382] on button "Nova marcação" at bounding box center [817, 382] width 82 height 22
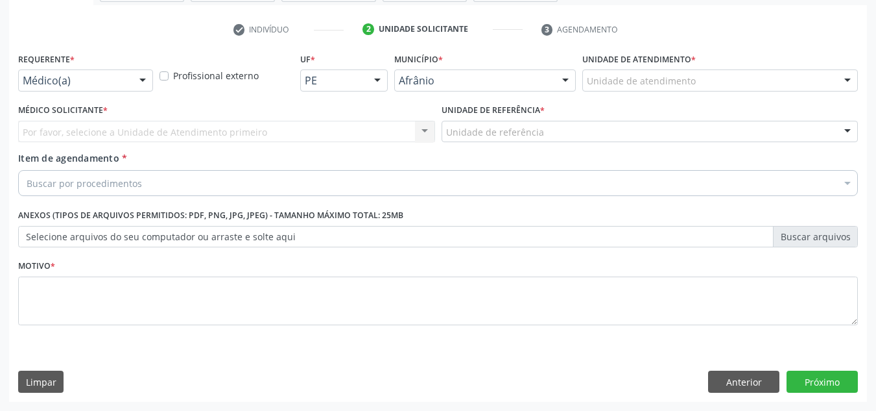
scroll to position [232, 0]
click at [743, 67] on div "Unidade de atendimento * Unidade de atendimento Academia da Saude de Afranio Ac…" at bounding box center [720, 70] width 276 height 42
click at [739, 75] on div "Unidade de atendimento" at bounding box center [720, 80] width 276 height 22
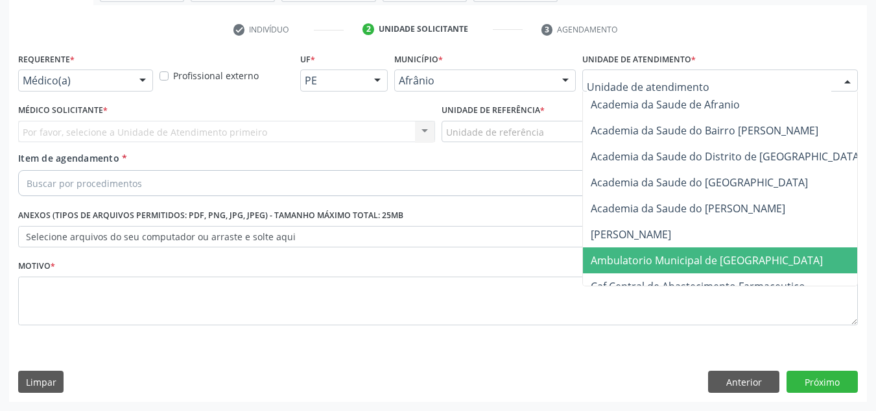
click at [717, 262] on span "Ambulatorio Municipal de [GEOGRAPHIC_DATA]" at bounding box center [707, 260] width 232 height 14
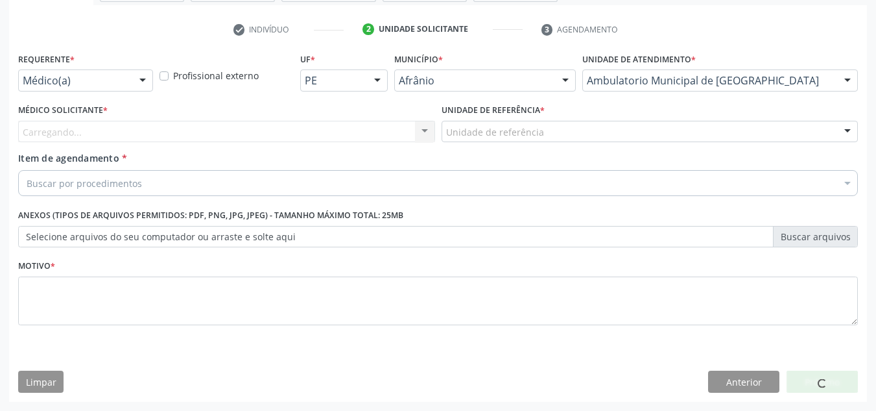
click at [381, 131] on div "Carregando... Nenhum resultado encontrado para: " " Não há nenhuma opção para s…" at bounding box center [226, 132] width 417 height 22
click at [381, 131] on div "Médico solicitante" at bounding box center [226, 132] width 417 height 22
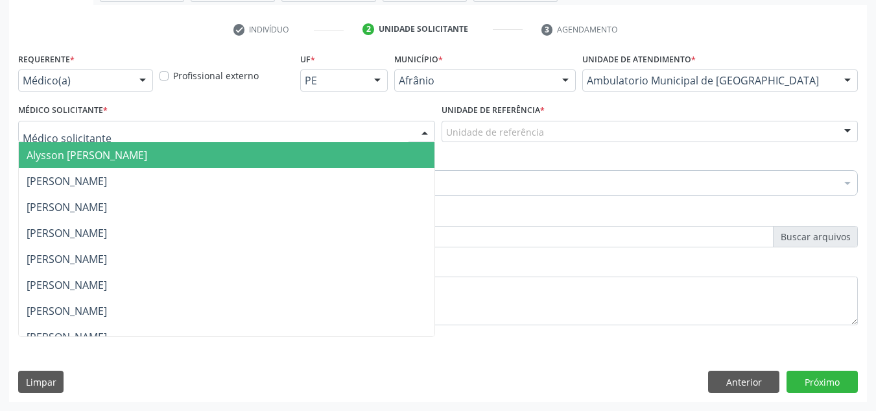
drag, startPoint x: 377, startPoint y: 151, endPoint x: 487, endPoint y: 137, distance: 111.2
click at [388, 149] on span "Alysson Rodrigo Ferreira Cavalcanti" at bounding box center [227, 155] width 416 height 26
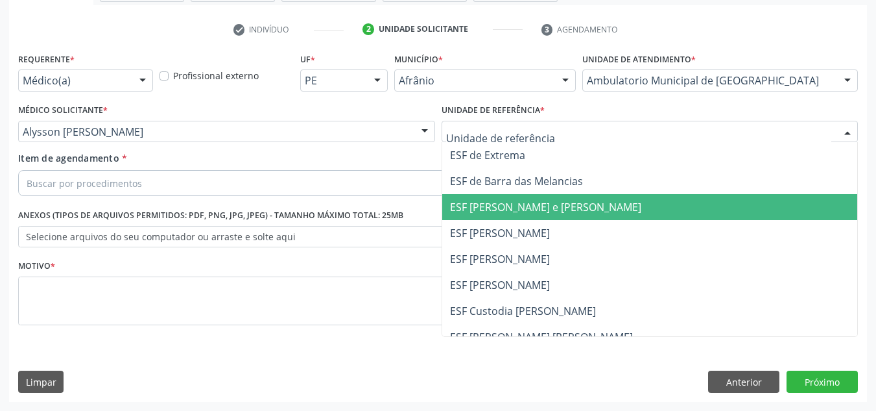
drag, startPoint x: 497, startPoint y: 209, endPoint x: 484, endPoint y: 201, distance: 15.5
click at [492, 208] on span "ESF [PERSON_NAME] e [PERSON_NAME]" at bounding box center [545, 207] width 191 height 14
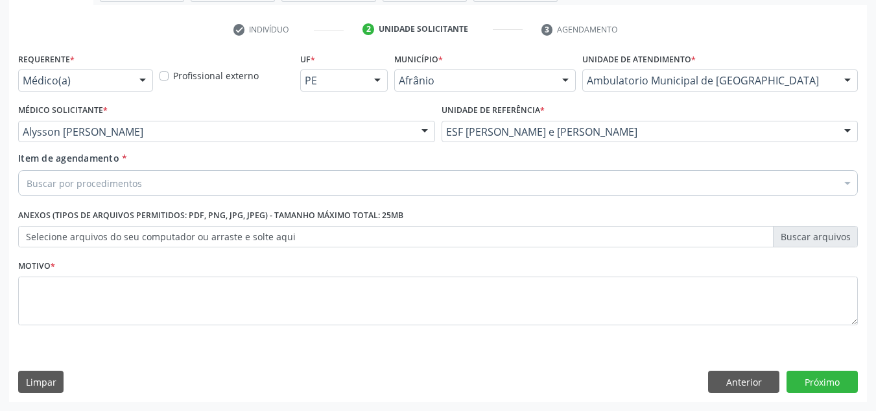
click at [474, 174] on div "Buscar por procedimentos" at bounding box center [438, 183] width 840 height 26
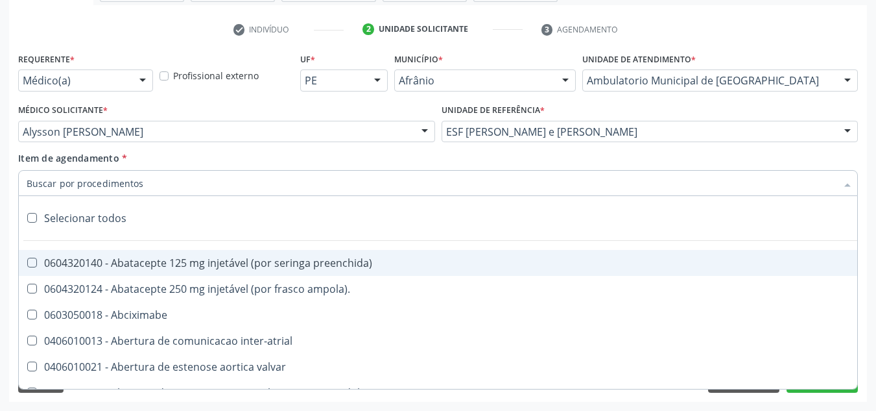
paste input "0301010072-225120"
type input "0301010072-225120"
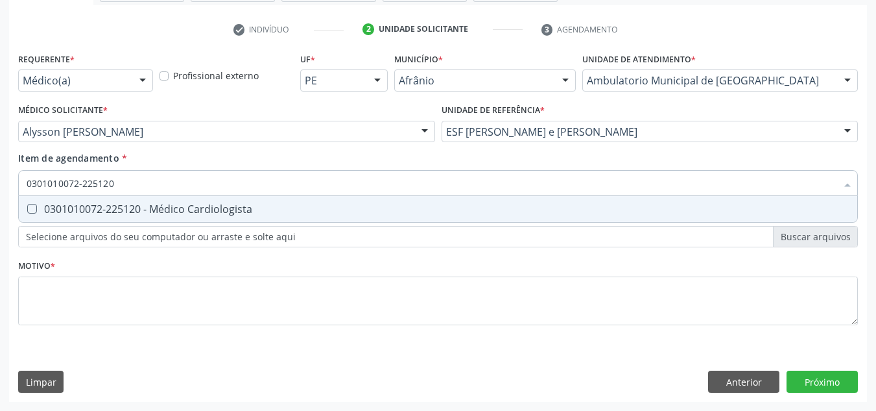
click at [269, 208] on div "0301010072-225120 - Médico Cardiologista" at bounding box center [438, 209] width 823 height 10
checkbox Cardiologista "true"
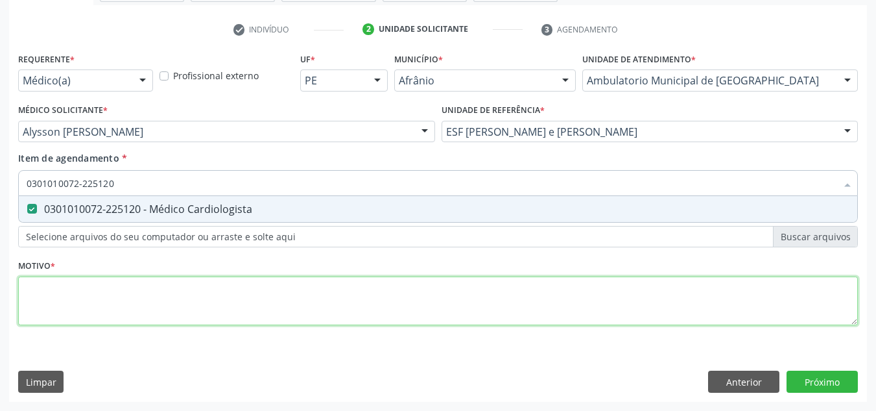
click at [280, 289] on div "Requerente * Médico(a) Médico(a) Enfermeiro(a) Paciente Nenhum resultado encont…" at bounding box center [438, 196] width 840 height 294
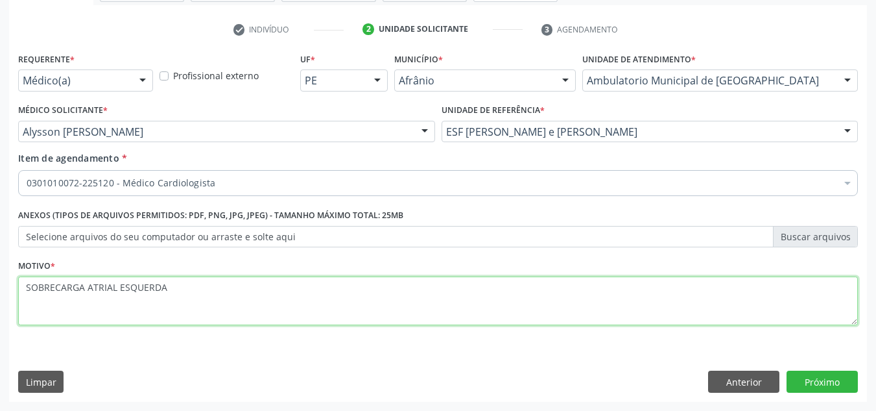
type textarea "SOBRECARGA ATRIAL ESQUERDA"
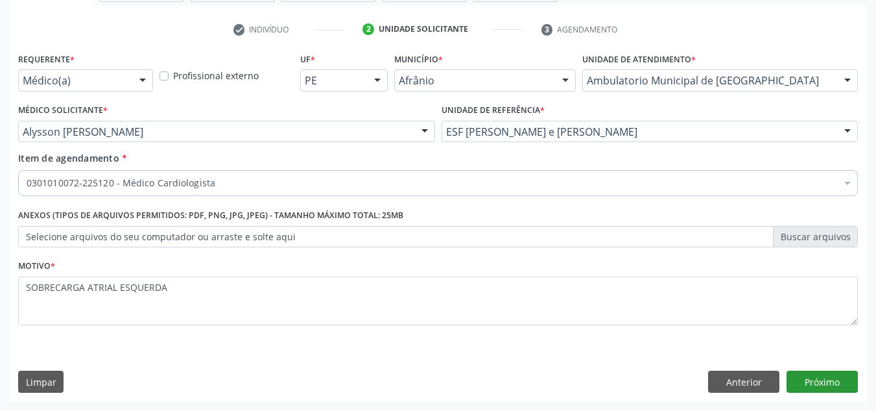
drag, startPoint x: 863, startPoint y: 387, endPoint x: 850, endPoint y: 383, distance: 13.4
click at [856, 387] on div "Requerente * Médico(a) Médico(a) Enfermeiro(a) Paciente Nenhum resultado encont…" at bounding box center [438, 225] width 858 height 352
click at [850, 383] on button "Próximo" at bounding box center [822, 381] width 71 height 22
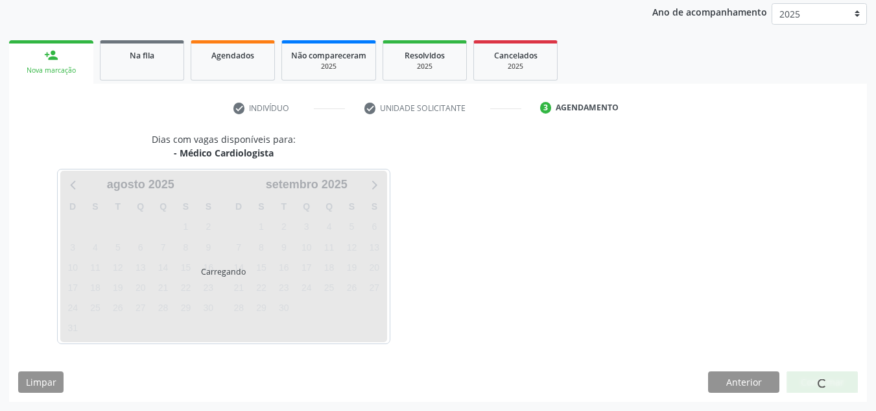
scroll to position [154, 0]
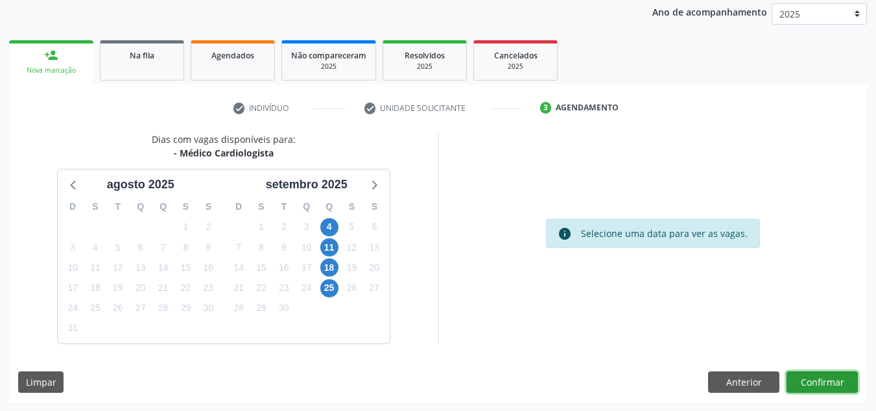
click at [850, 383] on button "Confirmar" at bounding box center [822, 382] width 71 height 22
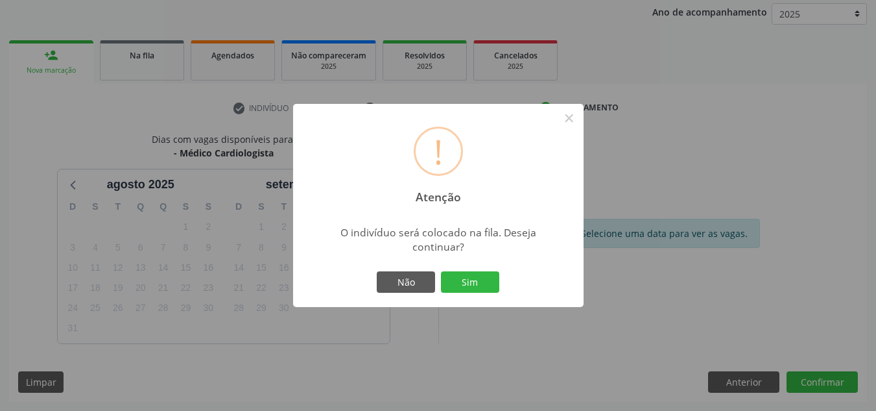
click at [441, 271] on button "Sim" at bounding box center [470, 282] width 58 height 22
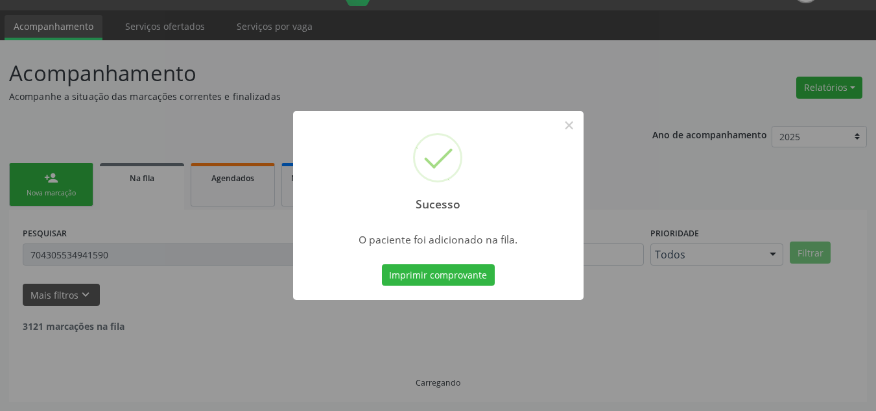
scroll to position [18, 0]
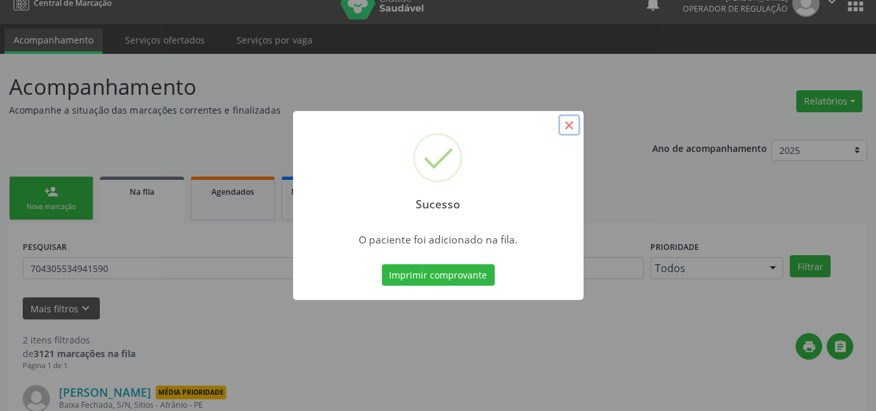
click at [574, 121] on button "×" at bounding box center [569, 125] width 22 height 22
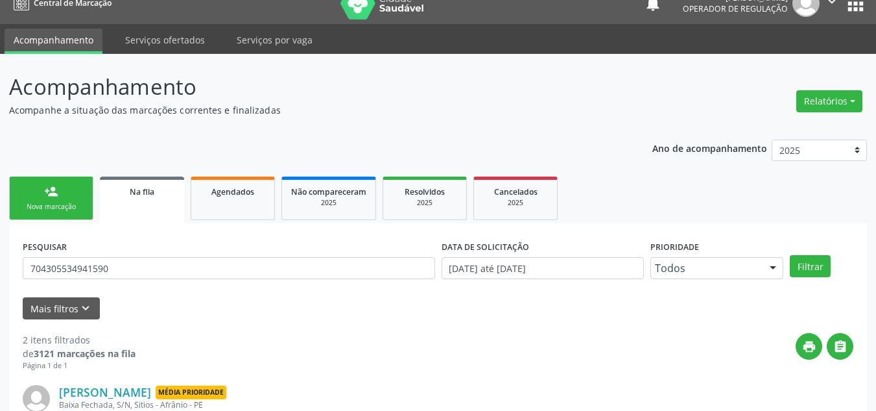
drag, startPoint x: 86, startPoint y: 206, endPoint x: 67, endPoint y: 200, distance: 19.1
click at [86, 206] on link "person_add Nova marcação" at bounding box center [51, 197] width 84 height 43
click at [69, 198] on link "person_add Nova marcação" at bounding box center [51, 197] width 84 height 43
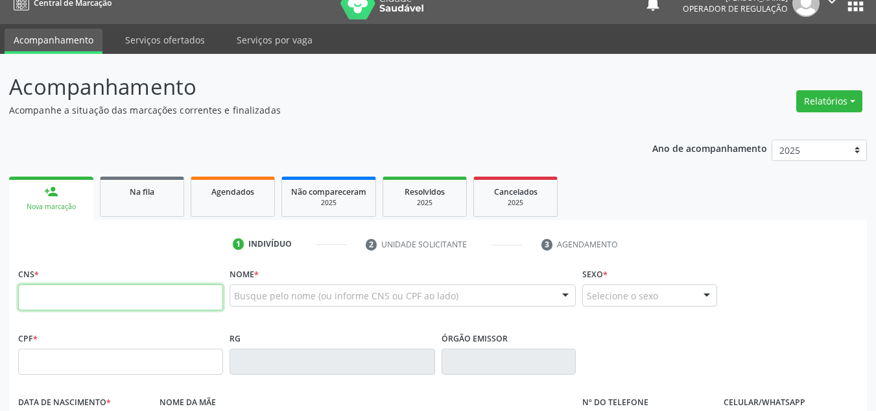
click at [99, 301] on input "text" at bounding box center [120, 297] width 205 height 26
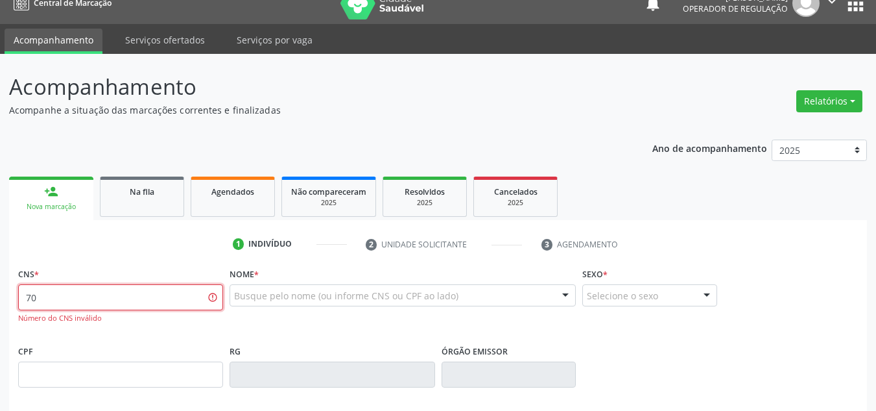
type input "7"
type input "708 2091 6999 4445"
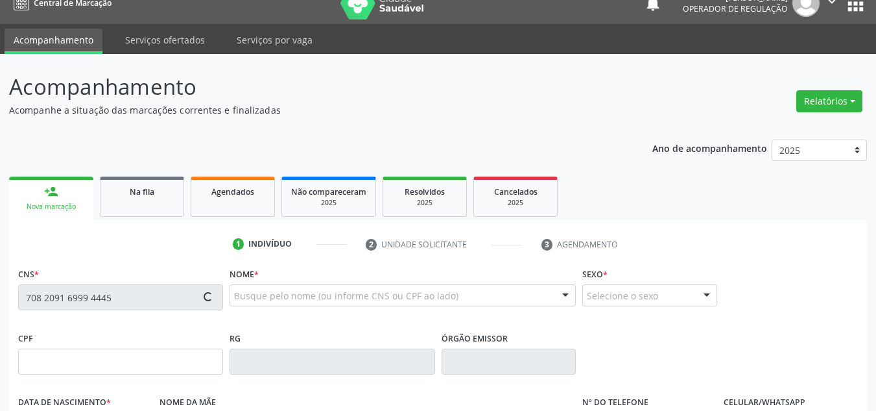
type input "18/11/2002"
type input "Eligia Beneliza da Cruz"
type input "(87) 98805-2199"
type input "(87) 98826-9757"
type input "S/N"
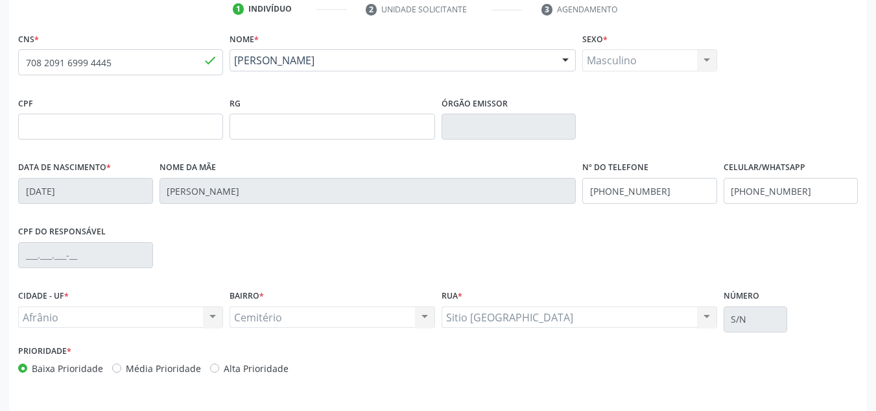
scroll to position [293, 0]
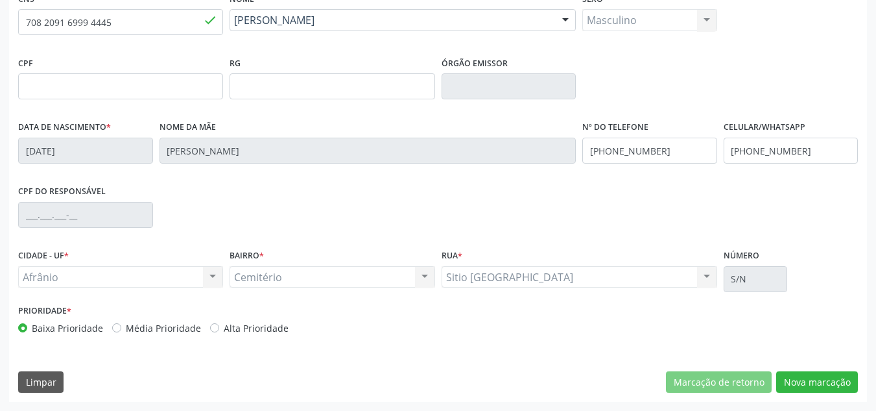
click at [147, 328] on label "Média Prioridade" at bounding box center [163, 328] width 75 height 14
click at [121, 328] on input "Média Prioridade" at bounding box center [116, 327] width 9 height 12
radio input "true"
click at [796, 377] on button "Nova marcação" at bounding box center [817, 382] width 82 height 22
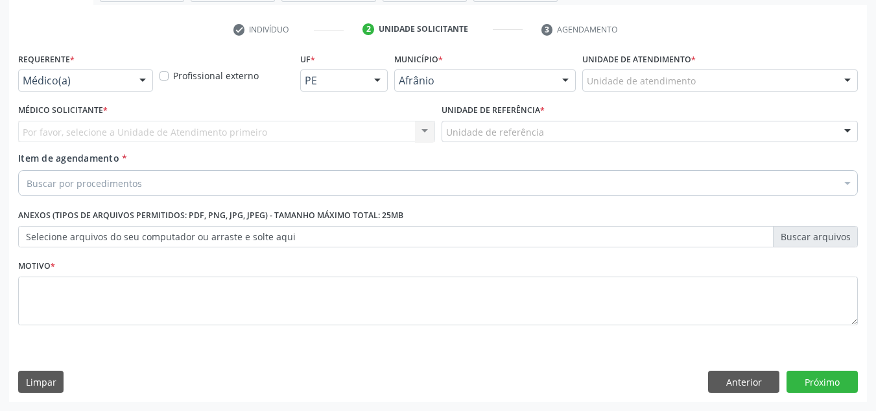
scroll to position [232, 0]
click at [787, 93] on div "Unidade de atendimento * Unidade de atendimento Academia da Saude de Afranio Ac…" at bounding box center [720, 74] width 282 height 51
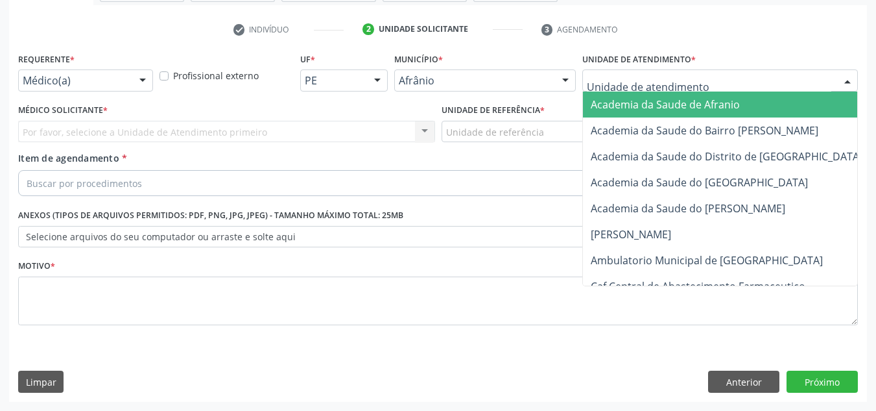
click at [783, 78] on div at bounding box center [720, 80] width 276 height 22
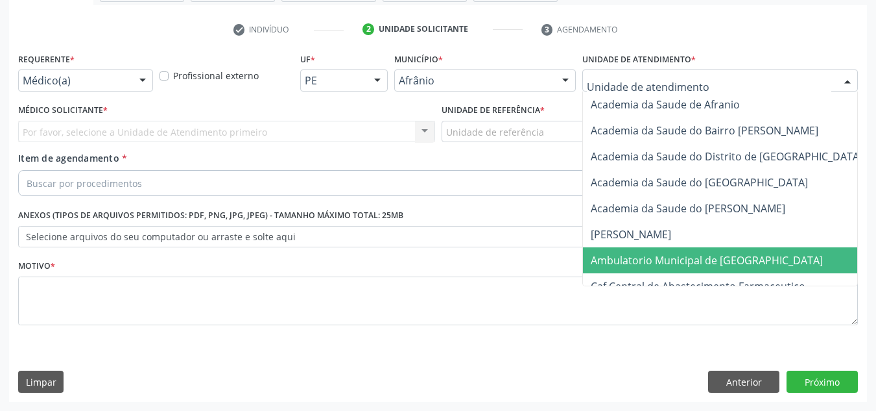
click at [767, 262] on span "Ambulatorio Municipal de [GEOGRAPHIC_DATA]" at bounding box center [741, 260] width 316 height 26
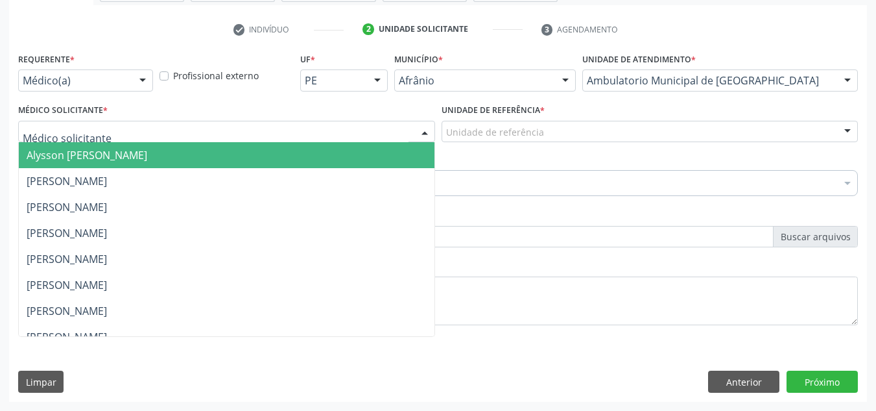
click at [321, 126] on div at bounding box center [226, 132] width 417 height 22
click at [317, 165] on span "Alysson Rodrigo Ferreira Cavalcanti" at bounding box center [227, 155] width 416 height 26
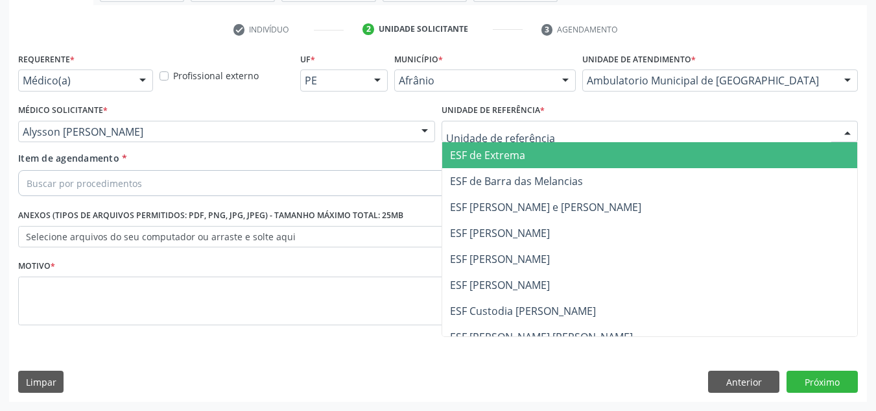
drag, startPoint x: 446, startPoint y: 135, endPoint x: 468, endPoint y: 163, distance: 35.7
click at [460, 143] on div "ESF de Extrema ESF de Barra das Melancias ESF Jose e Maria Rodrigues de Macedo …" at bounding box center [650, 132] width 417 height 22
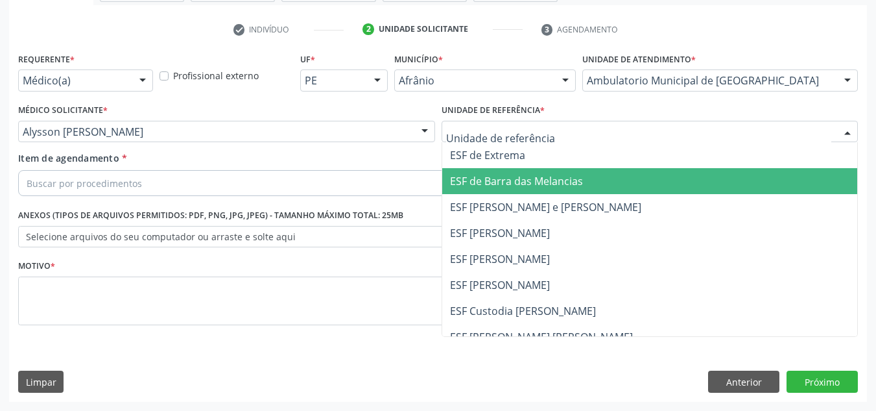
click at [475, 176] on span "ESF de Barra das Melancias" at bounding box center [516, 181] width 133 height 14
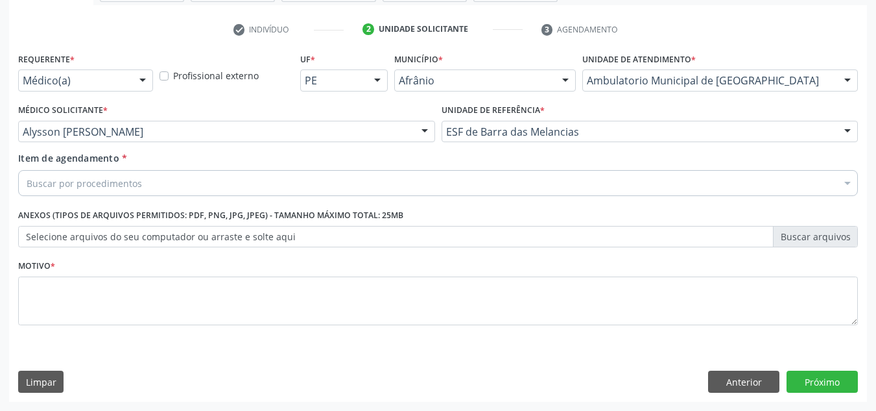
click at [475, 176] on div "Buscar por procedimentos" at bounding box center [438, 183] width 840 height 26
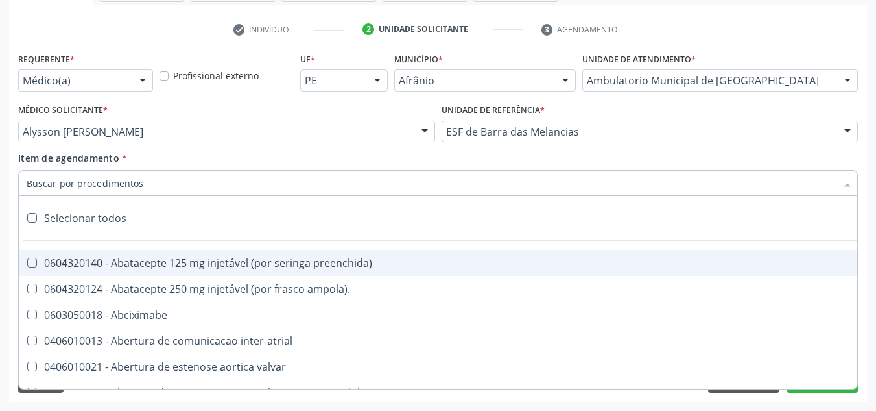
click at [473, 182] on input "Item de agendamento *" at bounding box center [432, 183] width 810 height 26
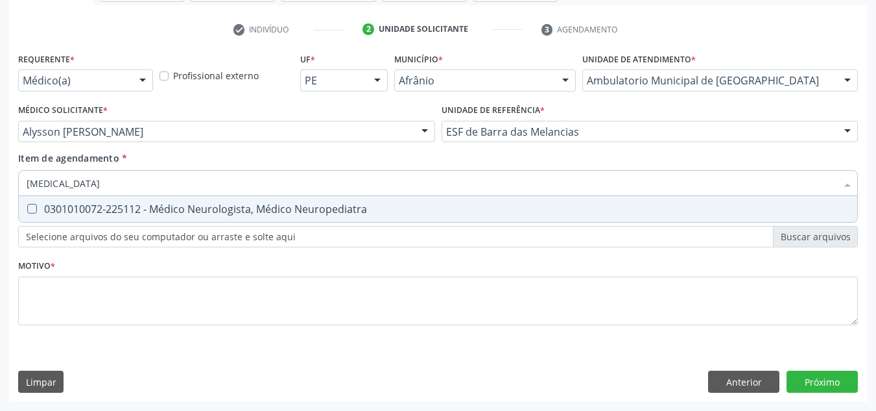
type input "NEUROLOGISTA"
click at [451, 197] on span "0301010072-225112 - Médico Neurologista, Médico Neuropediatra" at bounding box center [438, 209] width 839 height 26
checkbox Neuropediatra "true"
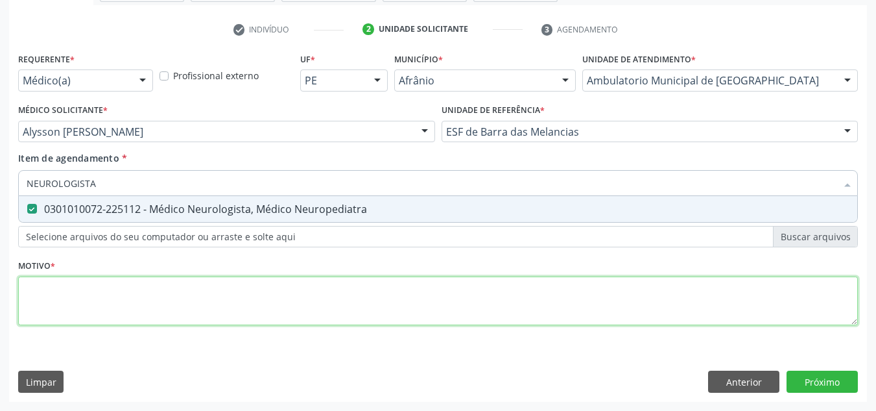
click at [368, 305] on div "Requerente * Médico(a) Médico(a) Enfermeiro(a) Paciente Nenhum resultado encont…" at bounding box center [438, 196] width 840 height 294
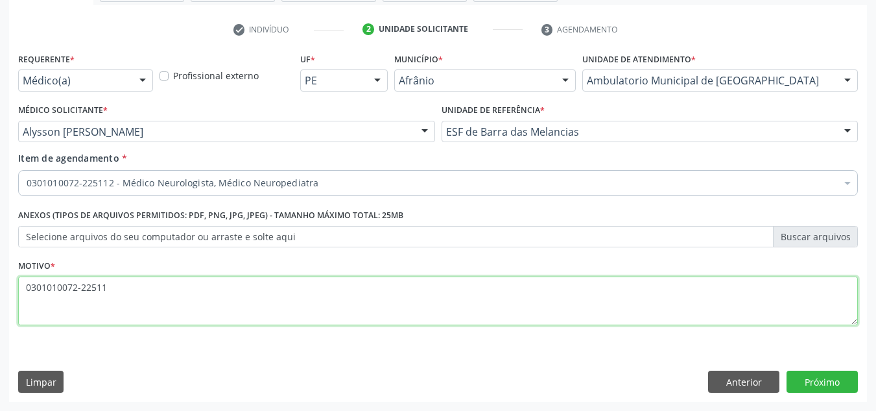
type textarea "0301010072-225112"
drag, startPoint x: 161, startPoint y: 290, endPoint x: 0, endPoint y: 298, distance: 161.7
click at [0, 298] on div "Acompanhamento Acompanhe a situação das marcações correntes e finalizadas Relat…" at bounding box center [438, 124] width 876 height 571
type textarea "EPILEPSIA"
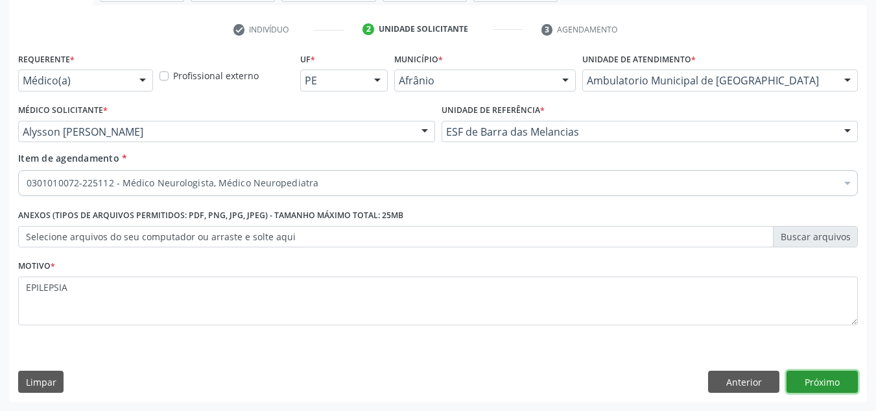
click at [834, 380] on button "Próximo" at bounding box center [822, 381] width 71 height 22
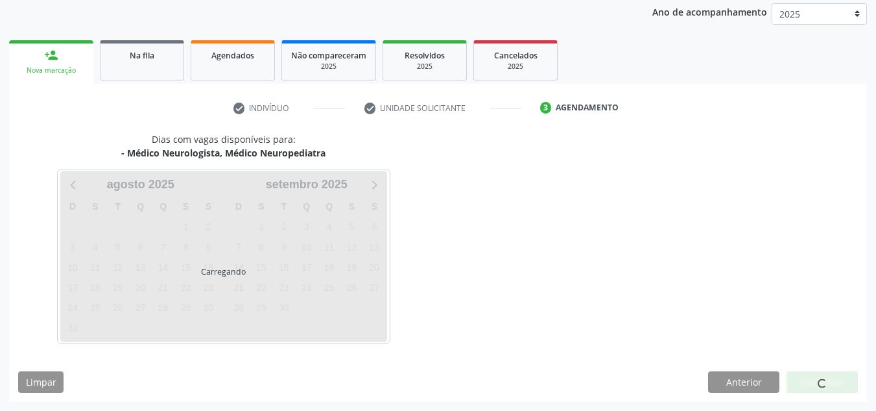
scroll to position [192, 0]
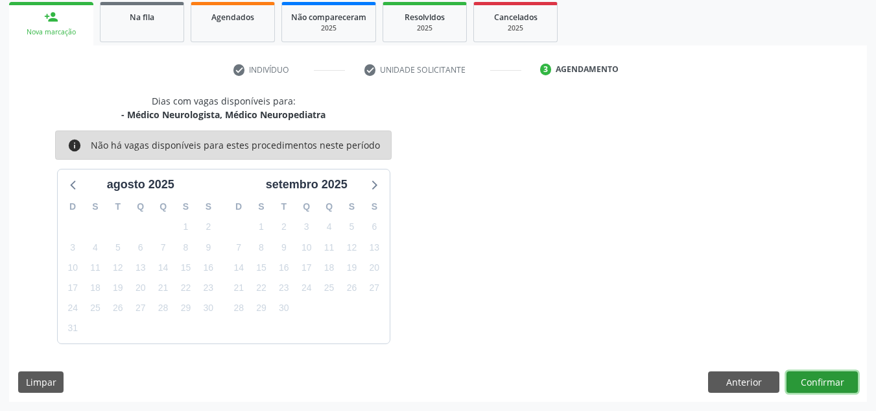
click at [834, 380] on button "Confirmar" at bounding box center [822, 382] width 71 height 22
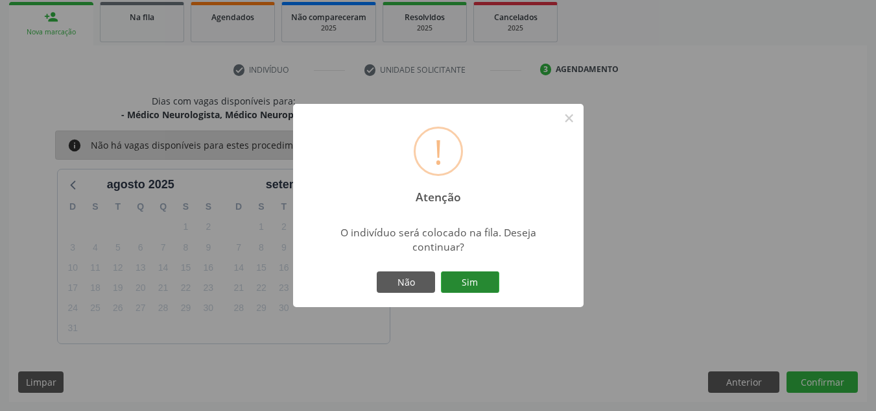
click at [473, 281] on button "Sim" at bounding box center [470, 282] width 58 height 22
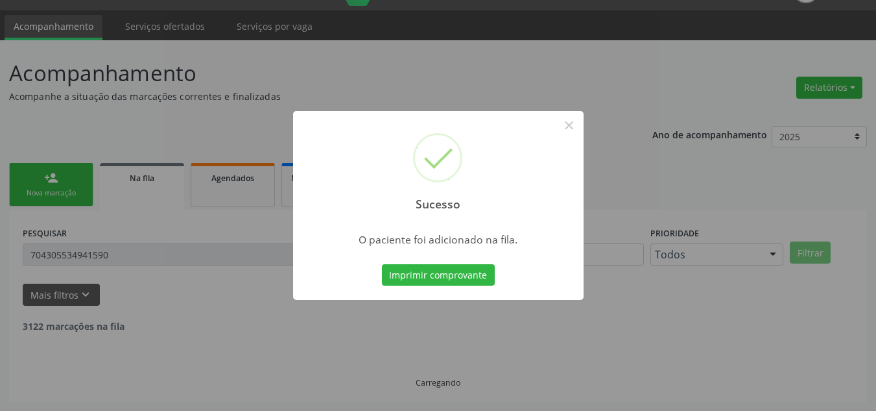
scroll to position [18, 0]
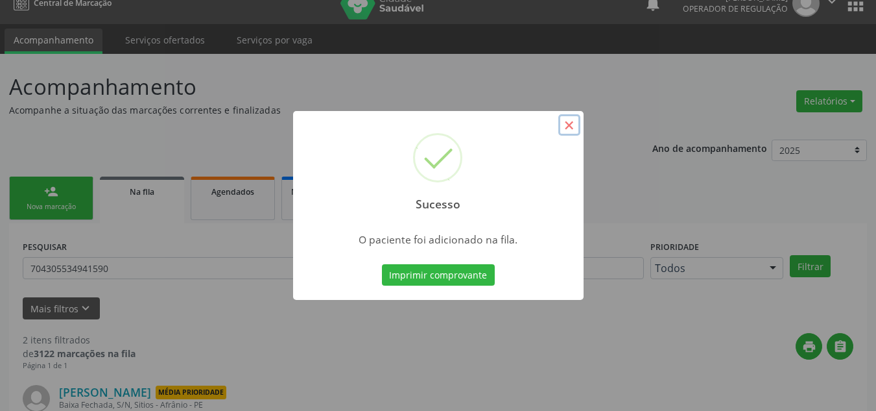
click at [571, 124] on button "×" at bounding box center [569, 125] width 22 height 22
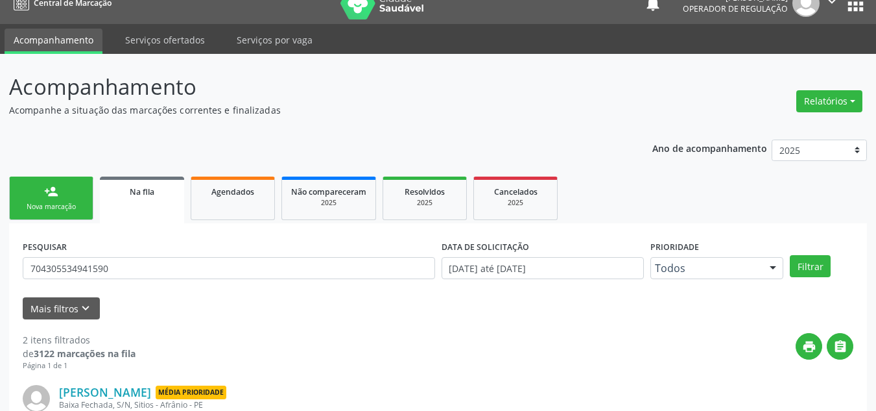
click at [58, 204] on div "Nova marcação" at bounding box center [51, 207] width 65 height 10
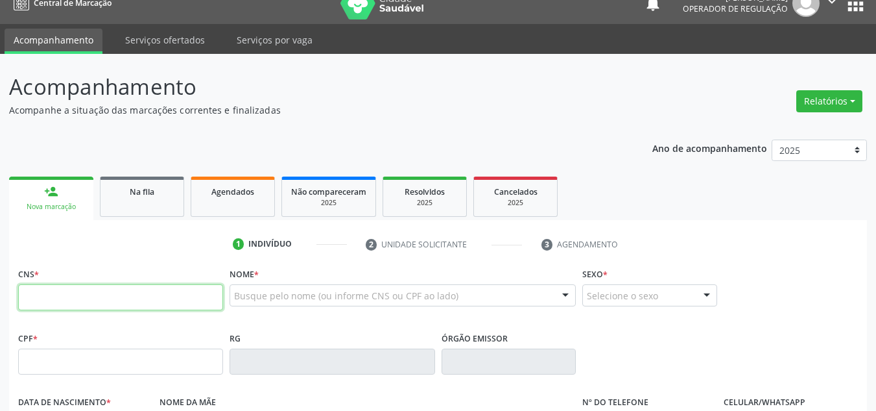
click at [129, 290] on input "text" at bounding box center [120, 297] width 205 height 26
type input "702 1038 8226 7070"
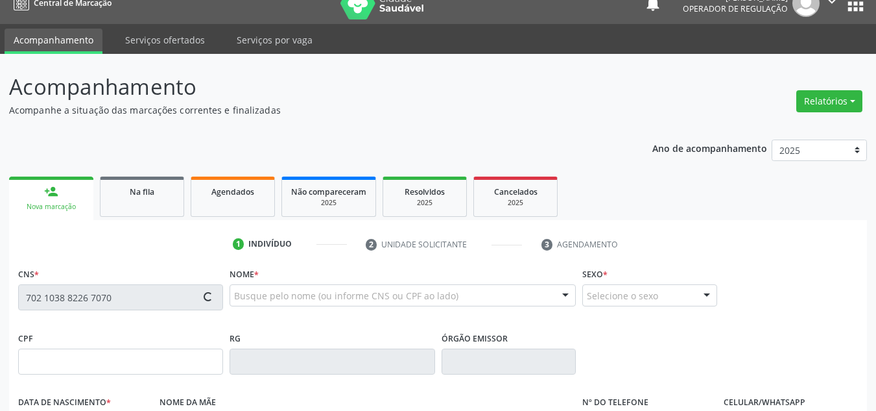
type input "058.669.384-05"
type input "25/06/1958"
type input "Josefa Martinha Rodrigues"
type input "(87) 98833-1716"
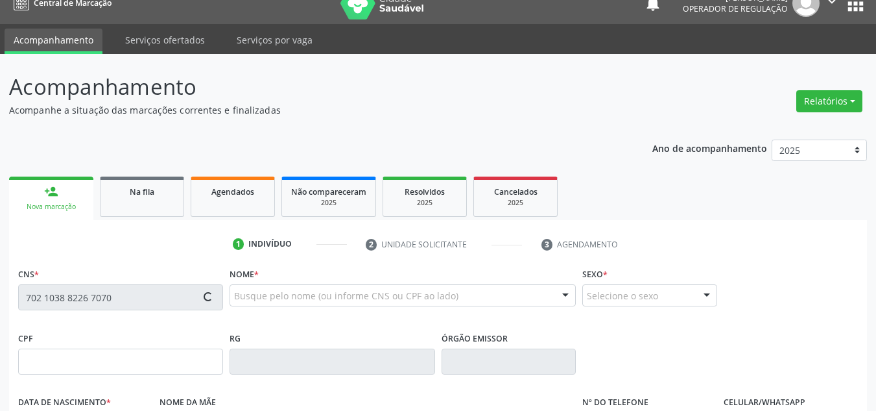
type input "S/N"
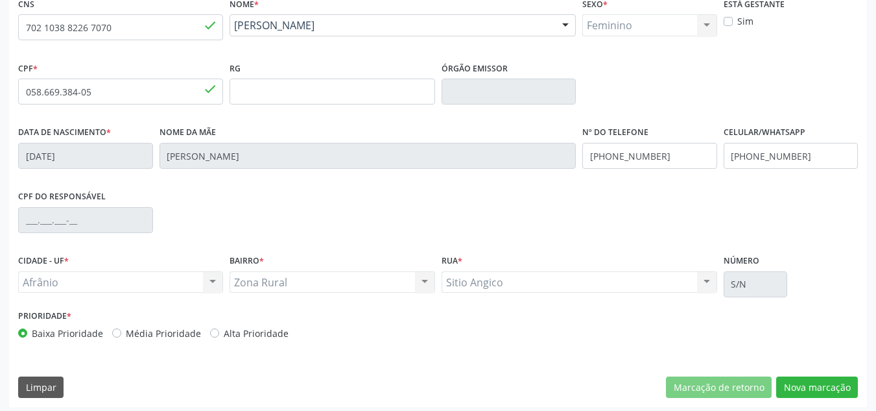
scroll to position [293, 0]
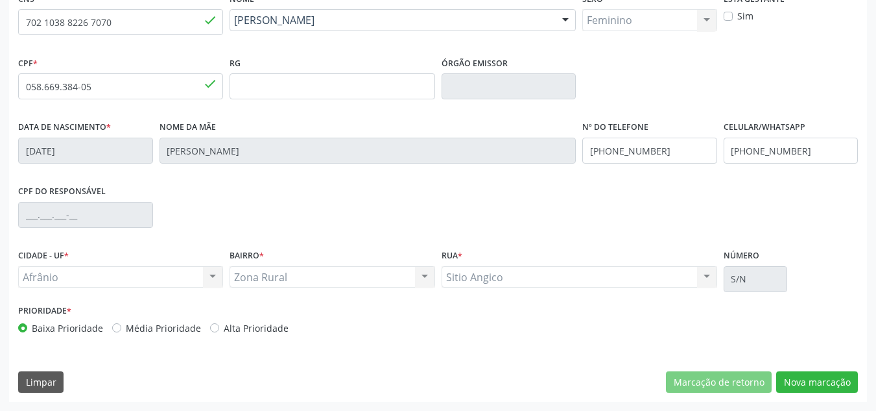
click at [131, 322] on label "Média Prioridade" at bounding box center [163, 328] width 75 height 14
click at [121, 322] on input "Média Prioridade" at bounding box center [116, 327] width 9 height 12
radio input "true"
click at [802, 386] on button "Nova marcação" at bounding box center [817, 382] width 82 height 22
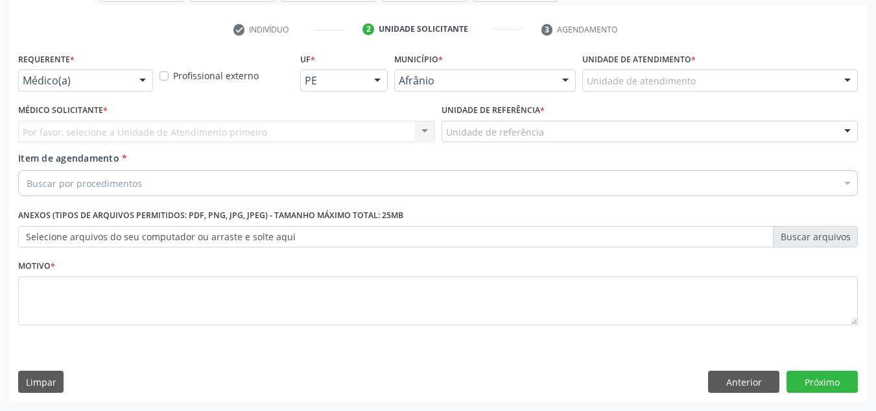
scroll to position [232, 0]
click at [803, 81] on div "Unidade de atendimento" at bounding box center [720, 80] width 276 height 22
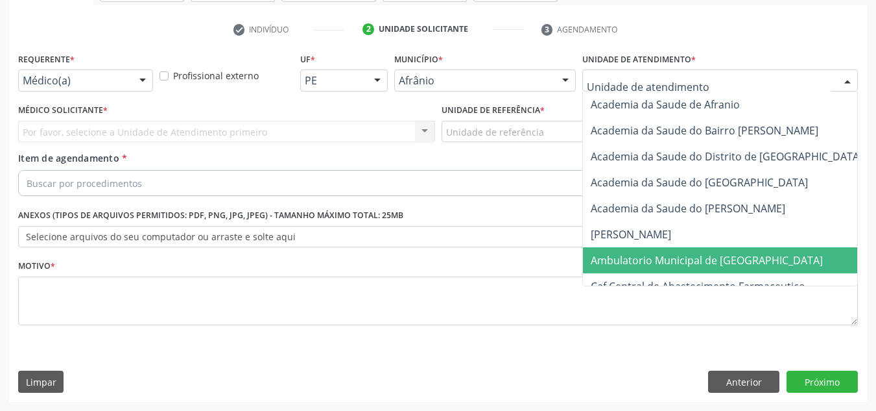
drag, startPoint x: 777, startPoint y: 252, endPoint x: 376, endPoint y: 196, distance: 404.8
click at [723, 250] on span "Ambulatorio Municipal de [GEOGRAPHIC_DATA]" at bounding box center [741, 260] width 316 height 26
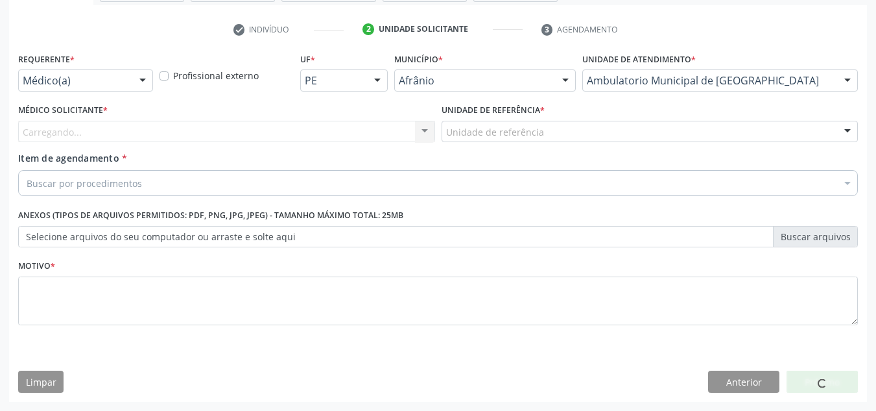
click at [301, 136] on div "Carregando... Nenhum resultado encontrado para: " " Não há nenhuma opção para s…" at bounding box center [226, 132] width 417 height 22
drag, startPoint x: 307, startPoint y: 138, endPoint x: 309, endPoint y: 130, distance: 8.7
click at [309, 135] on div "Carregando... Nenhum resultado encontrado para: " " Não há nenhuma opção para s…" at bounding box center [226, 132] width 417 height 22
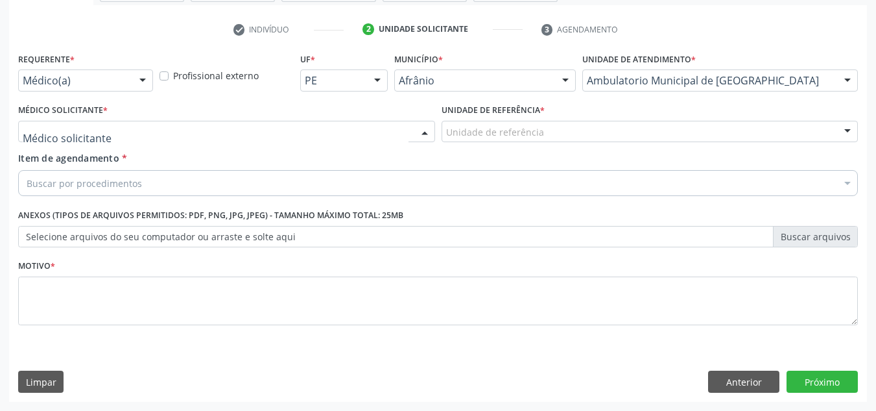
click at [309, 130] on div at bounding box center [226, 132] width 417 height 22
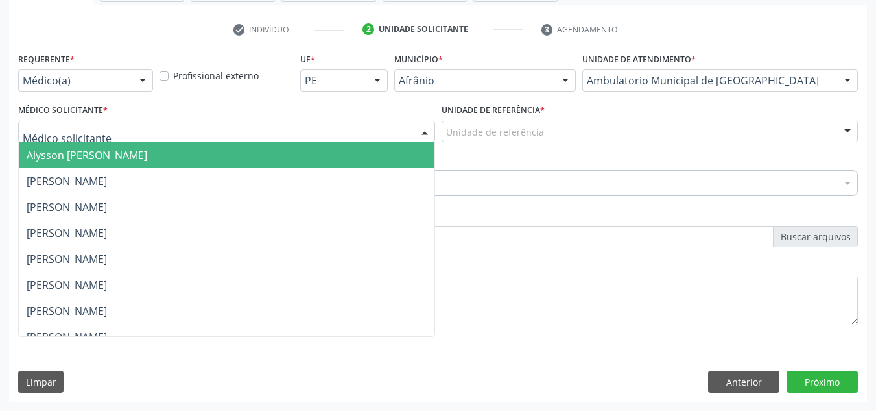
drag, startPoint x: 308, startPoint y: 150, endPoint x: 424, endPoint y: 110, distance: 122.2
click at [311, 151] on span "Alysson Rodrigo Ferreira Cavalcanti" at bounding box center [227, 155] width 416 height 26
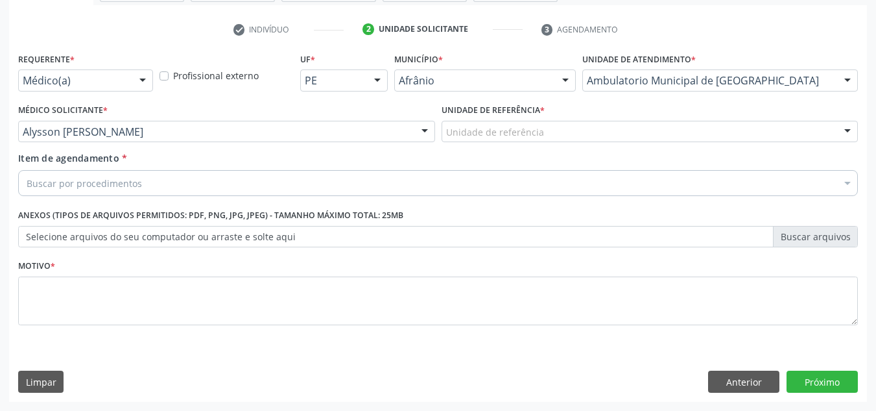
click at [490, 110] on label "Unidade de referência *" at bounding box center [493, 111] width 103 height 20
click at [505, 197] on div "Item de agendamento * Buscar por procedimentos Selecionar todos 0604320140 - Ab…" at bounding box center [438, 176] width 846 height 50
click at [246, 194] on div "Buscar por procedimentos" at bounding box center [438, 183] width 840 height 26
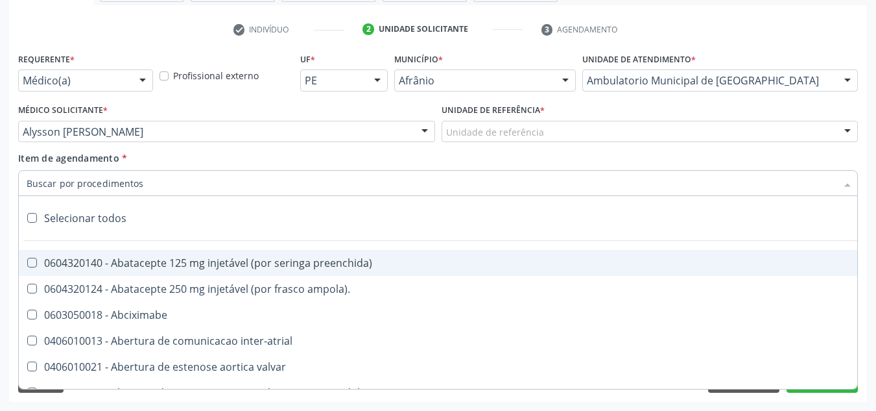
paste input "0301010072-225112"
type input "0301010072-225112"
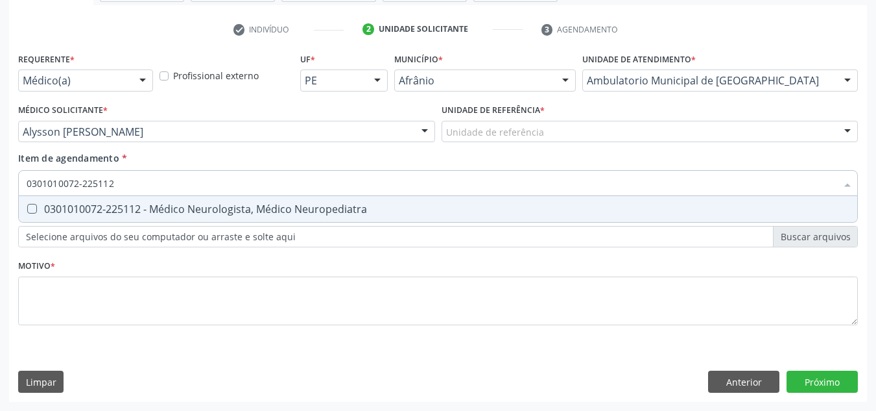
click at [241, 204] on div "0301010072-225112 - Médico Neurologista, Médico Neuropediatra" at bounding box center [438, 209] width 823 height 10
checkbox Neuropediatra "true"
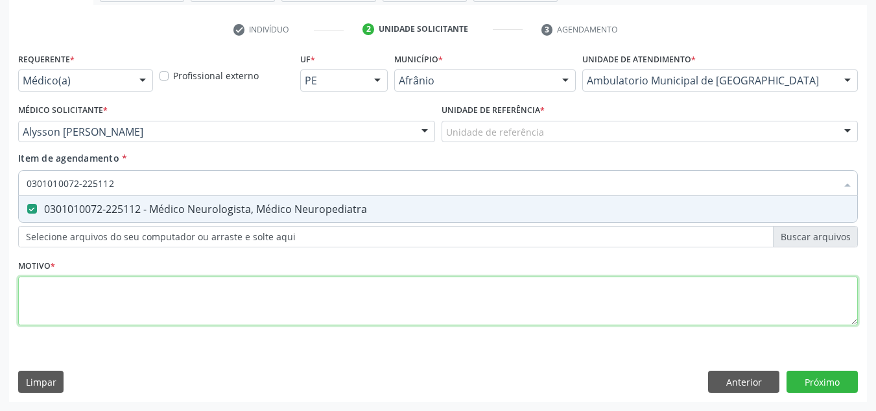
click at [193, 286] on div "Requerente * Médico(a) Médico(a) Enfermeiro(a) Paciente Nenhum resultado encont…" at bounding box center [438, 196] width 840 height 294
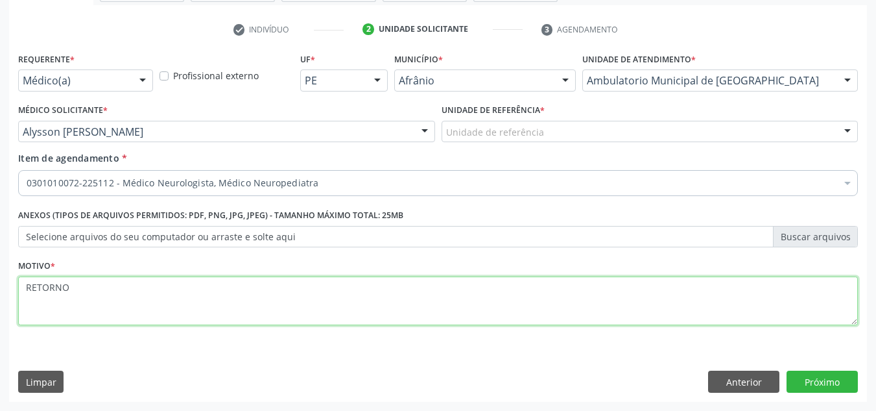
type textarea "RETORNO"
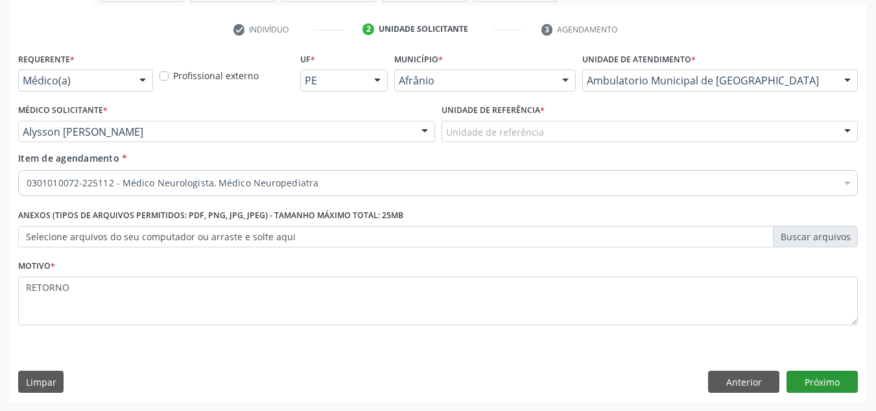
drag, startPoint x: 842, startPoint y: 363, endPoint x: 848, endPoint y: 385, distance: 22.7
click at [842, 364] on div "Requerente * Médico(a) Médico(a) Enfermeiro(a) Paciente Nenhum resultado encont…" at bounding box center [438, 225] width 858 height 352
click at [848, 386] on button "Próximo" at bounding box center [822, 381] width 71 height 22
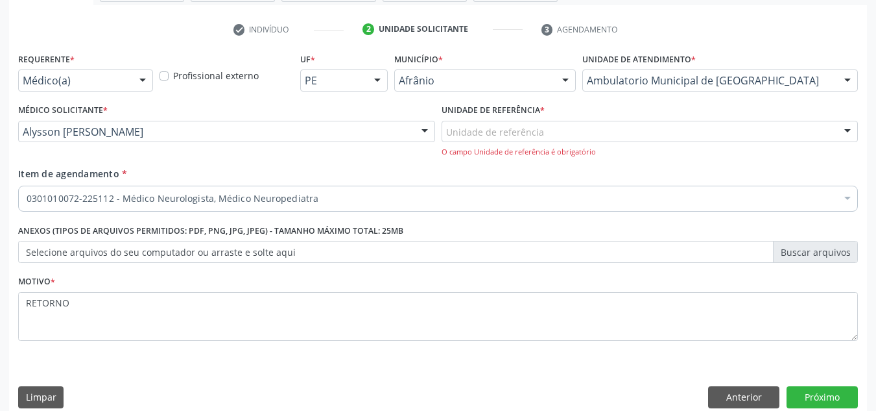
click at [505, 142] on div "Unidade de referência ESF de Extrema ESF de Barra das Melancias ESF Jose e Mari…" at bounding box center [650, 132] width 417 height 22
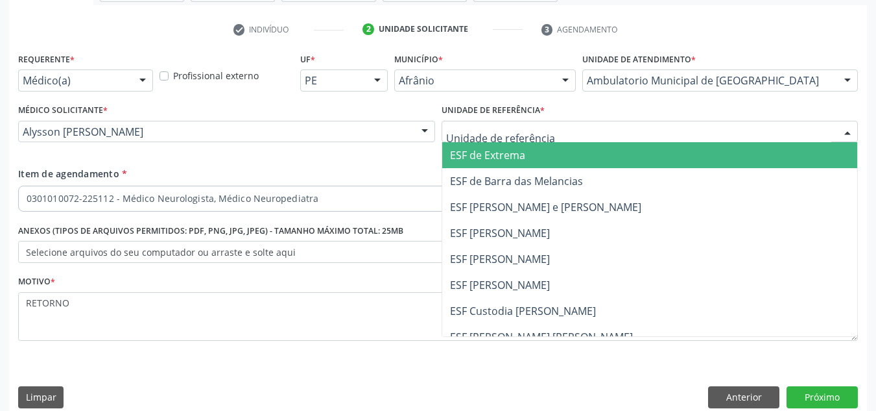
click at [513, 171] on span "ESF de Barra das Melancias" at bounding box center [650, 181] width 416 height 26
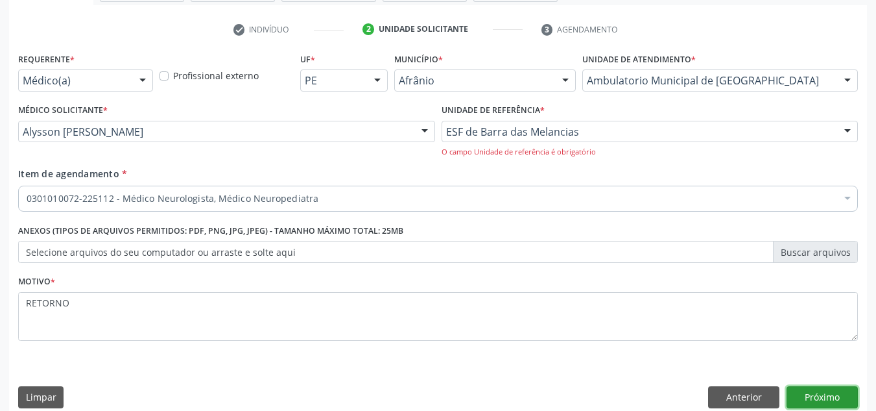
drag, startPoint x: 835, startPoint y: 393, endPoint x: 826, endPoint y: 394, distance: 8.5
click at [826, 394] on button "Próximo" at bounding box center [822, 397] width 71 height 22
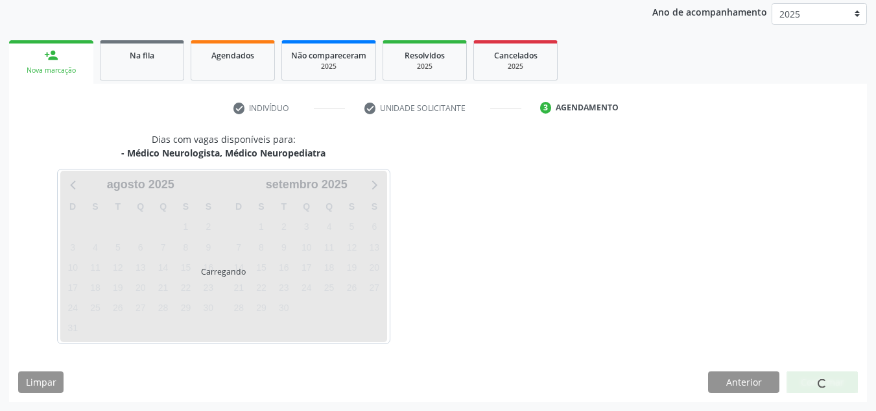
scroll to position [192, 0]
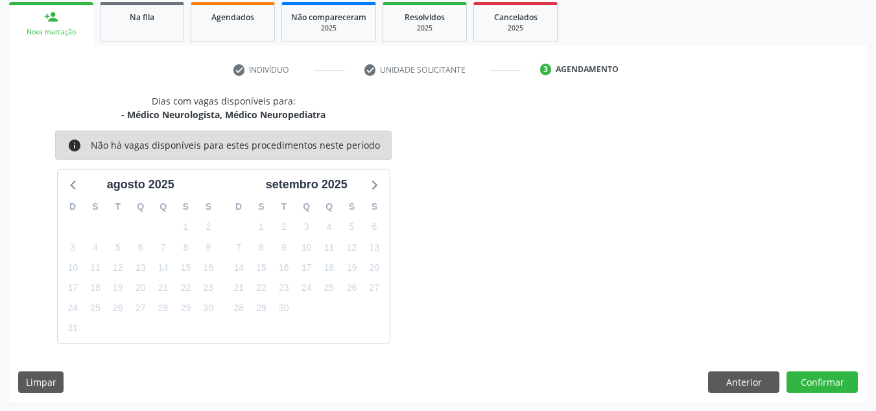
click at [824, 392] on div "Dias com vagas disponíveis para: - Médico Neurologista, Médico Neuropediatra in…" at bounding box center [438, 247] width 858 height 307
click at [823, 387] on button "Confirmar" at bounding box center [822, 382] width 71 height 22
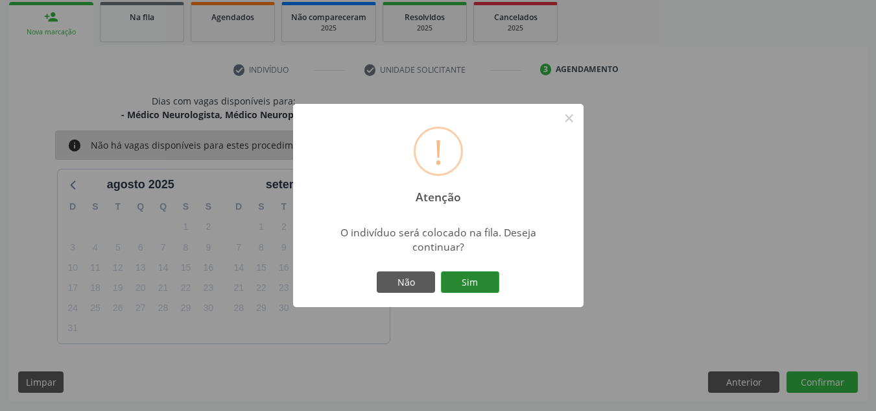
click at [490, 278] on button "Sim" at bounding box center [470, 282] width 58 height 22
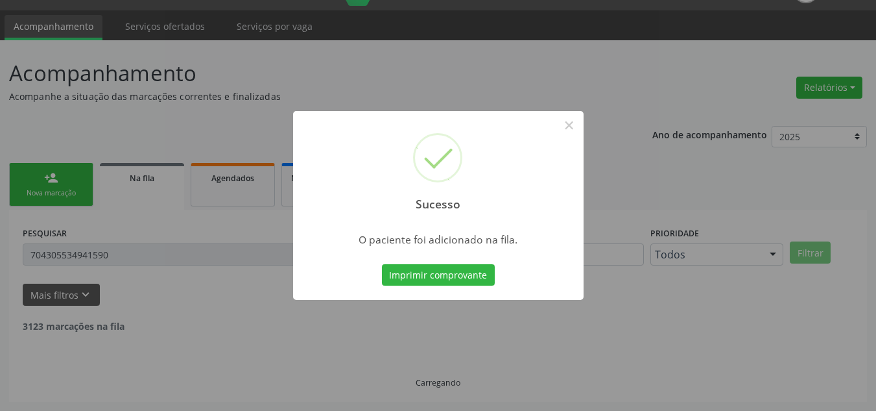
scroll to position [18, 0]
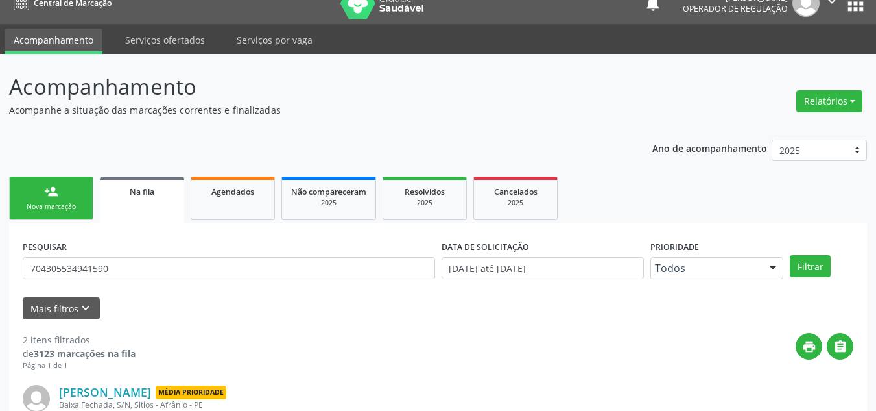
click at [41, 217] on link "person_add Nova marcação" at bounding box center [51, 197] width 84 height 43
click at [42, 215] on link "person_add Nova marcação" at bounding box center [51, 197] width 84 height 43
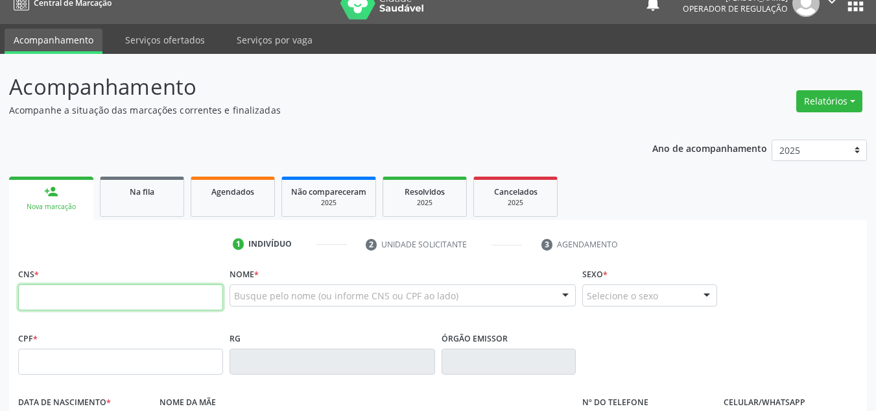
click at [84, 302] on input "text" at bounding box center [120, 297] width 205 height 26
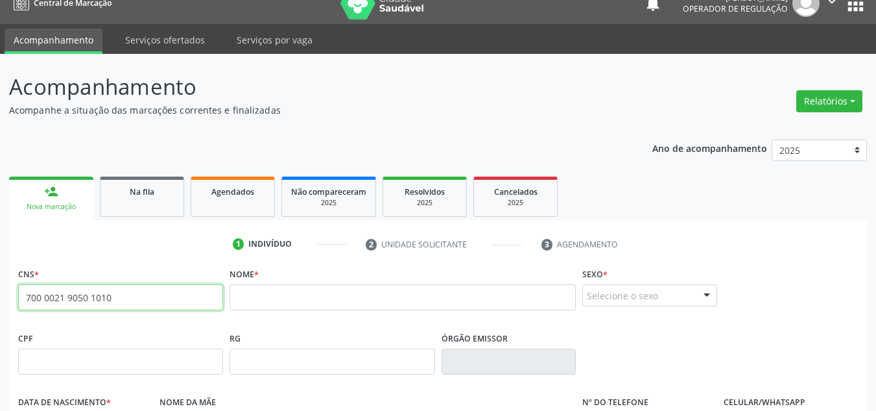
click at [145, 293] on input "700 0021 9050 1010" at bounding box center [120, 297] width 205 height 26
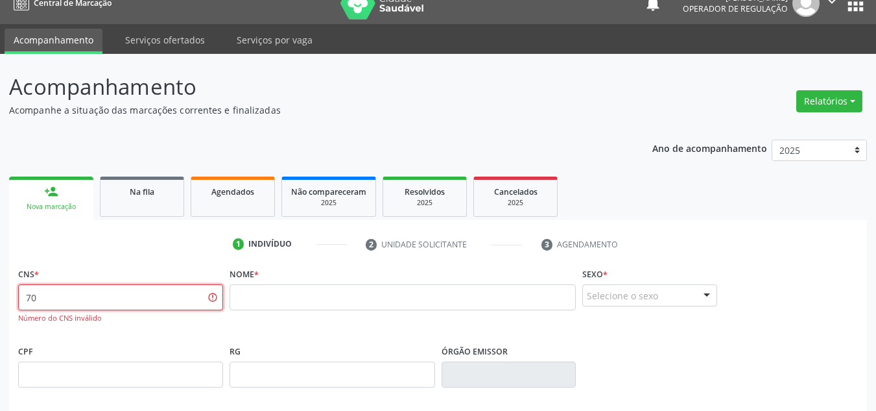
type input "7"
type input "700 0021 9025 0107"
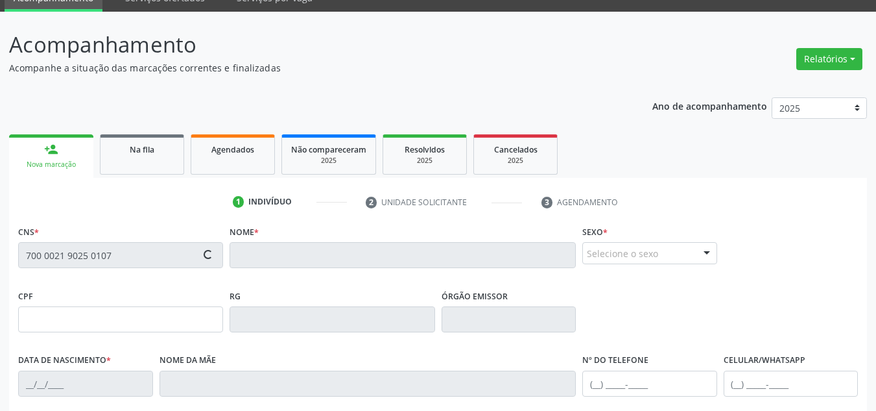
scroll to position [82, 0]
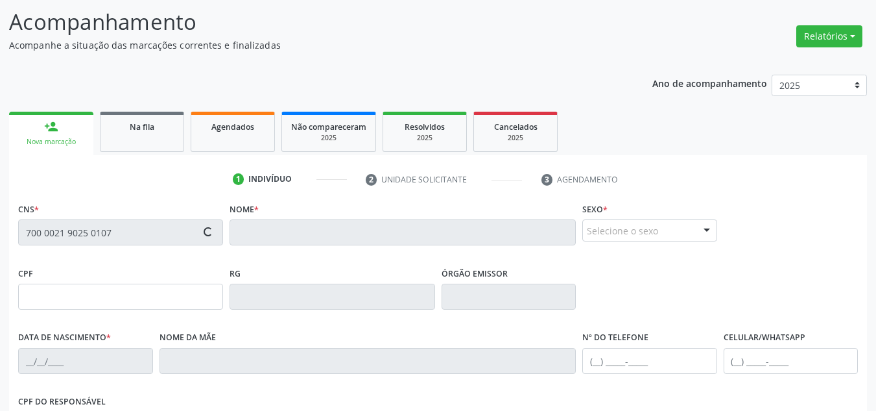
type input "[DATE]"
type input "Alzira [DEMOGRAPHIC_DATA] Cavalcante"
type input "[PHONE_NUMBER]"
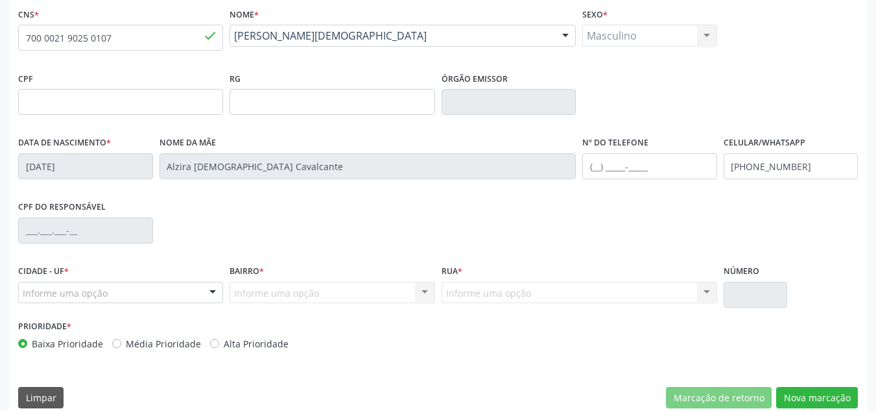
scroll to position [293, 0]
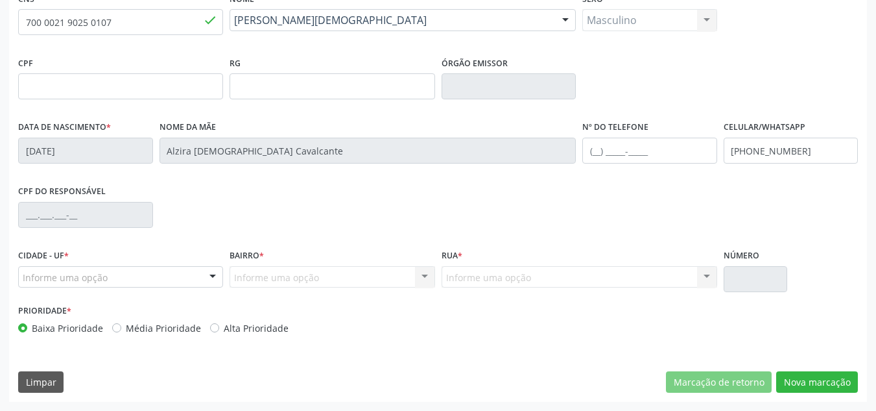
click at [123, 318] on div "Prioridade * Baixa Prioridade Média Prioridade Alta Prioridade" at bounding box center [226, 318] width 417 height 34
click at [141, 330] on label "Média Prioridade" at bounding box center [163, 328] width 75 height 14
click at [121, 330] on input "Média Prioridade" at bounding box center [116, 327] width 9 height 12
radio input "true"
click at [823, 371] on button "Nova marcação" at bounding box center [817, 382] width 82 height 22
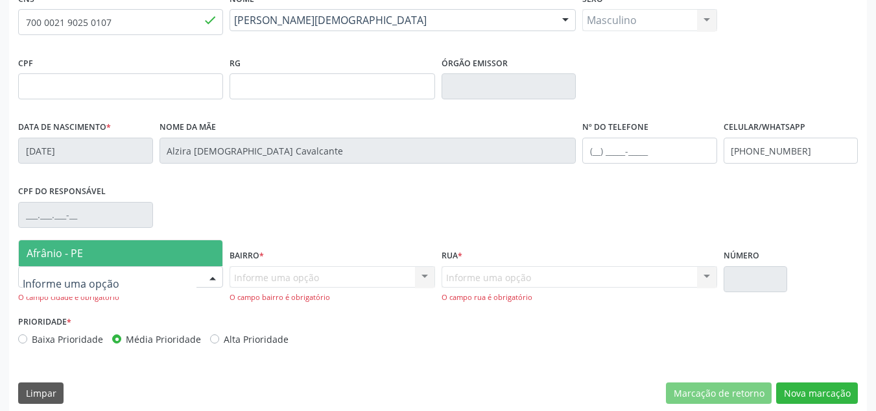
click at [142, 276] on div at bounding box center [120, 277] width 205 height 22
click at [82, 262] on span "Afrânio - PE" at bounding box center [121, 253] width 204 height 26
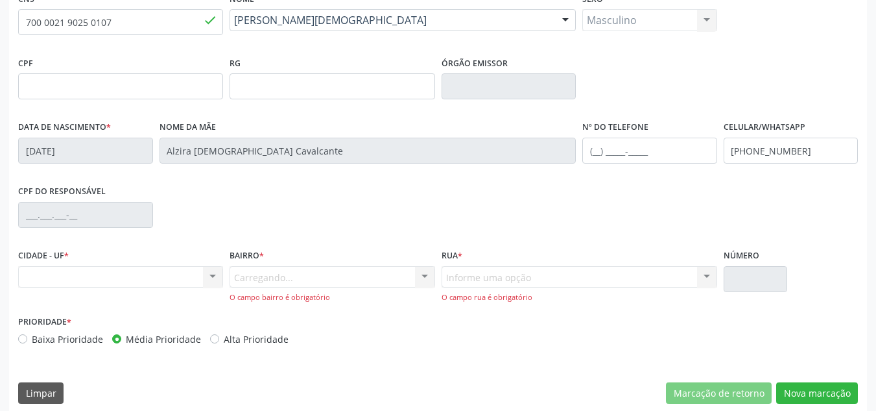
click at [306, 257] on div "Bairro * Carregando... Nenhum resultado encontrado para: " " Nenhuma opção enco…" at bounding box center [332, 274] width 205 height 57
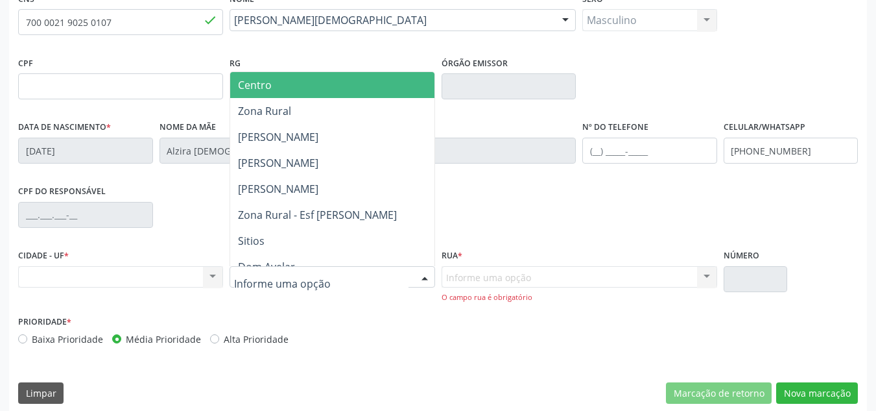
click at [342, 280] on div at bounding box center [332, 277] width 205 height 22
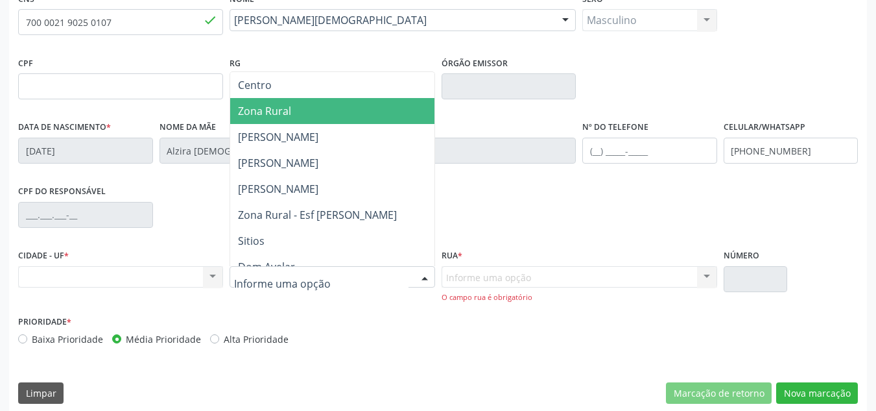
click at [355, 101] on span "Zona Rural" at bounding box center [332, 111] width 204 height 26
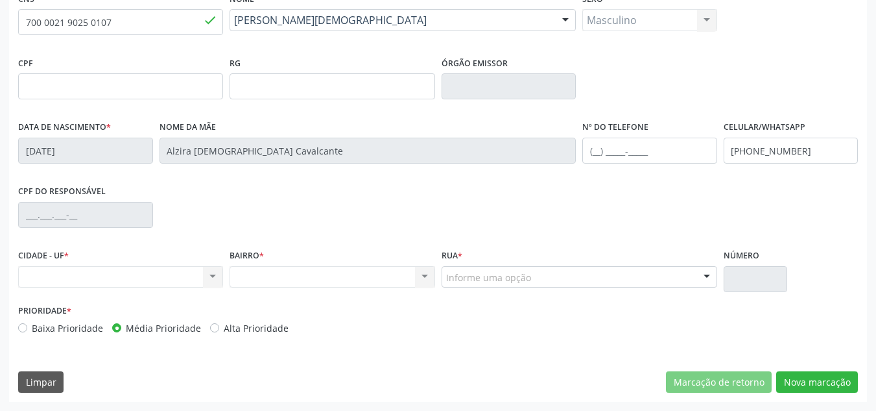
click at [637, 277] on div "Informe uma opção" at bounding box center [580, 277] width 276 height 22
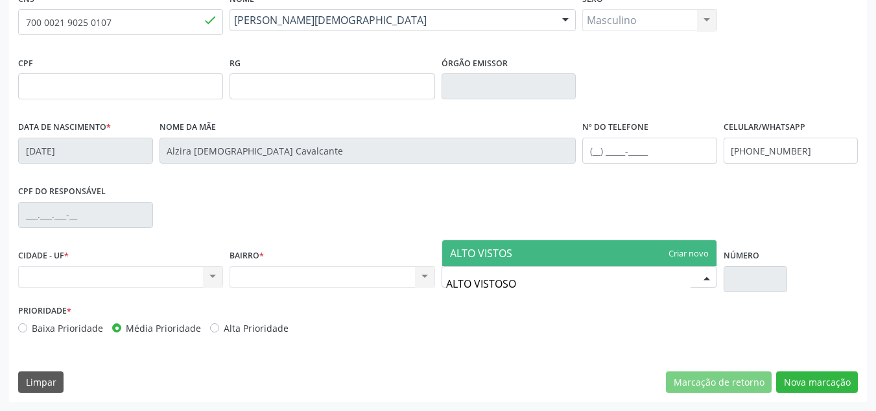
type input "ALTO VISTOSO"
click at [704, 248] on span "ALTO VISTOSO" at bounding box center [579, 253] width 274 height 26
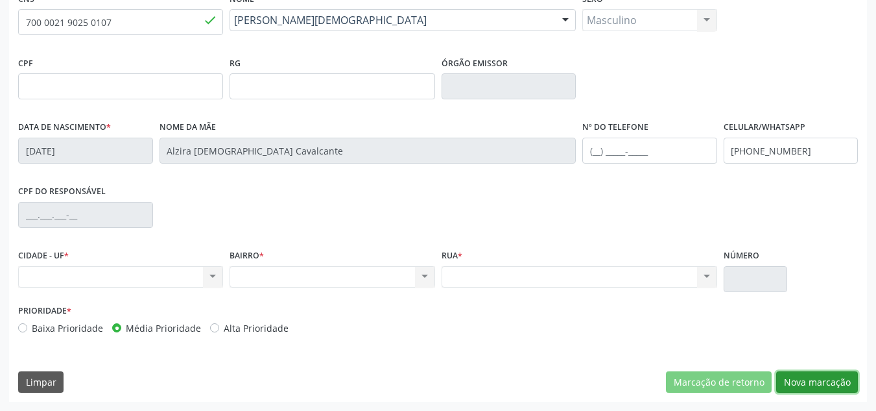
click at [826, 384] on button "Nova marcação" at bounding box center [817, 382] width 82 height 22
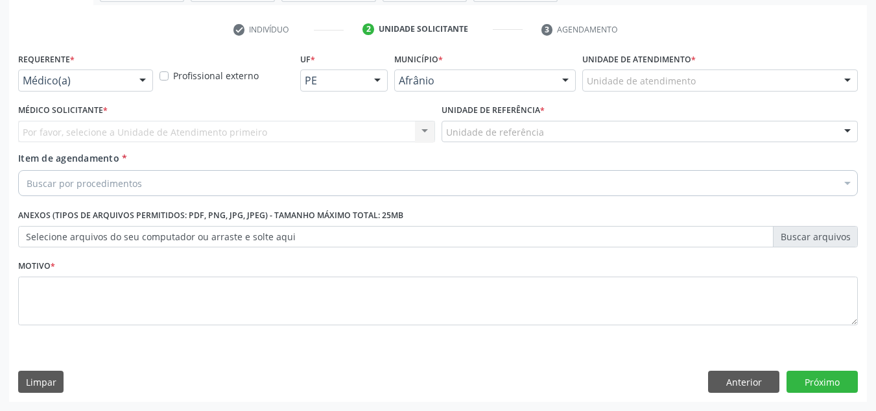
scroll to position [232, 0]
click at [724, 97] on div "Unidade de atendimento * Unidade de atendimento Academia da Saude de Afranio Ac…" at bounding box center [720, 74] width 282 height 51
click at [726, 93] on div "Unidade de atendimento * Unidade de atendimento Academia da Saude de Afranio Ac…" at bounding box center [720, 74] width 282 height 51
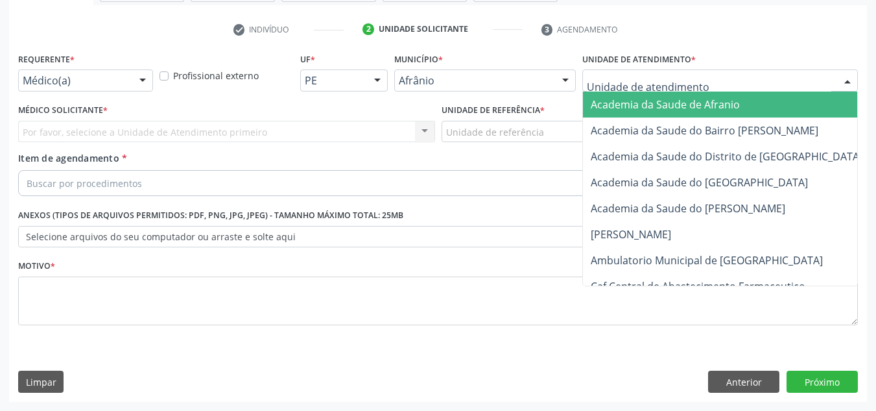
click at [727, 90] on div at bounding box center [720, 80] width 276 height 22
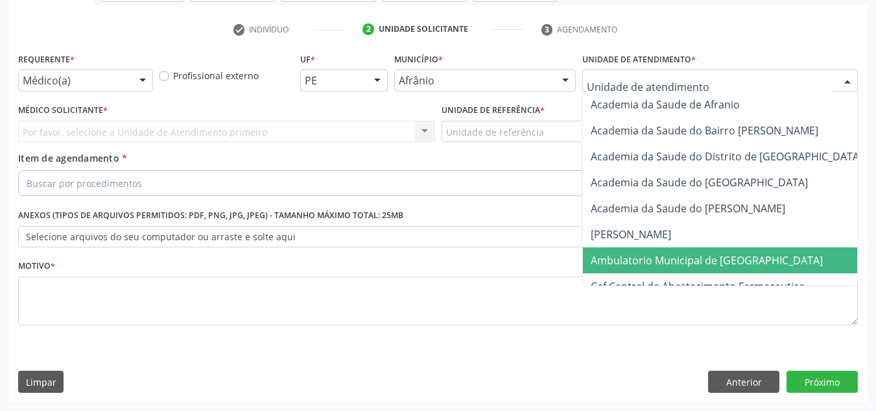
click at [671, 265] on span "Ambulatorio Municipal de [GEOGRAPHIC_DATA]" at bounding box center [707, 260] width 232 height 14
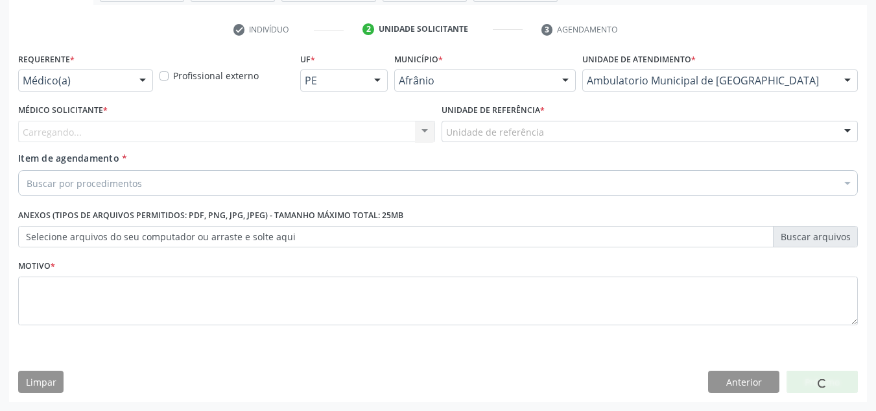
click at [249, 121] on div "Carregando... Nenhum resultado encontrado para: " " Não há nenhuma opção para s…" at bounding box center [226, 132] width 417 height 22
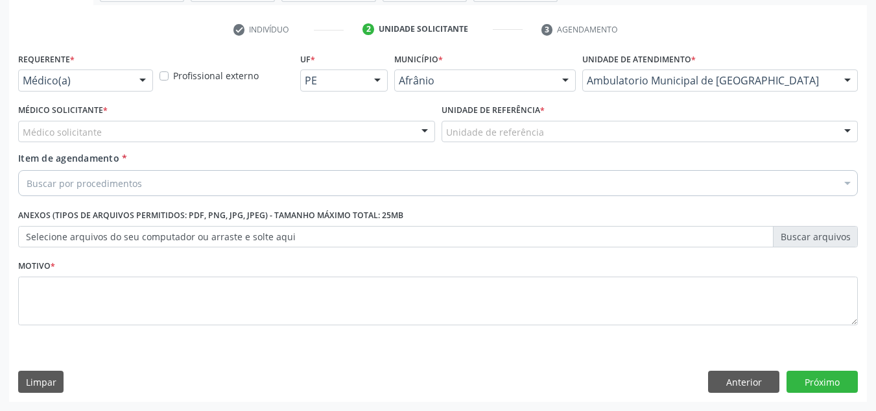
drag, startPoint x: 249, startPoint y: 144, endPoint x: 254, endPoint y: 138, distance: 7.8
click at [251, 143] on div "Médico Solicitante * Médico solicitante Alysson Rodrigo Ferreira Cavalcanti Bru…" at bounding box center [227, 126] width 424 height 51
click at [254, 138] on div "Médico solicitante" at bounding box center [226, 132] width 417 height 22
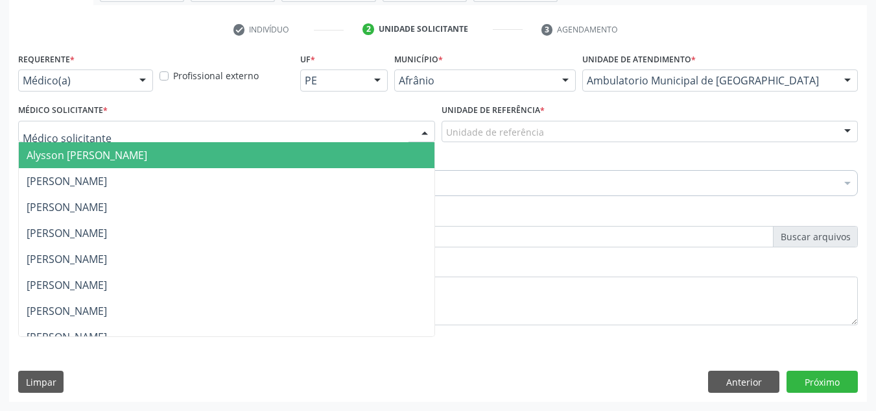
drag, startPoint x: 276, startPoint y: 158, endPoint x: 463, endPoint y: 124, distance: 189.8
click at [285, 157] on span "Alysson Rodrigo Ferreira Cavalcanti" at bounding box center [227, 155] width 416 height 26
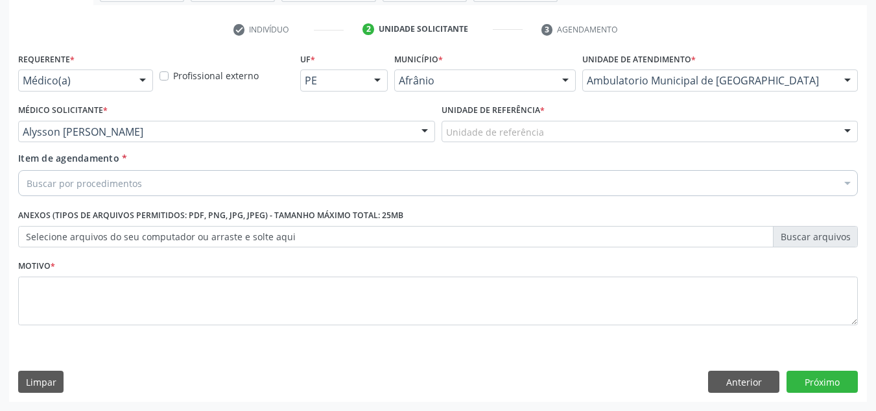
drag, startPoint x: 531, startPoint y: 127, endPoint x: 550, endPoint y: 206, distance: 81.5
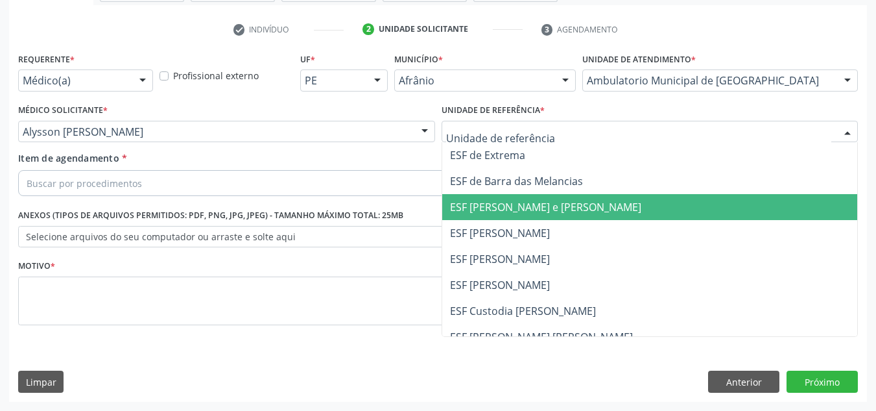
click at [553, 213] on span "ESF [PERSON_NAME] e [PERSON_NAME]" at bounding box center [545, 207] width 191 height 14
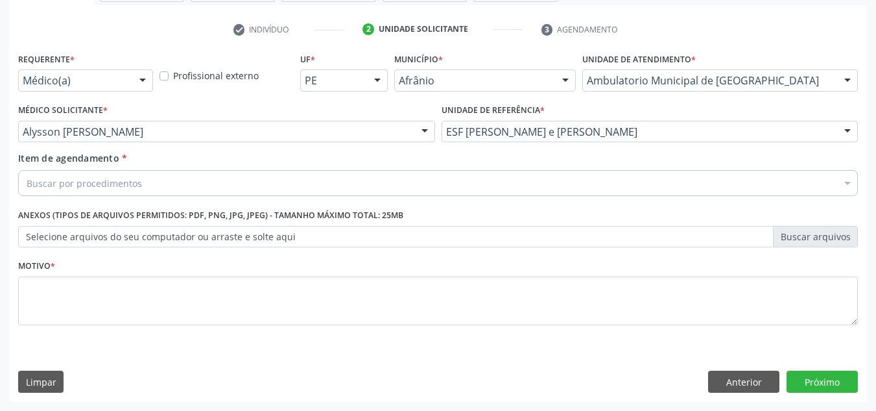
click at [445, 181] on div "Buscar por procedimentos" at bounding box center [438, 183] width 840 height 26
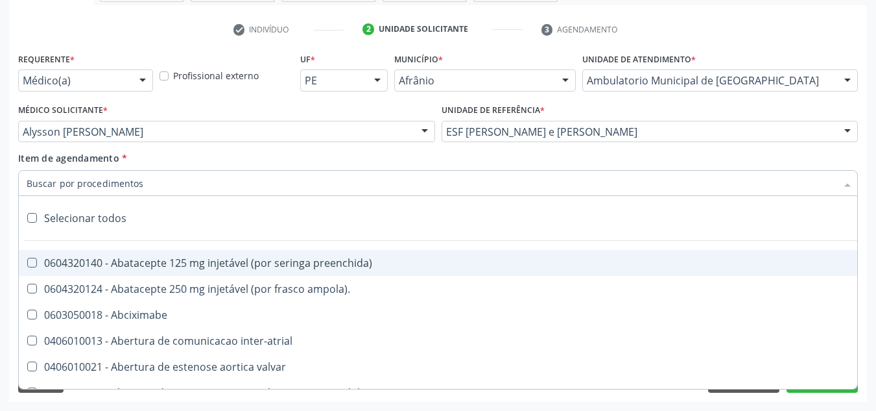
paste input "0301010072-225112"
type input "0301010072-225112"
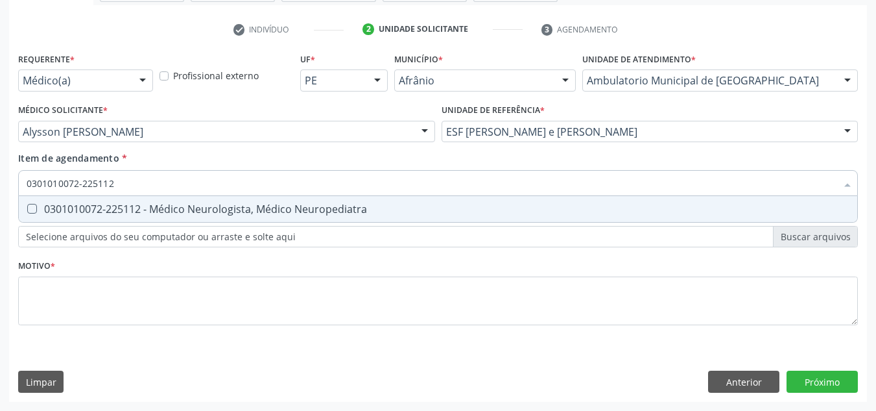
click at [250, 211] on div "0301010072-225112 - Médico Neurologista, Médico Neuropediatra" at bounding box center [438, 209] width 823 height 10
checkbox Neuropediatra "true"
click at [241, 284] on div "Requerente * Médico(a) Médico(a) Enfermeiro(a) Paciente Nenhum resultado encont…" at bounding box center [438, 196] width 840 height 294
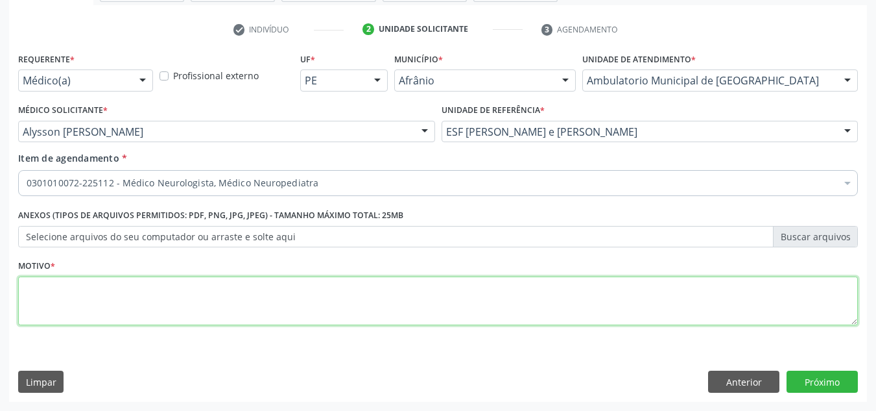
click at [221, 317] on textarea at bounding box center [438, 300] width 840 height 49
type textarea "ATXIA HÁ 2 ANOS"
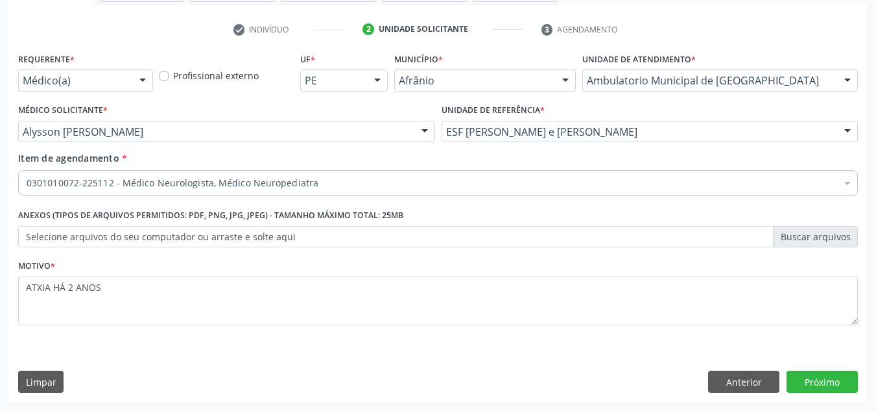
click at [782, 377] on div "Anterior Próximo" at bounding box center [783, 381] width 150 height 22
click at [792, 377] on button "Próximo" at bounding box center [822, 381] width 71 height 22
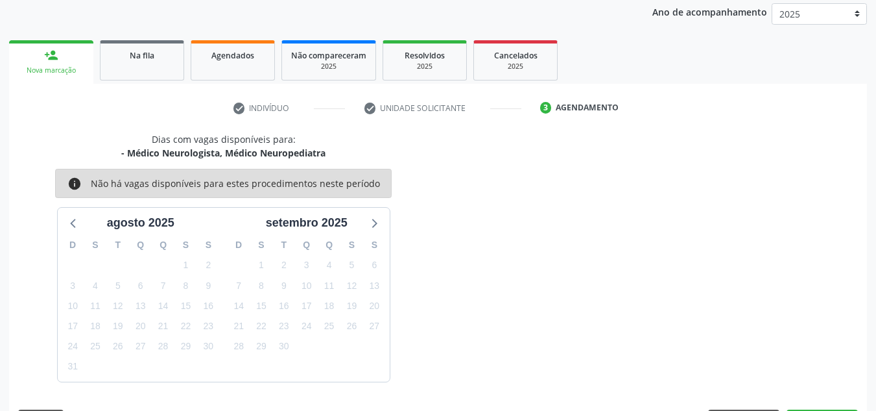
scroll to position [192, 0]
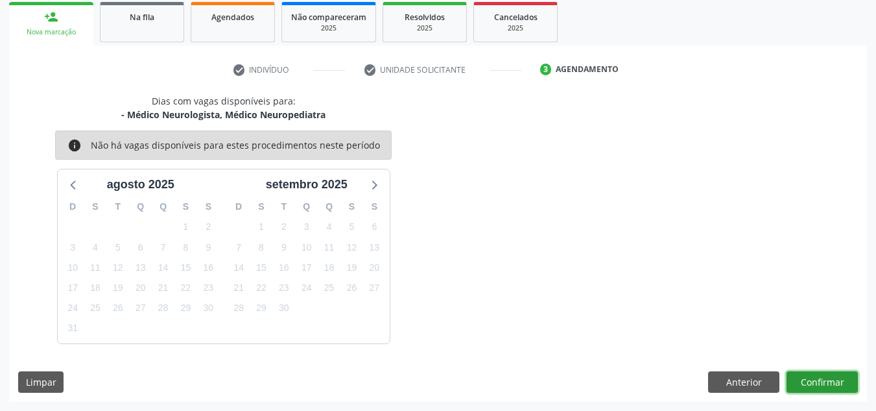
click at [792, 377] on button "Confirmar" at bounding box center [822, 382] width 71 height 22
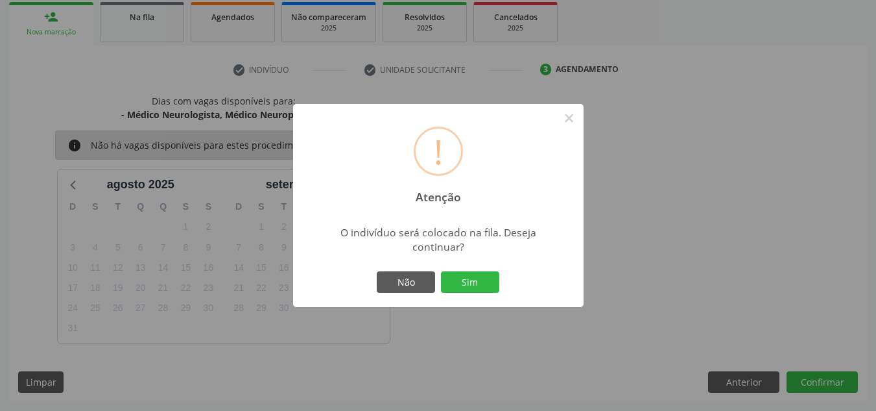
click at [441, 271] on button "Sim" at bounding box center [470, 282] width 58 height 22
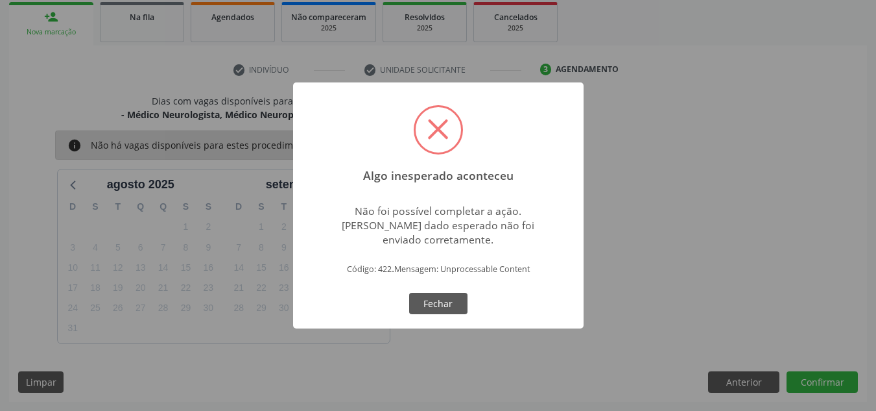
drag, startPoint x: 417, startPoint y: 307, endPoint x: 436, endPoint y: 313, distance: 19.7
click at [420, 307] on button "Fechar" at bounding box center [438, 304] width 58 height 22
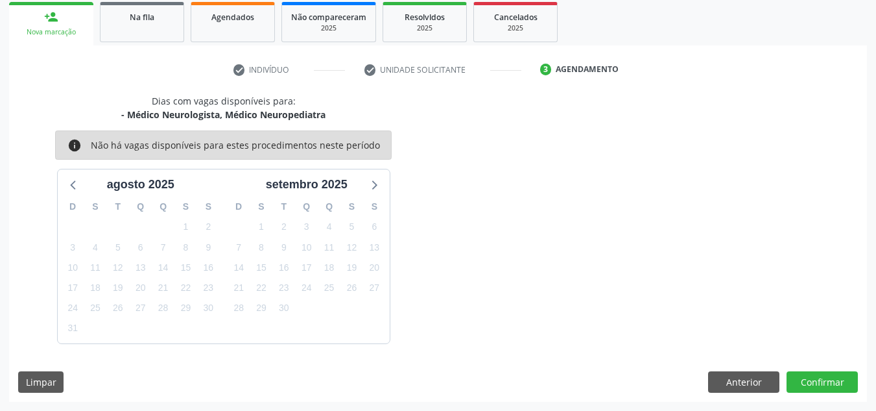
click at [724, 366] on div "Dias com vagas disponíveis para: - Médico Neurologista, Médico Neuropediatra in…" at bounding box center [438, 247] width 858 height 307
click at [741, 390] on button "Anterior" at bounding box center [743, 382] width 71 height 22
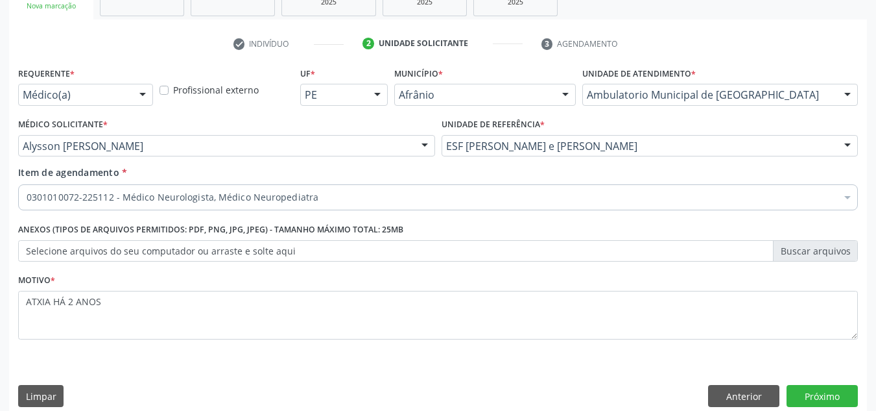
scroll to position [232, 0]
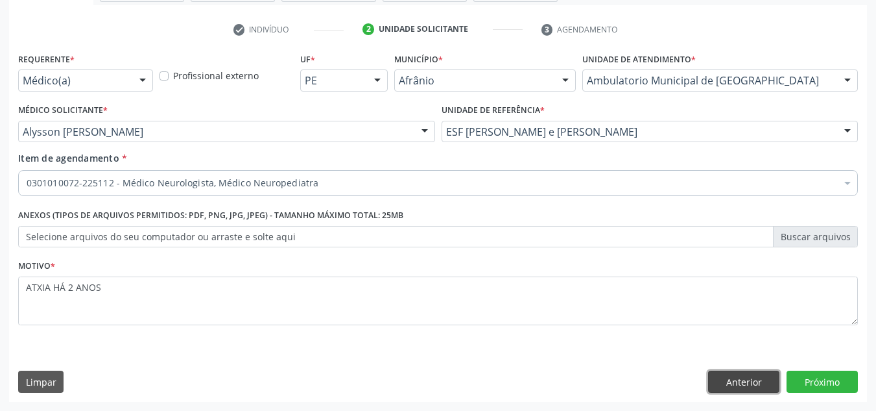
click at [754, 386] on button "Anterior" at bounding box center [743, 381] width 71 height 22
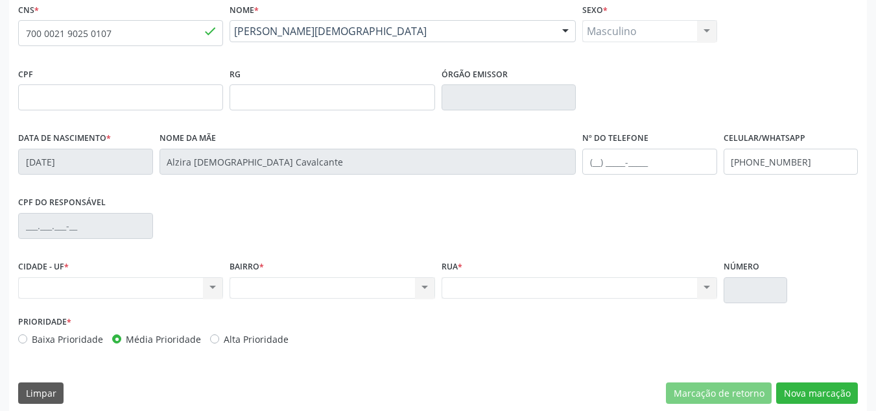
scroll to position [293, 0]
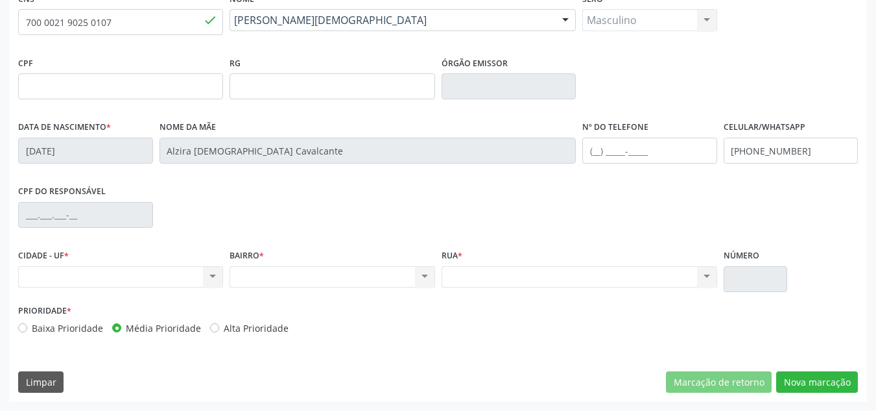
click at [148, 281] on div "Nenhum resultado encontrado para: " " Não há nenhuma opção para ser exibida." at bounding box center [120, 277] width 205 height 22
click at [211, 272] on div "Nenhum resultado encontrado para: " " Não há nenhuma opção para ser exibida." at bounding box center [120, 277] width 205 height 22
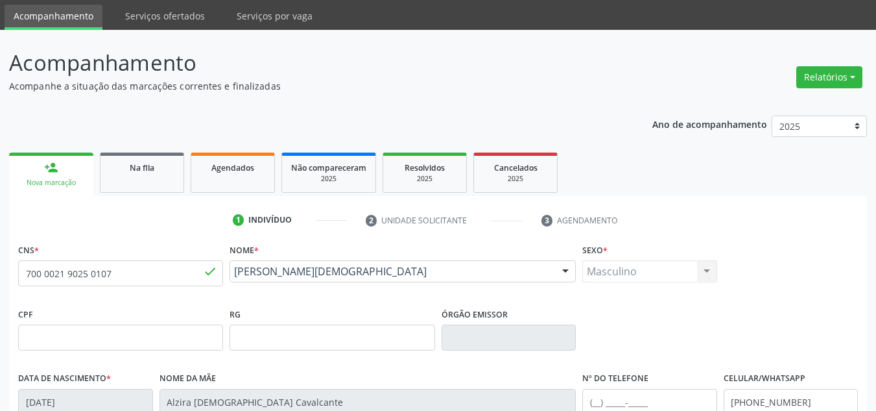
scroll to position [33, 0]
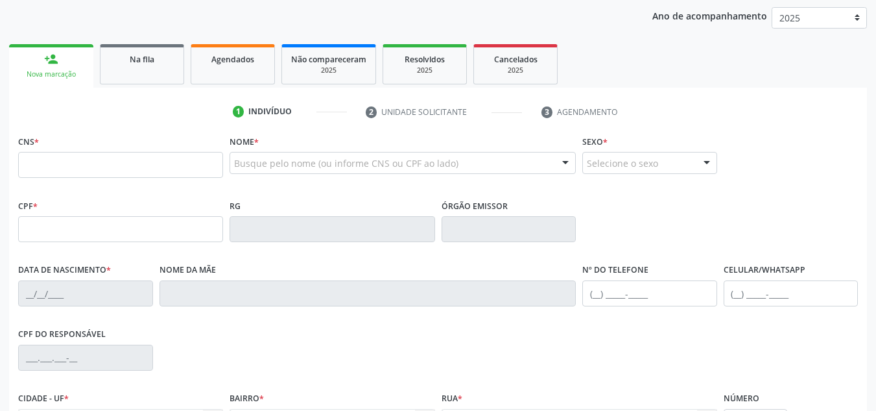
scroll to position [293, 0]
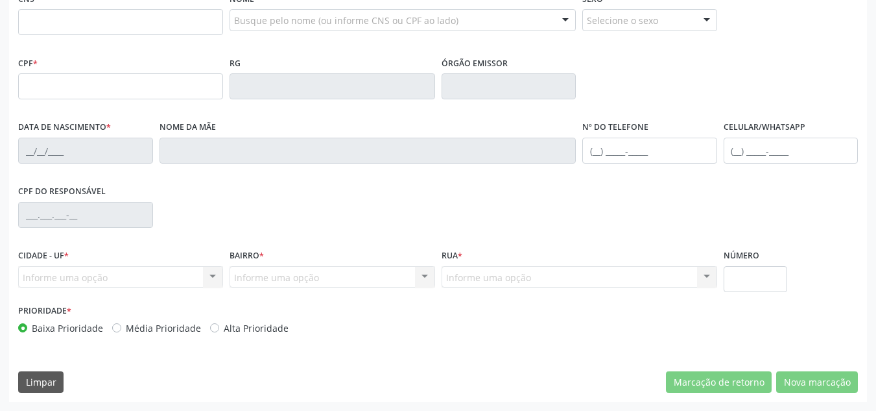
click at [150, 276] on div "Informe uma opção Afrânio - PE Nenhum resultado encontrado para: " " Nenhuma op…" at bounding box center [120, 277] width 205 height 22
click at [159, 268] on div "Informe uma opção Afrânio - PE Nenhum resultado encontrado para: " " Nenhuma op…" at bounding box center [120, 277] width 205 height 22
drag, startPoint x: 130, startPoint y: 38, endPoint x: 132, endPoint y: 24, distance: 13.7
click at [130, 35] on fieldset "CNS *" at bounding box center [120, 16] width 205 height 55
click at [132, 24] on input "text" at bounding box center [120, 22] width 205 height 26
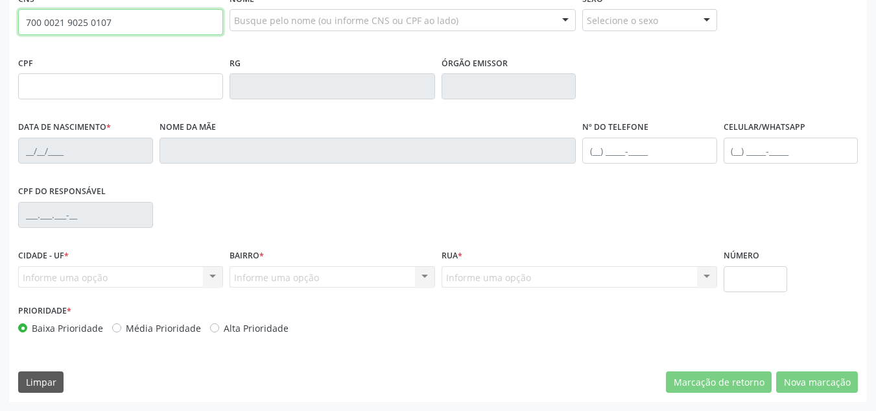
type input "700 0021 9025 0107"
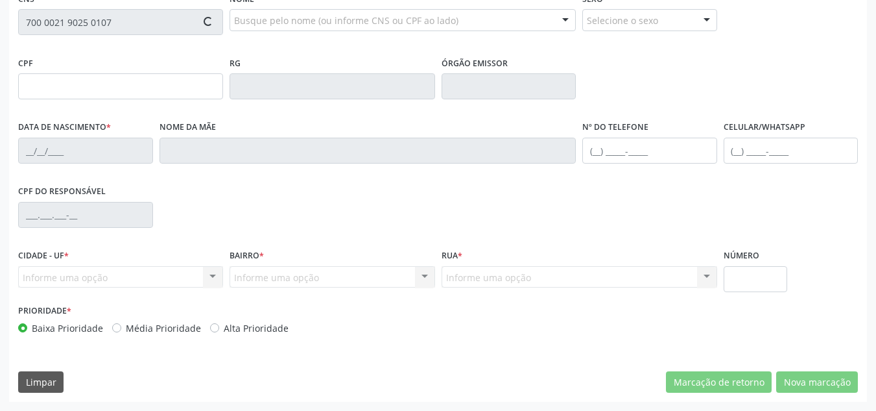
type input "[DATE]"
type input "Alzira [DEMOGRAPHIC_DATA] Cavalcante"
type input "[PHONE_NUMBER]"
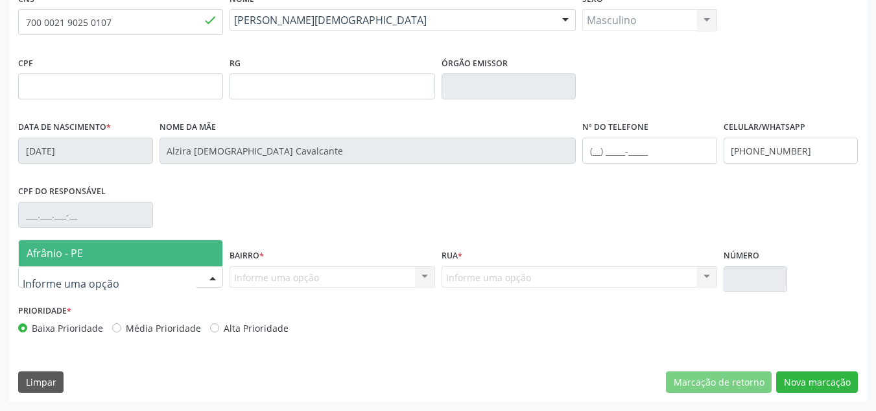
click at [177, 285] on div at bounding box center [120, 277] width 205 height 22
click at [192, 259] on span "Afrânio - PE" at bounding box center [121, 253] width 204 height 26
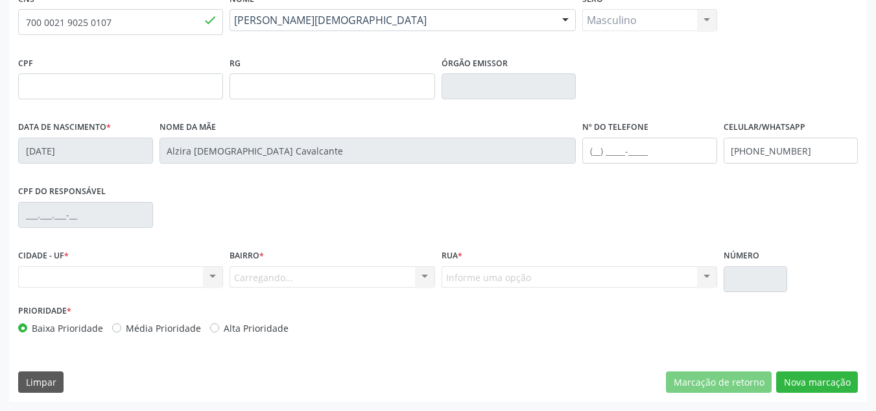
click at [200, 256] on div "CIDADE - UF * Nenhum resultado encontrado para: " " Não há nenhuma opção para s…" at bounding box center [120, 267] width 205 height 42
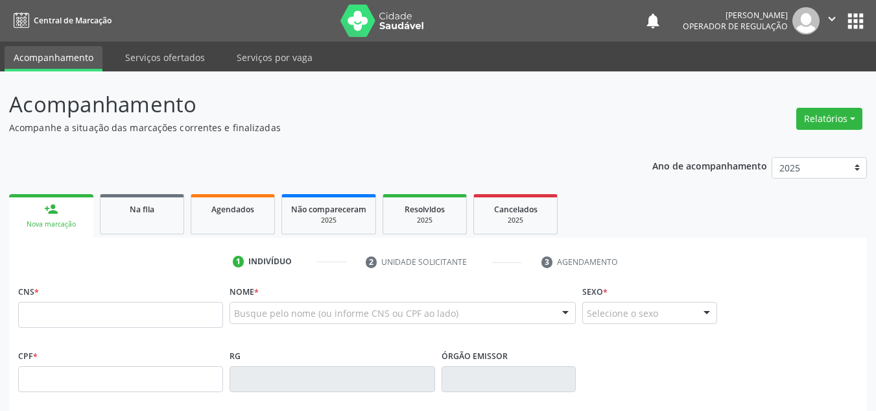
click at [163, 306] on input "text" at bounding box center [120, 315] width 205 height 26
type input "0"
type input "700 0021 9025 0107"
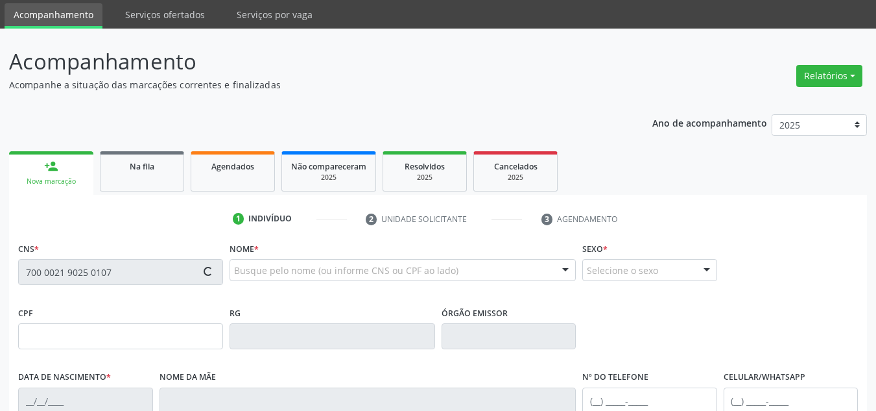
type input "[DATE]"
type input "Alzira [DEMOGRAPHIC_DATA] Cavalcante"
type input "[PHONE_NUMBER]"
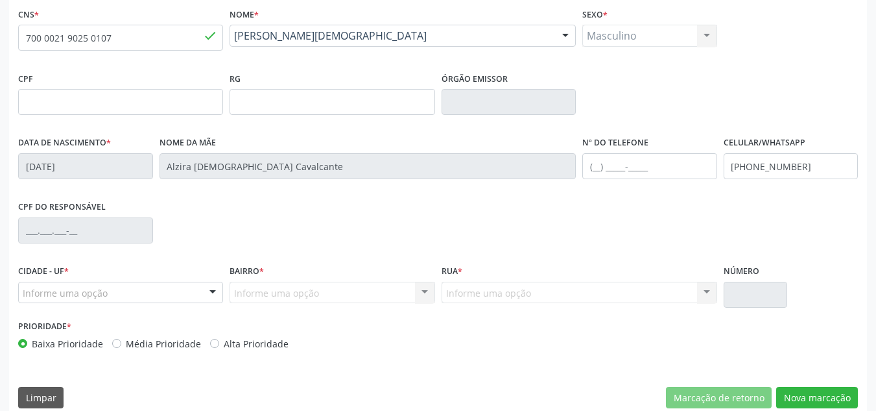
scroll to position [293, 0]
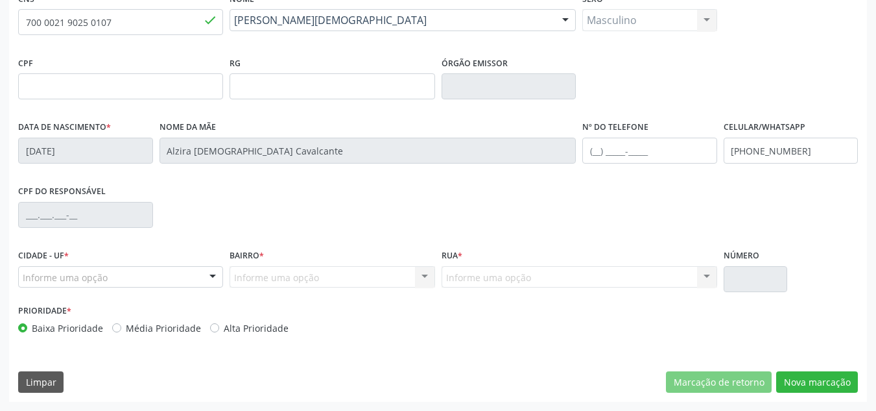
click at [146, 332] on label "Média Prioridade" at bounding box center [163, 328] width 75 height 14
click at [121, 332] on input "Média Prioridade" at bounding box center [116, 327] width 9 height 12
radio input "true"
drag, startPoint x: 176, startPoint y: 296, endPoint x: 187, endPoint y: 291, distance: 12.2
click at [178, 296] on div "Cidade - UF * Informe uma opção Afrânio - PE Nenhum resultado encontrado para: …" at bounding box center [120, 273] width 211 height 55
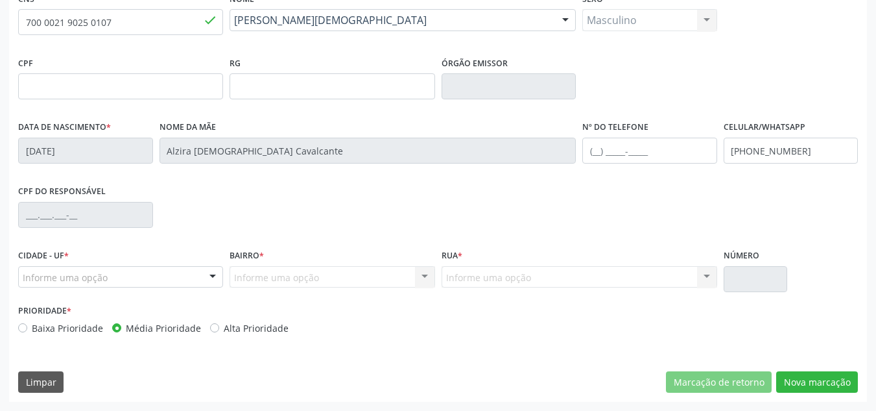
click at [189, 287] on div "Informe uma opção" at bounding box center [120, 277] width 205 height 22
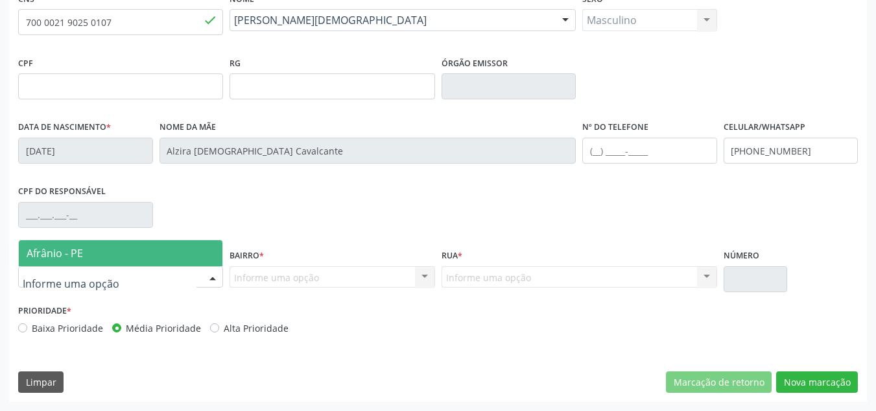
click at [200, 250] on span "Afrânio - PE" at bounding box center [121, 253] width 204 height 26
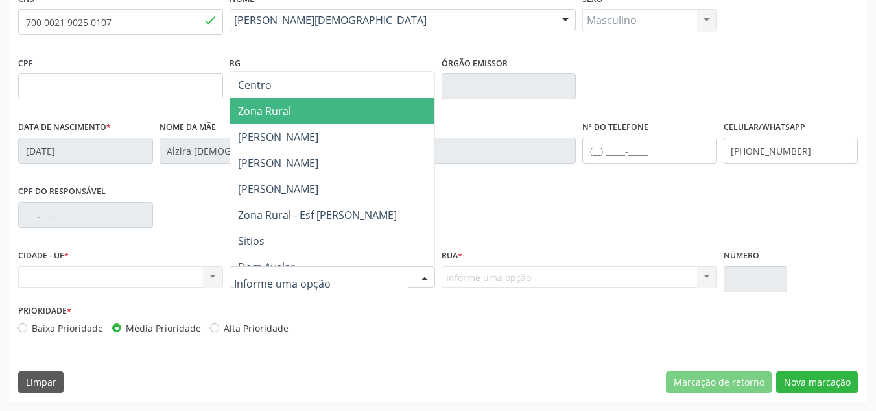
click at [318, 118] on span "Zona Rural" at bounding box center [332, 111] width 204 height 26
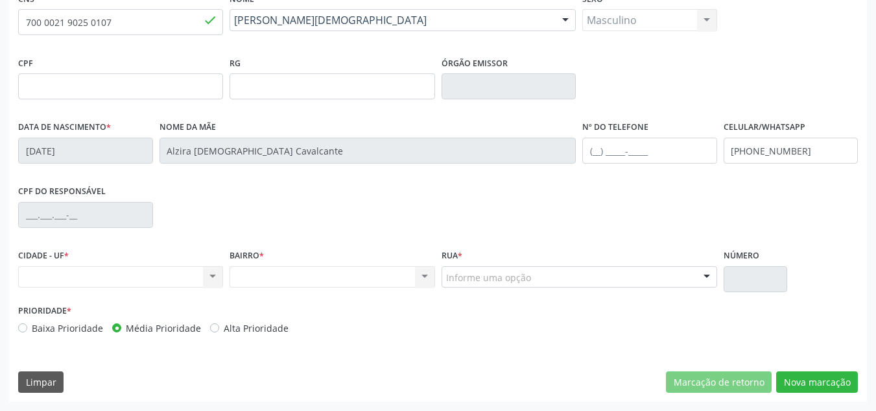
click at [538, 272] on div "Informe uma opção" at bounding box center [580, 277] width 276 height 22
click at [614, 332] on div "Prioridade * Baixa Prioridade Média Prioridade Alta Prioridade" at bounding box center [438, 322] width 846 height 43
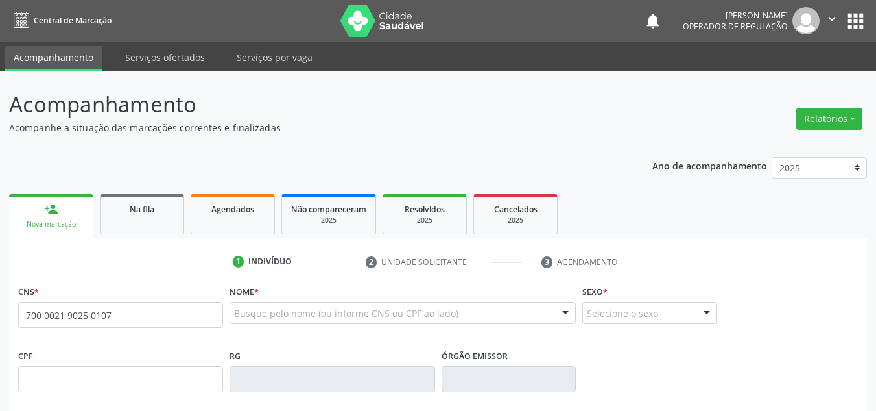
type input "700 0021 9025 0107"
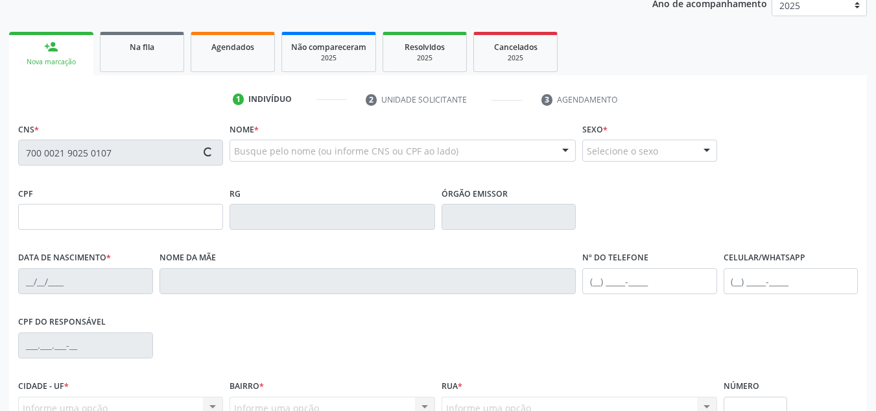
scroll to position [195, 0]
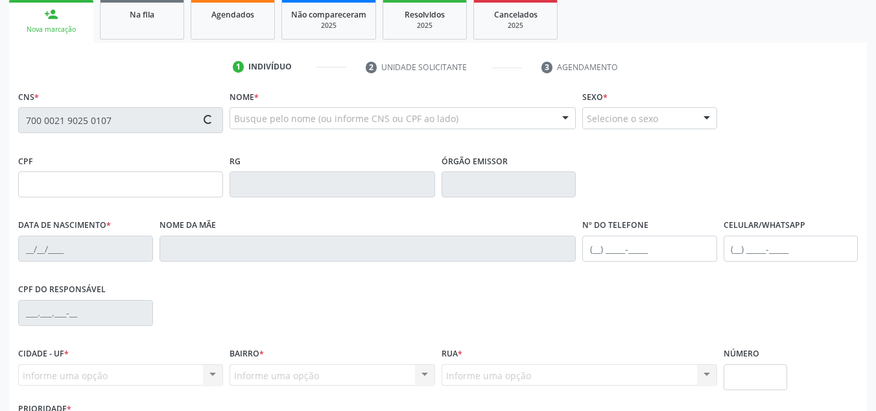
type input "[DATE]"
type input "Alzira [DEMOGRAPHIC_DATA] Cavalcante"
type input "[PHONE_NUMBER]"
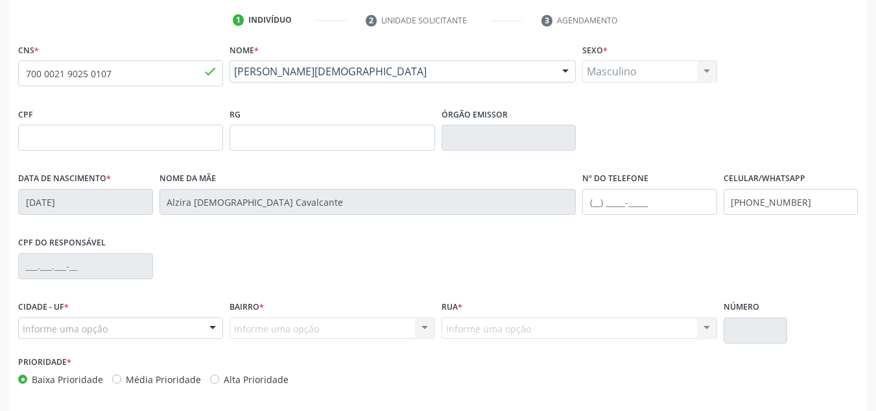
scroll to position [293, 0]
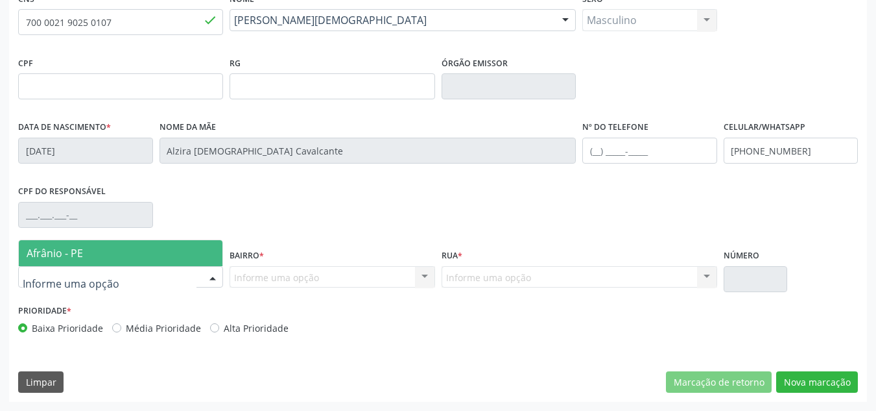
click at [136, 274] on div at bounding box center [120, 277] width 205 height 22
click at [173, 248] on span "Afrânio - PE" at bounding box center [121, 253] width 204 height 26
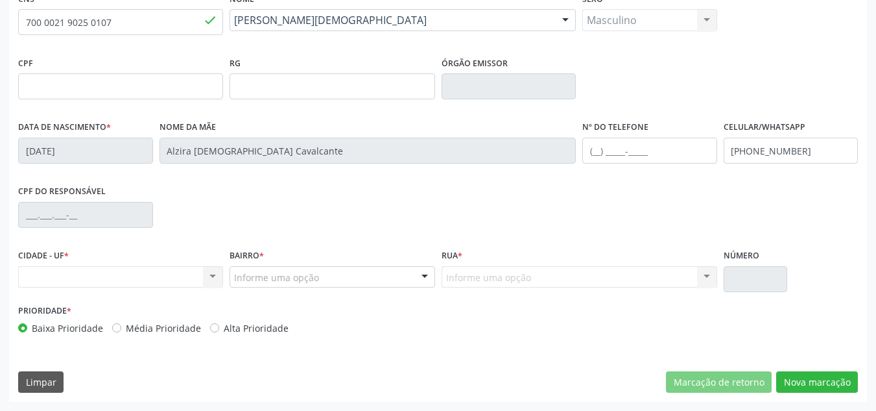
click at [265, 241] on div "CPF do responsável" at bounding box center [438, 214] width 846 height 64
